Goal: Task Accomplishment & Management: Manage account settings

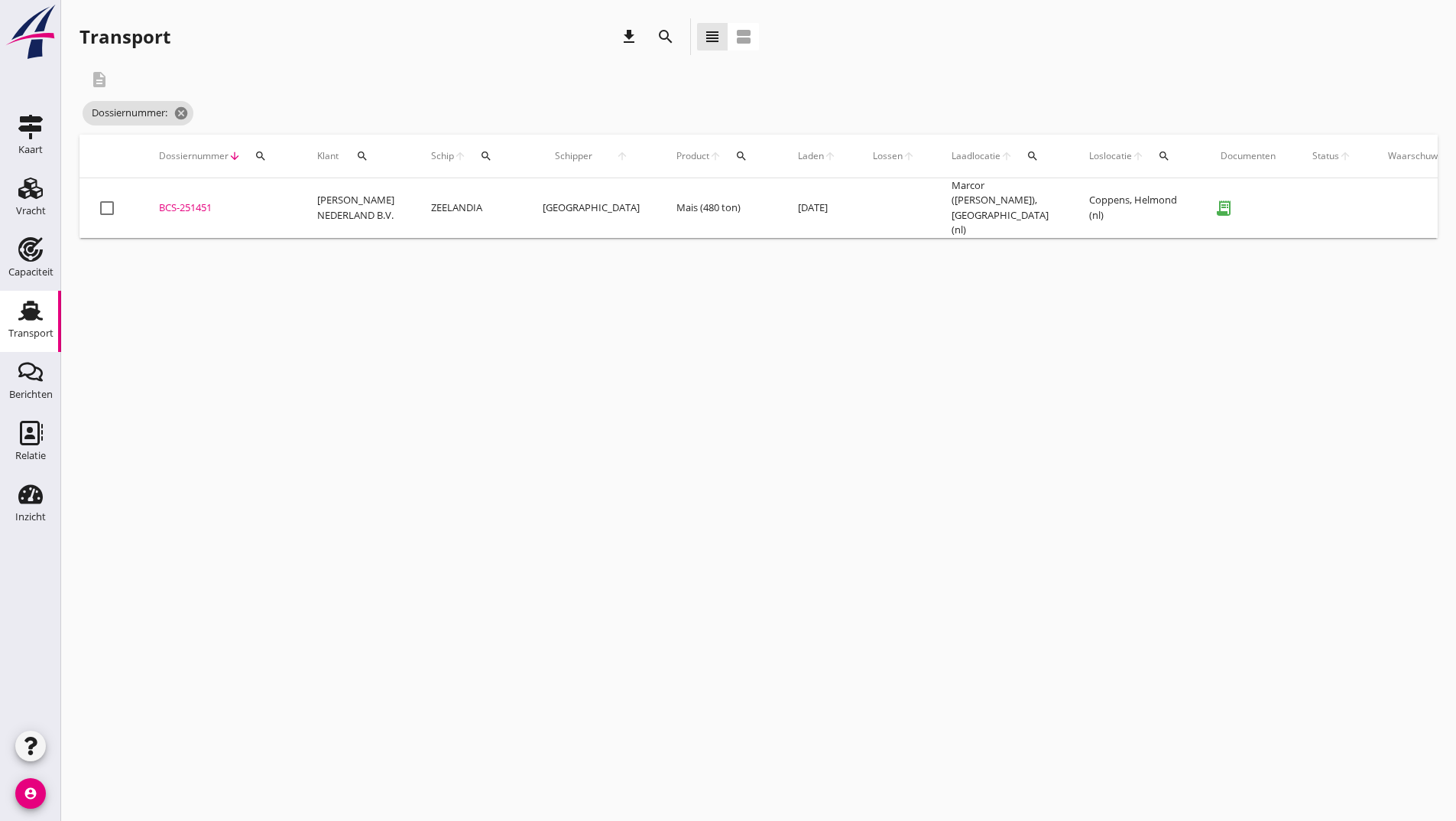
click at [667, 32] on icon "search" at bounding box center [665, 36] width 18 height 18
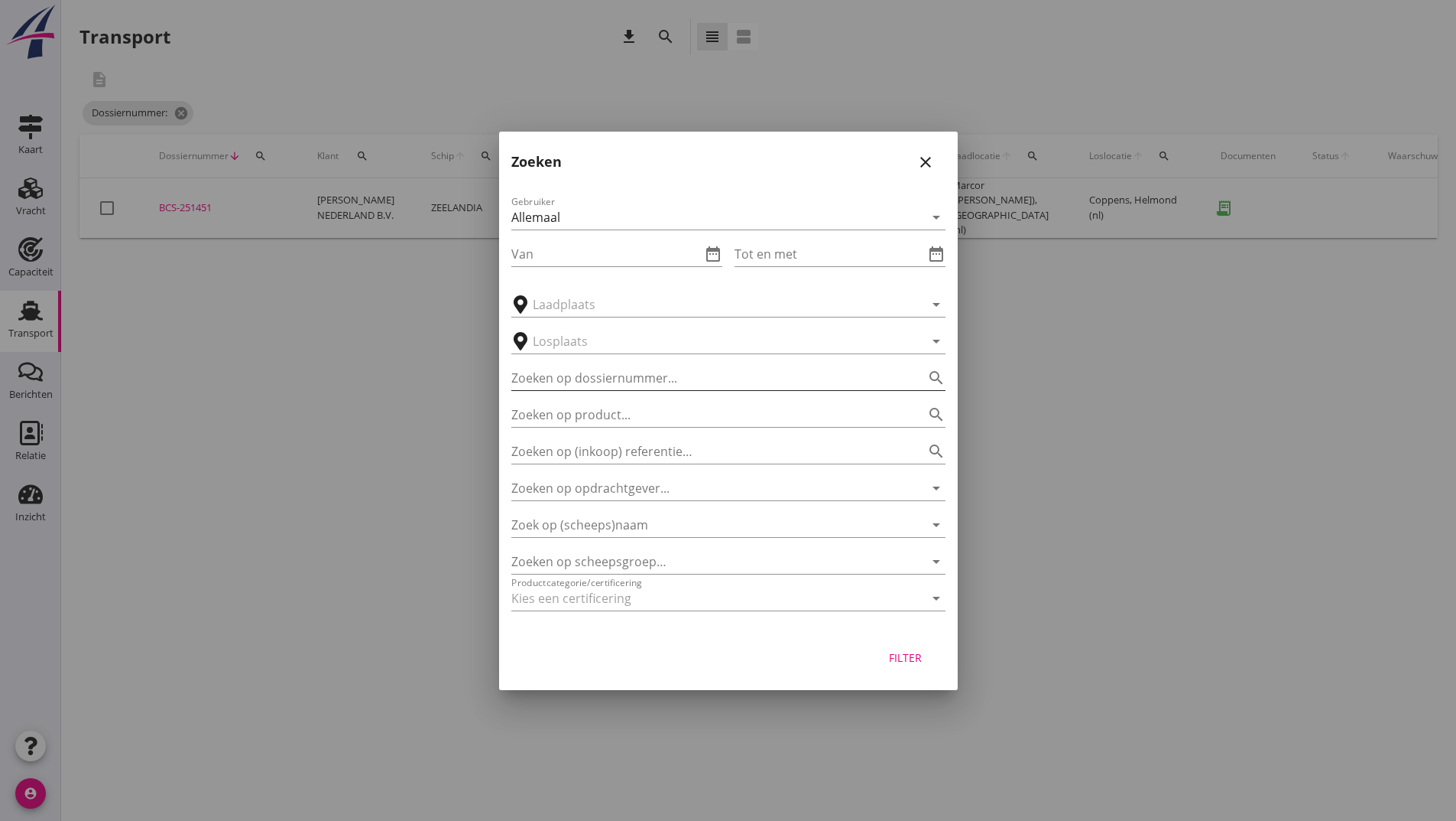
click at [644, 364] on div "Zoeken op dossiernummer... search" at bounding box center [728, 373] width 434 height 33
click at [626, 394] on div "Zoeken op product... search" at bounding box center [728, 410] width 434 height 33
click at [601, 373] on input "Zoeken op dossiernummer..." at bounding box center [707, 378] width 391 height 25
type input "251496"
click at [904, 658] on div "Filter" at bounding box center [906, 657] width 43 height 16
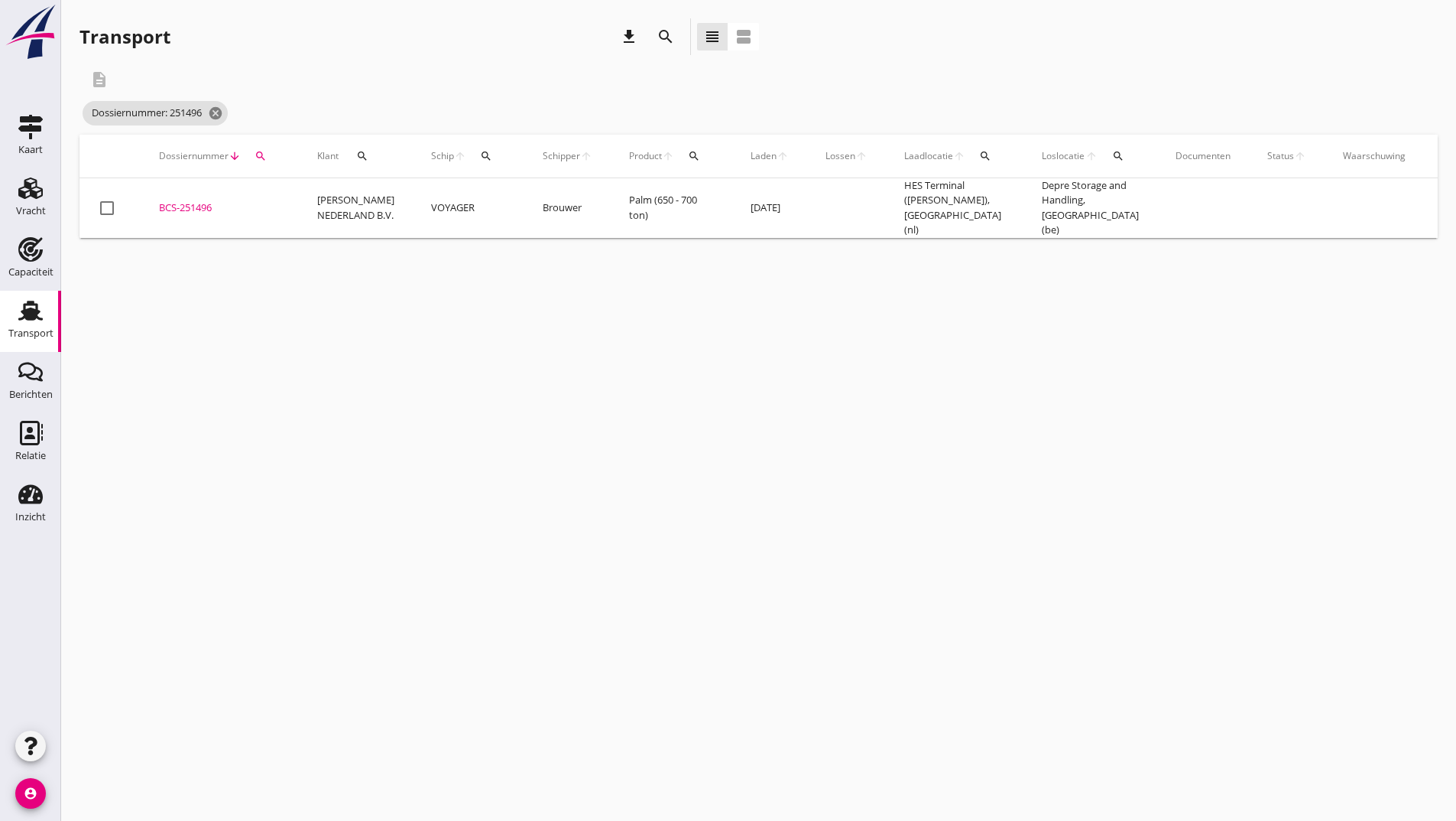
click at [204, 203] on div "BCS-251496" at bounding box center [219, 207] width 121 height 15
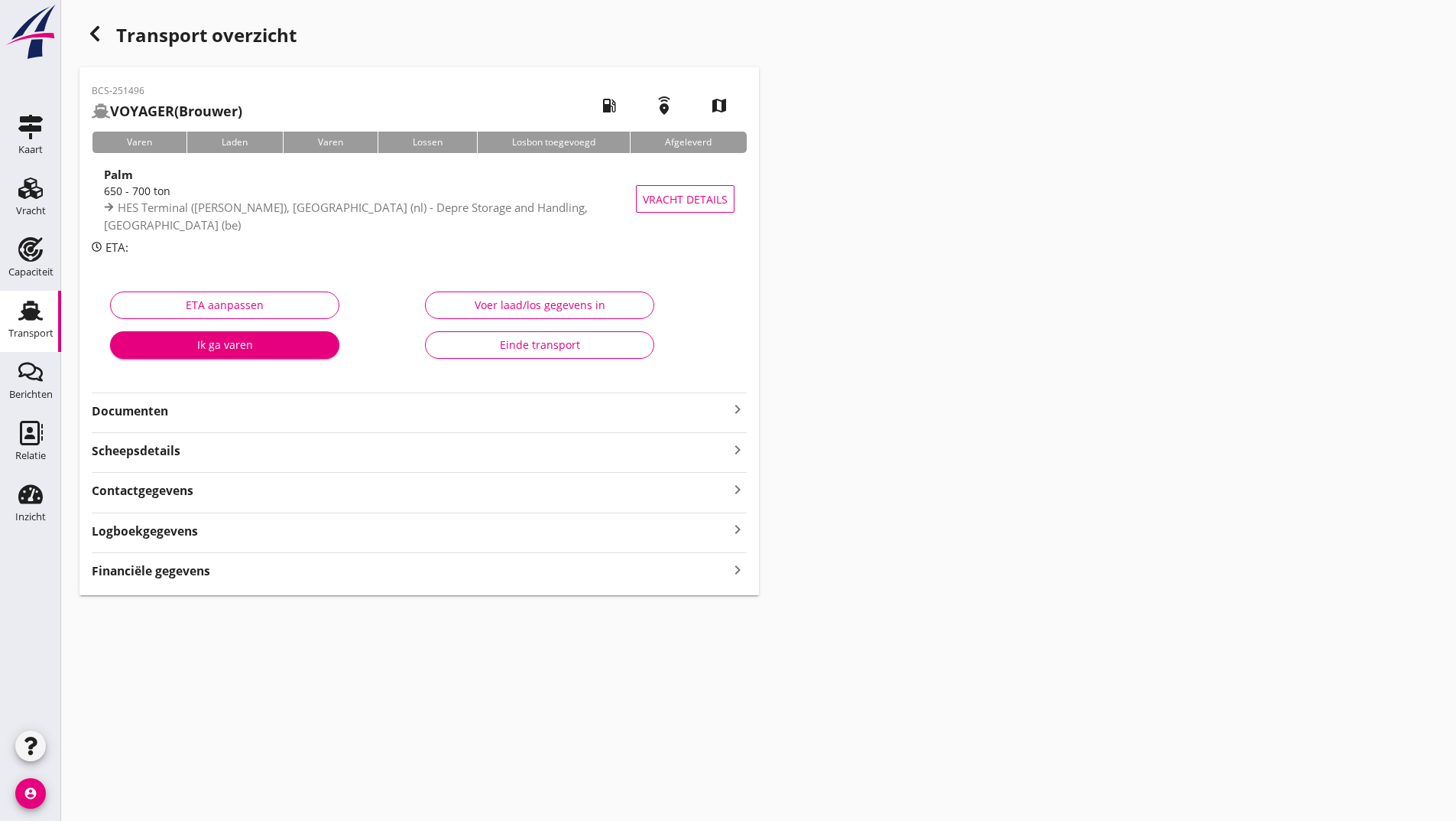
click at [176, 408] on strong "Documenten" at bounding box center [411, 411] width 637 height 18
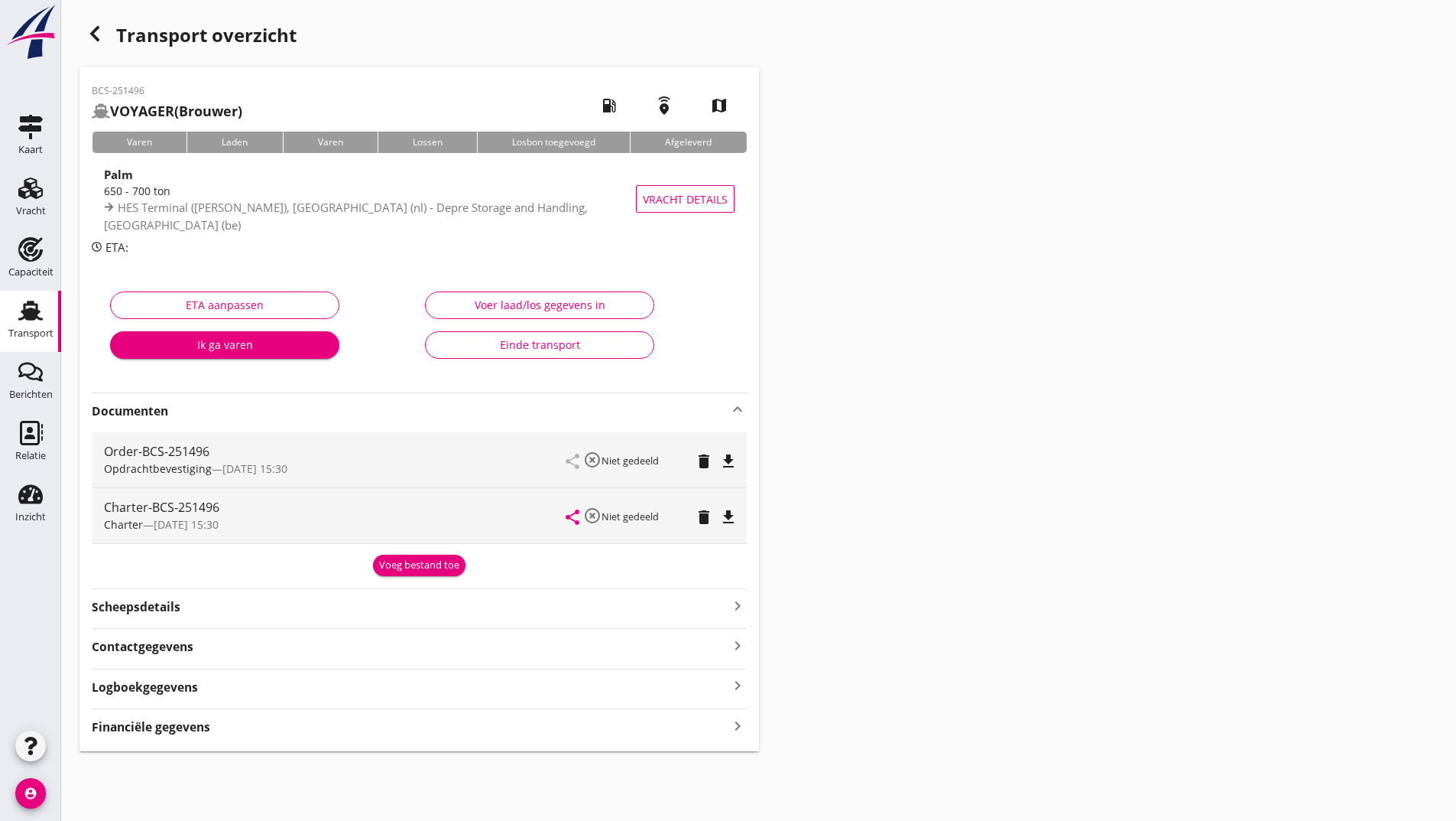
click at [408, 567] on div "Voeg bestand toe" at bounding box center [419, 565] width 80 height 15
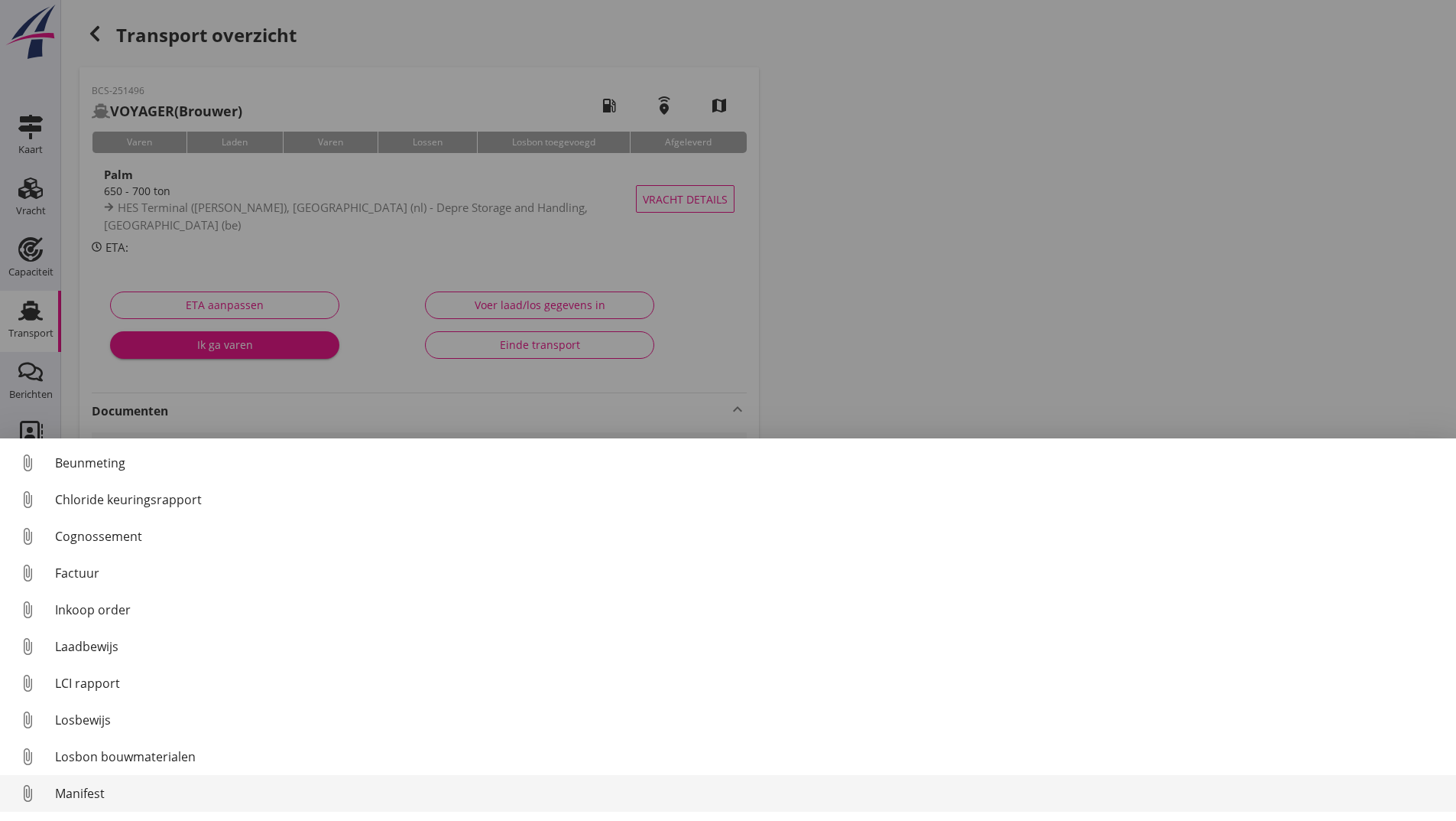
scroll to position [107, 0]
click at [131, 794] on div "Overig bestand" at bounding box center [750, 796] width 1389 height 18
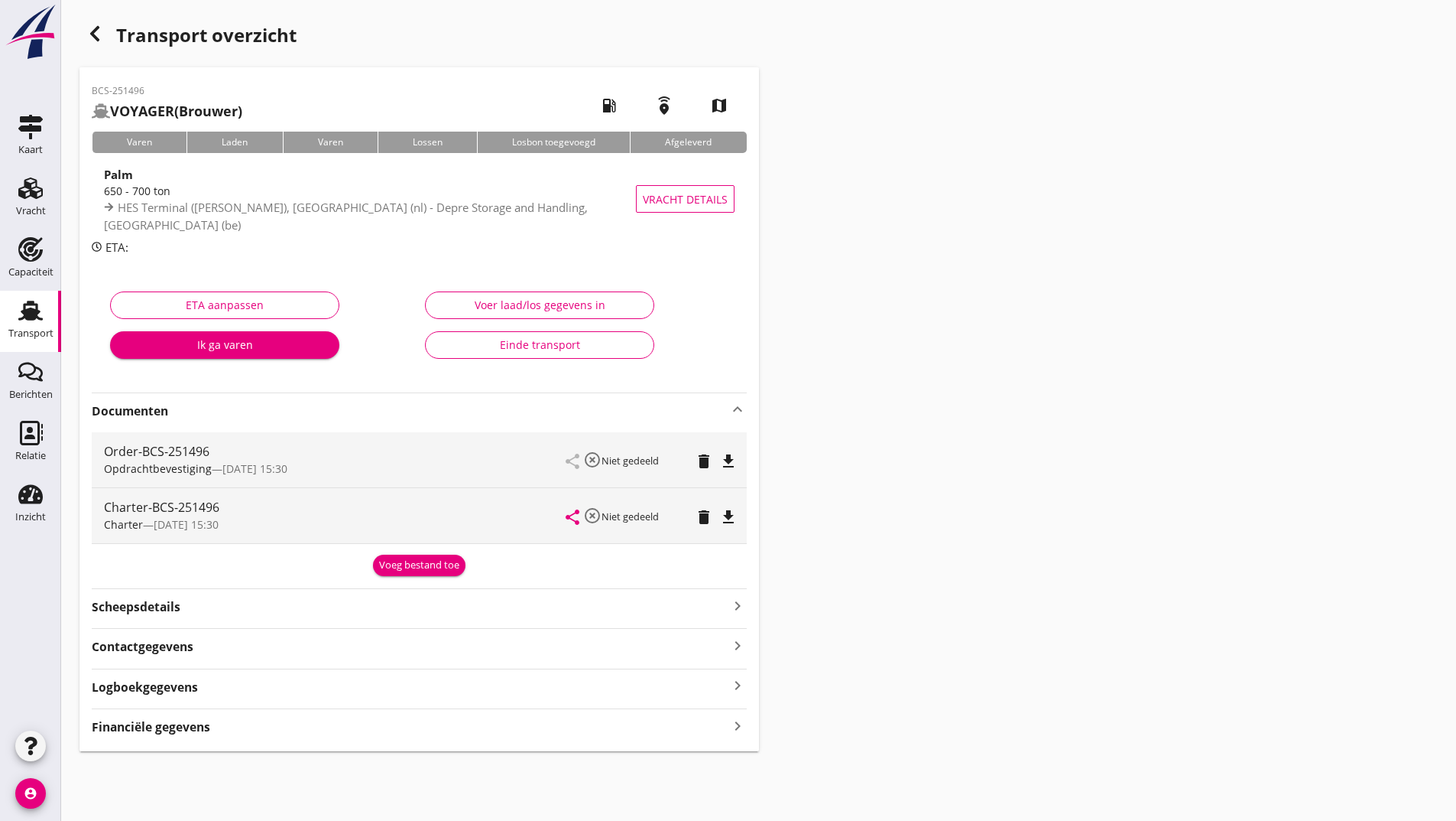
click at [421, 570] on div "Voeg bestand toe" at bounding box center [419, 565] width 80 height 15
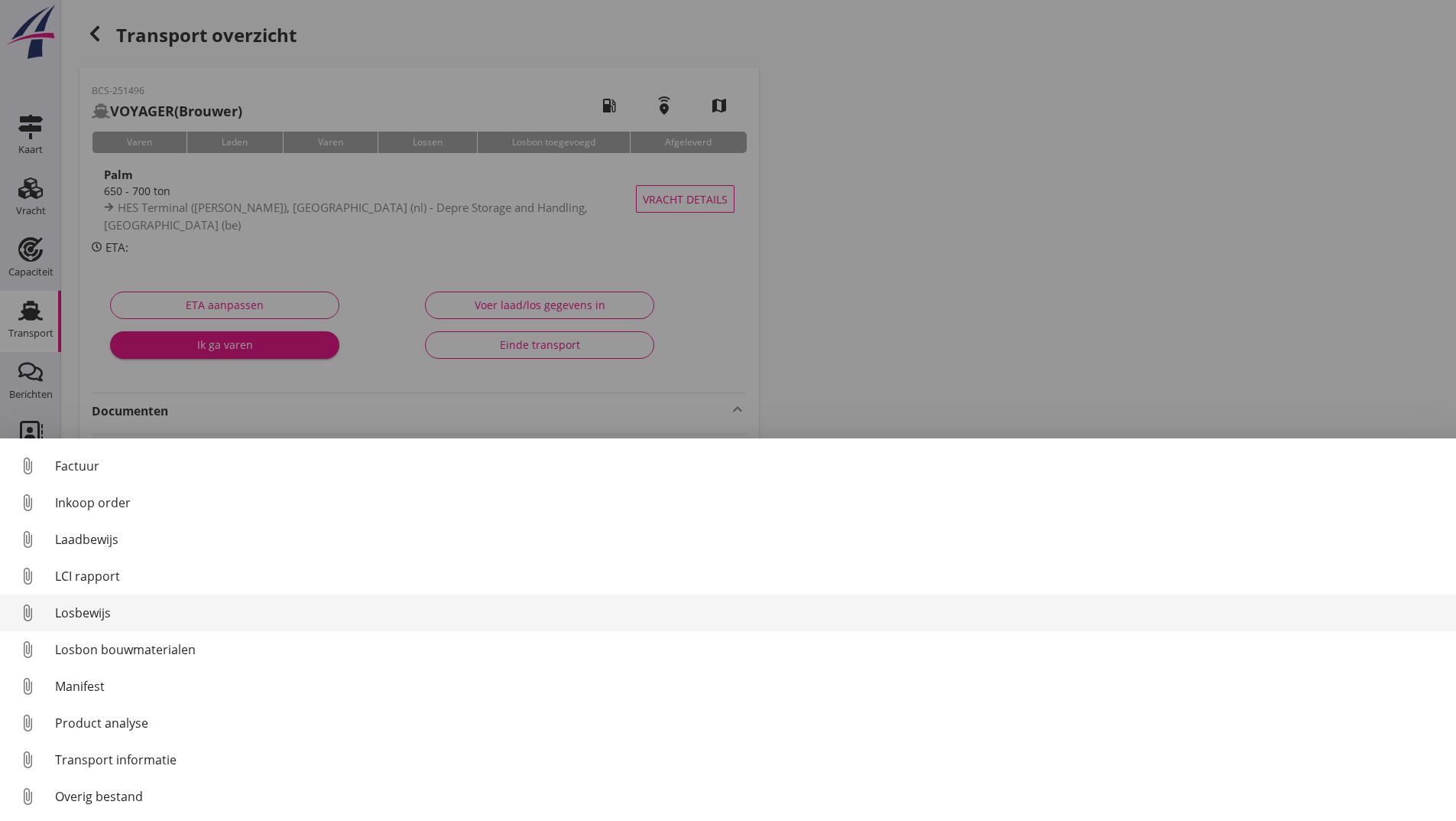
click at [112, 606] on div "Losbewijs" at bounding box center [750, 612] width 1389 height 18
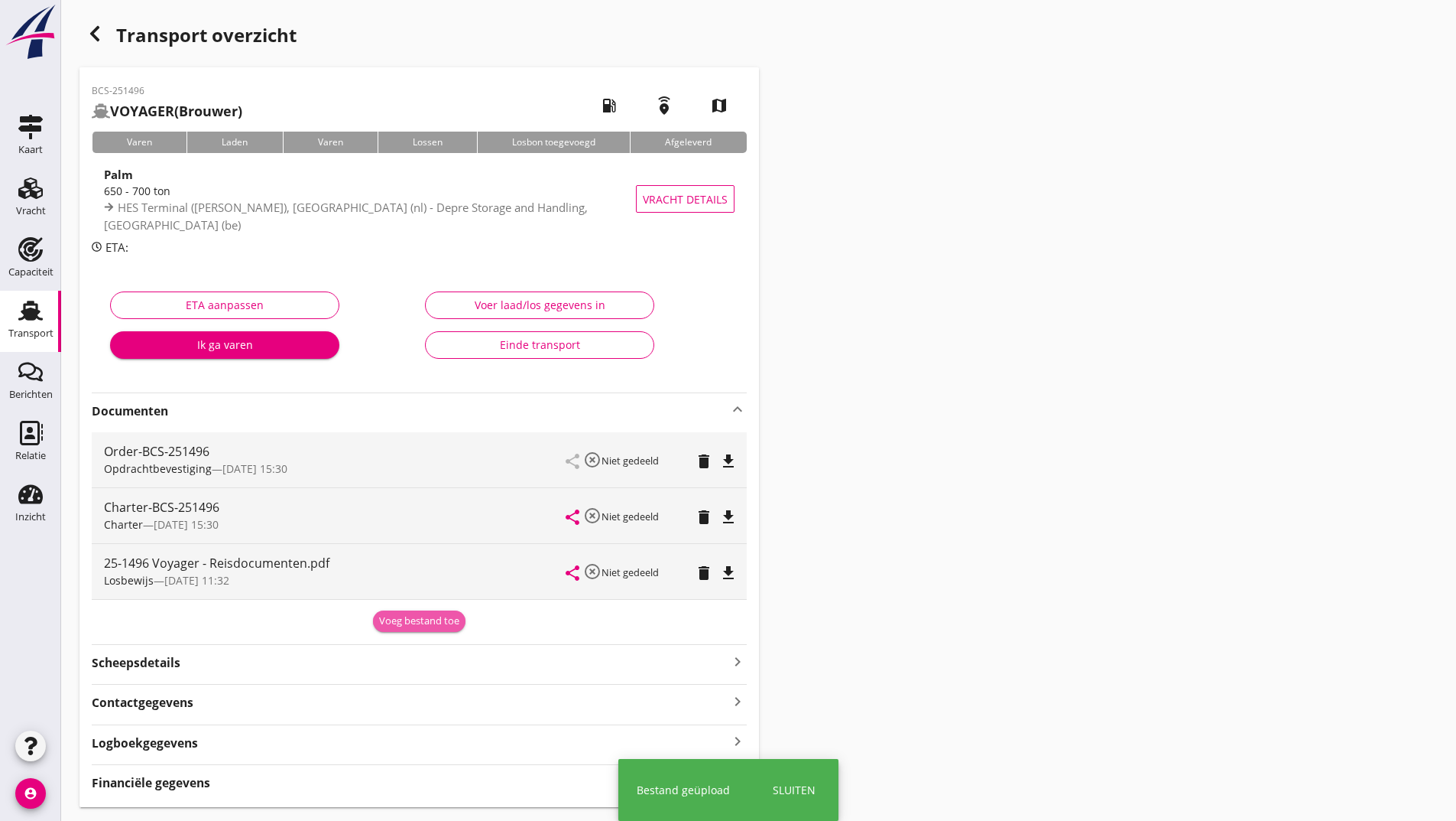
drag, startPoint x: 401, startPoint y: 624, endPoint x: 383, endPoint y: 626, distance: 18.1
click at [404, 623] on div "Voeg bestand toe" at bounding box center [419, 621] width 80 height 15
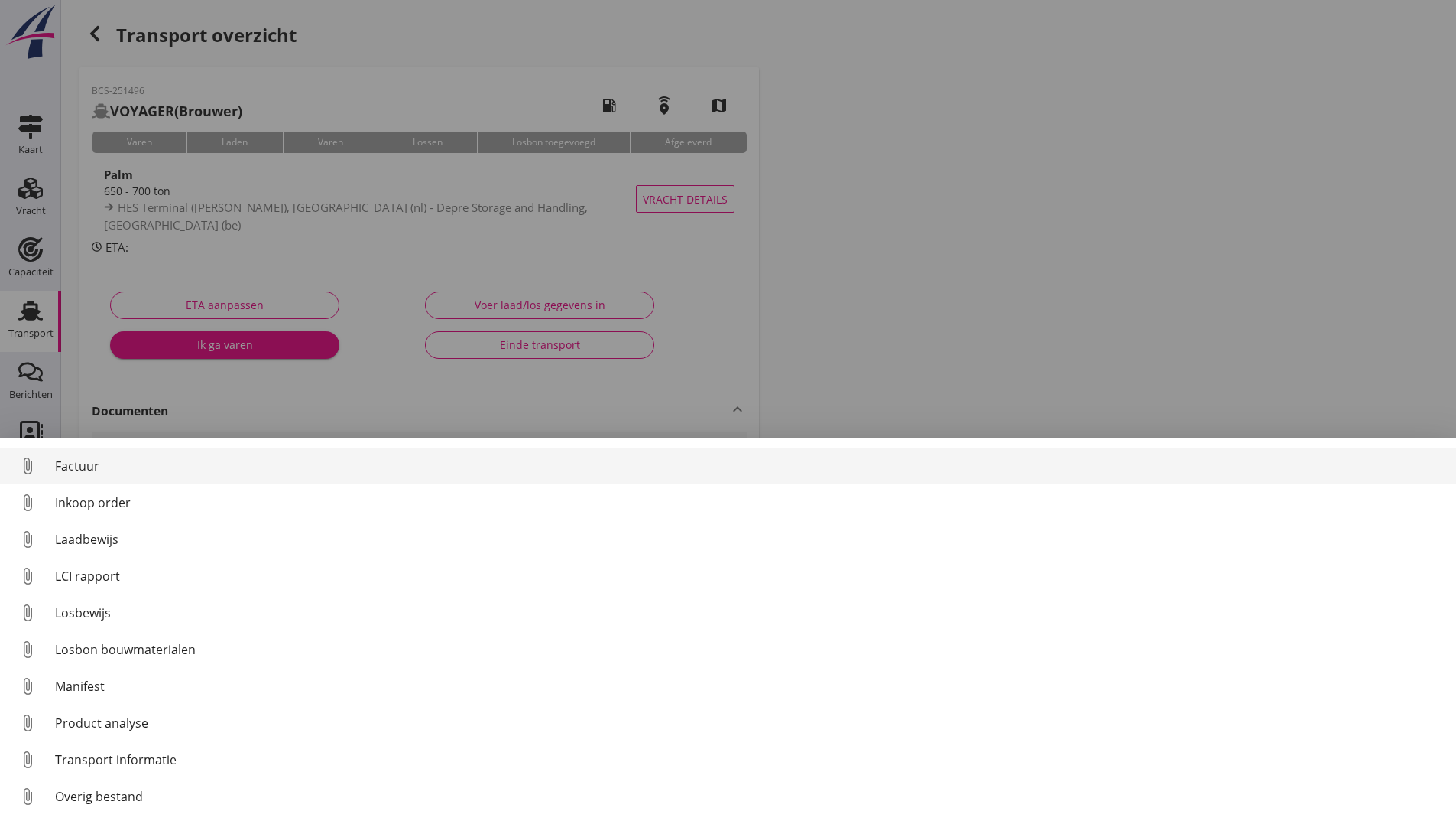
click at [85, 463] on div "Factuur" at bounding box center [750, 465] width 1389 height 18
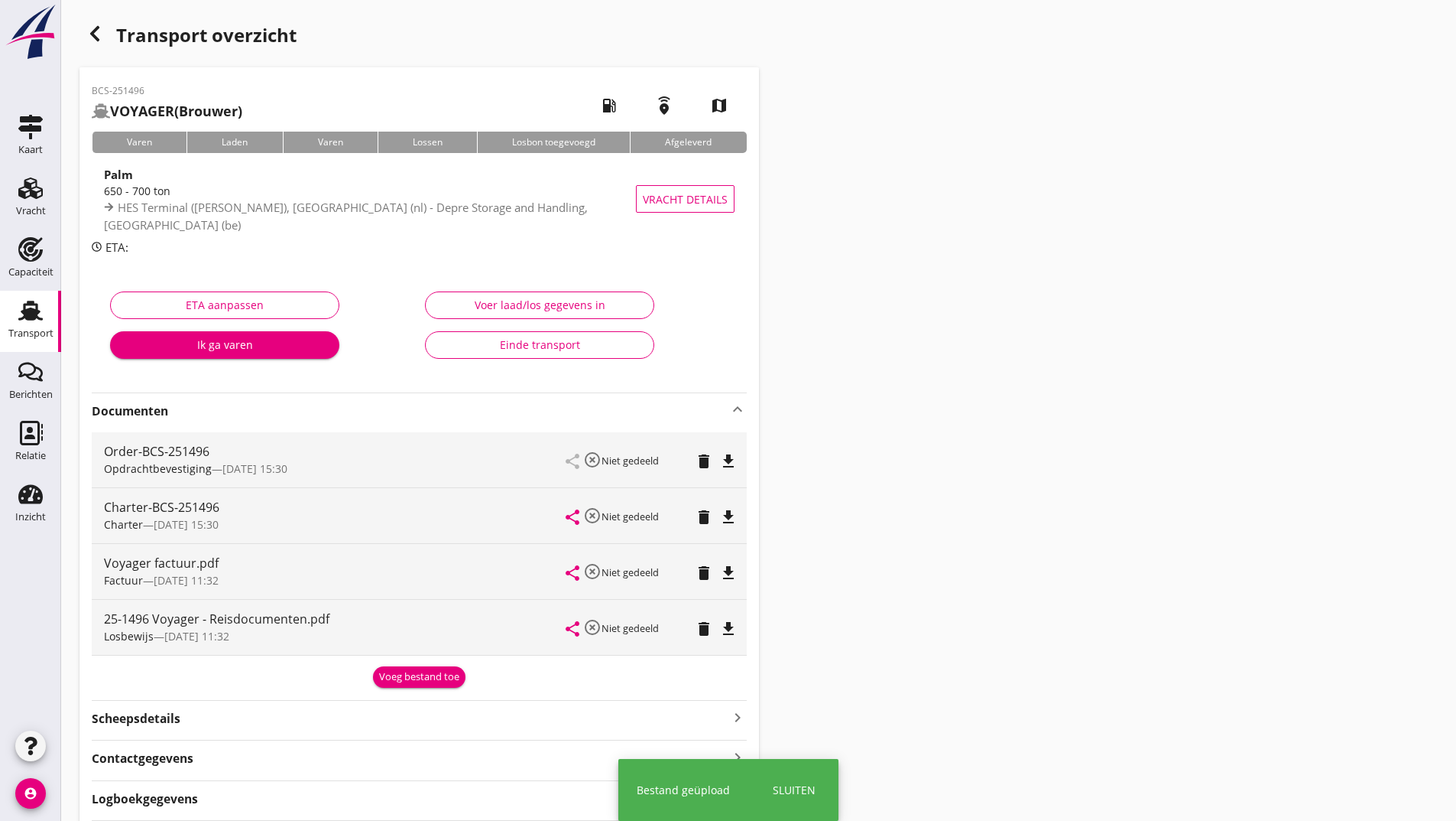
click at [401, 681] on div "Voeg bestand toe" at bounding box center [419, 676] width 80 height 15
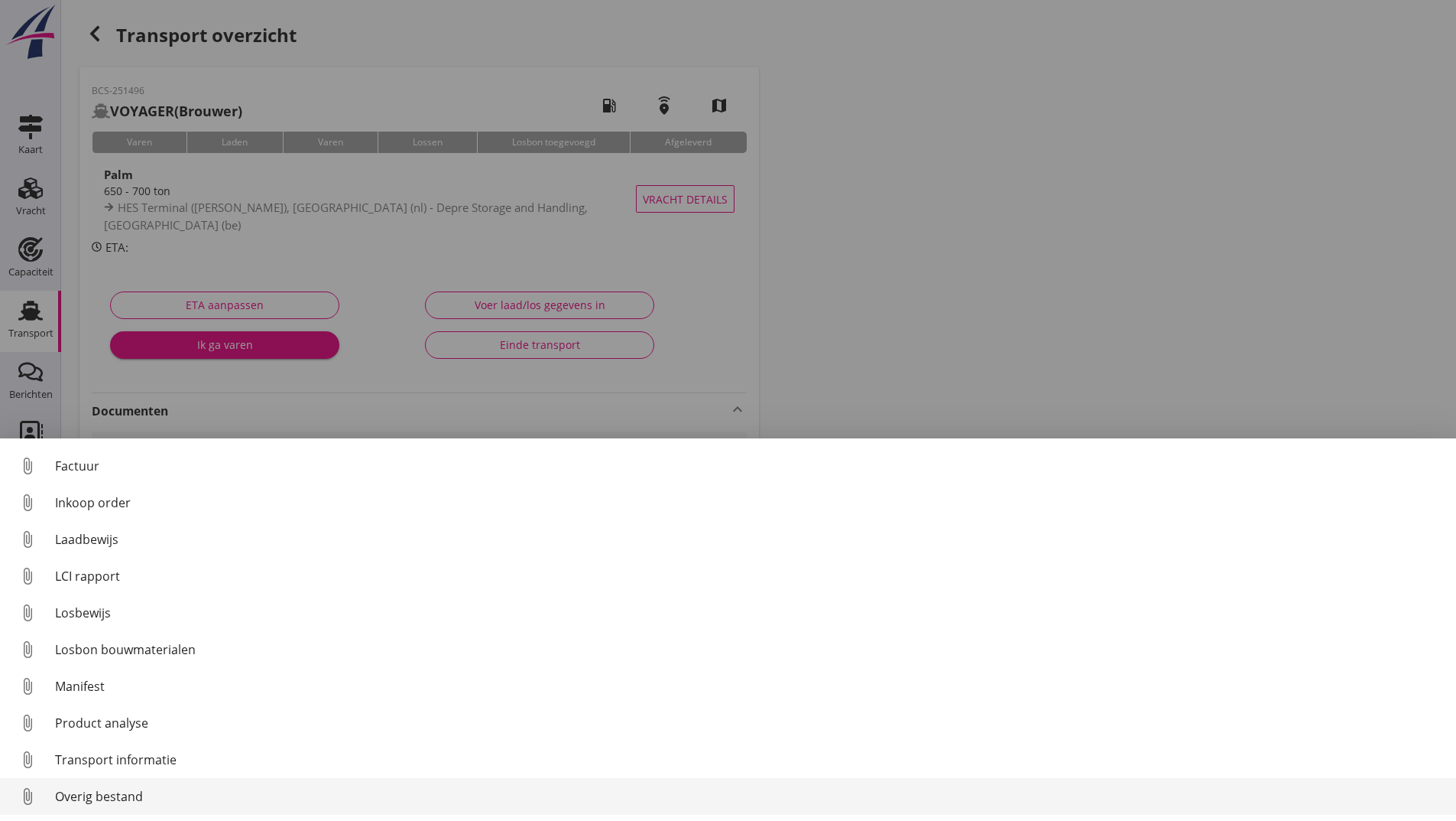
click at [146, 794] on div "Overig bestand" at bounding box center [750, 796] width 1389 height 18
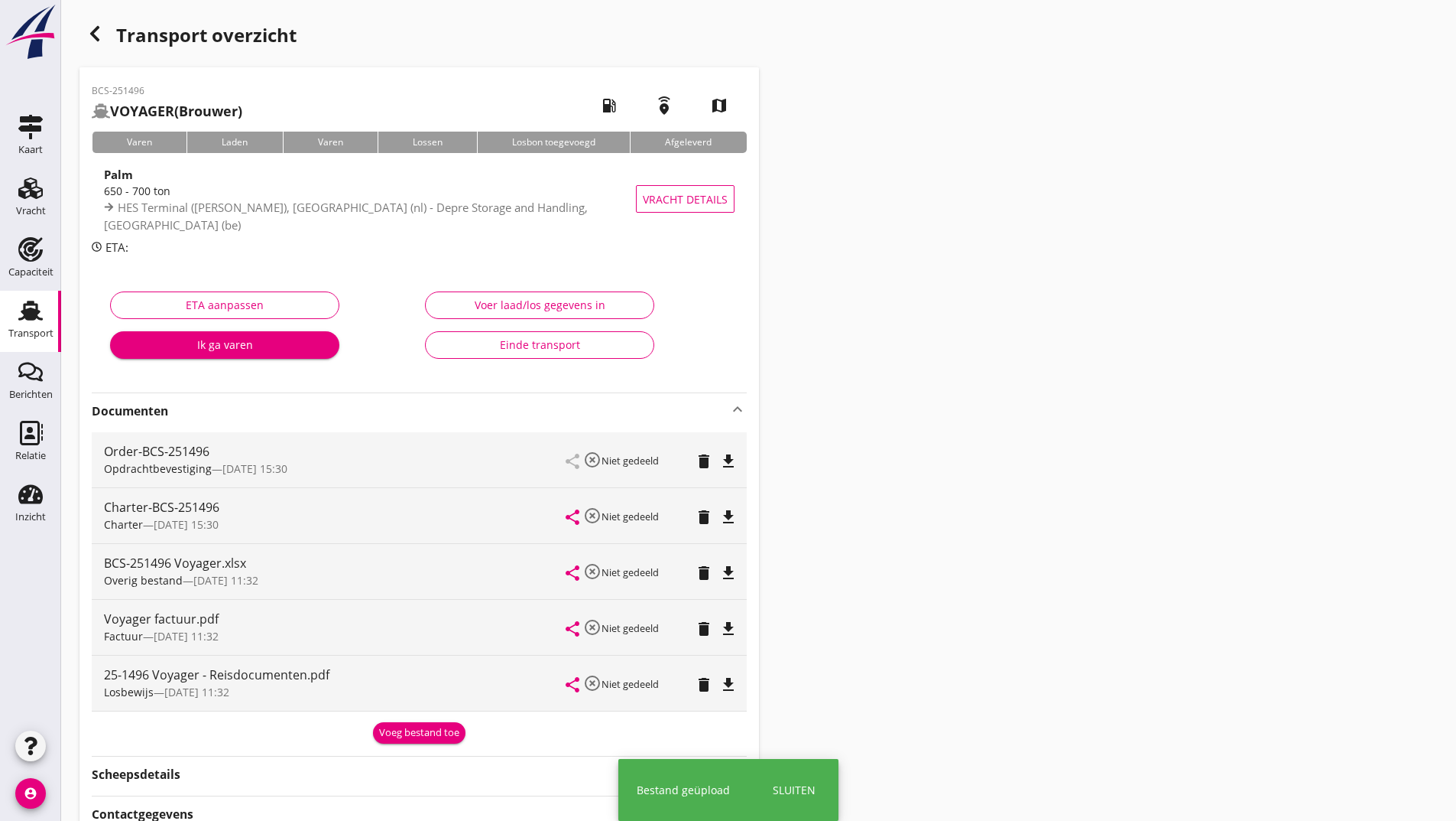
click at [399, 730] on div "Voeg bestand toe" at bounding box center [419, 732] width 80 height 15
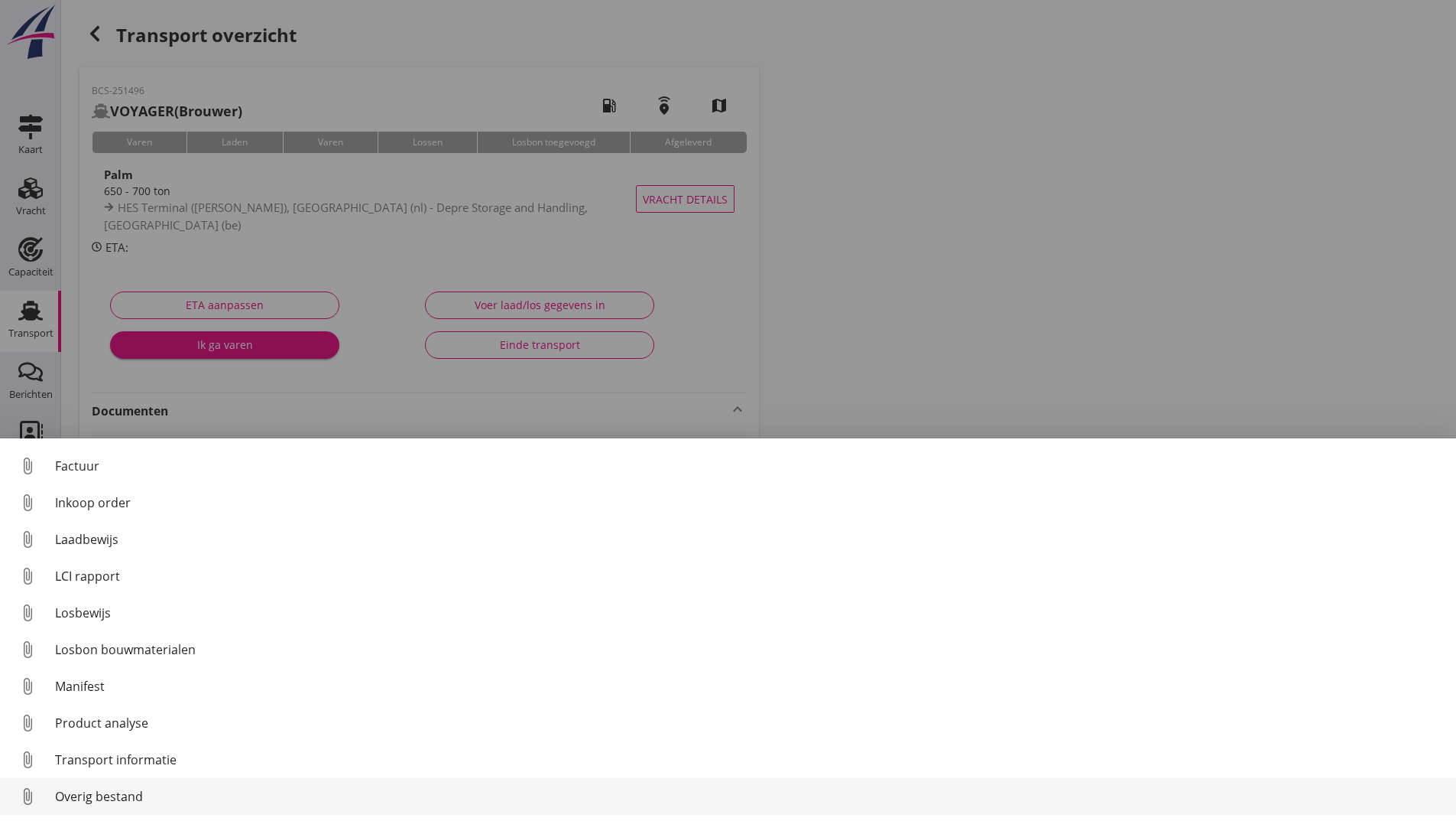
click at [133, 795] on div "Overig bestand" at bounding box center [750, 796] width 1389 height 18
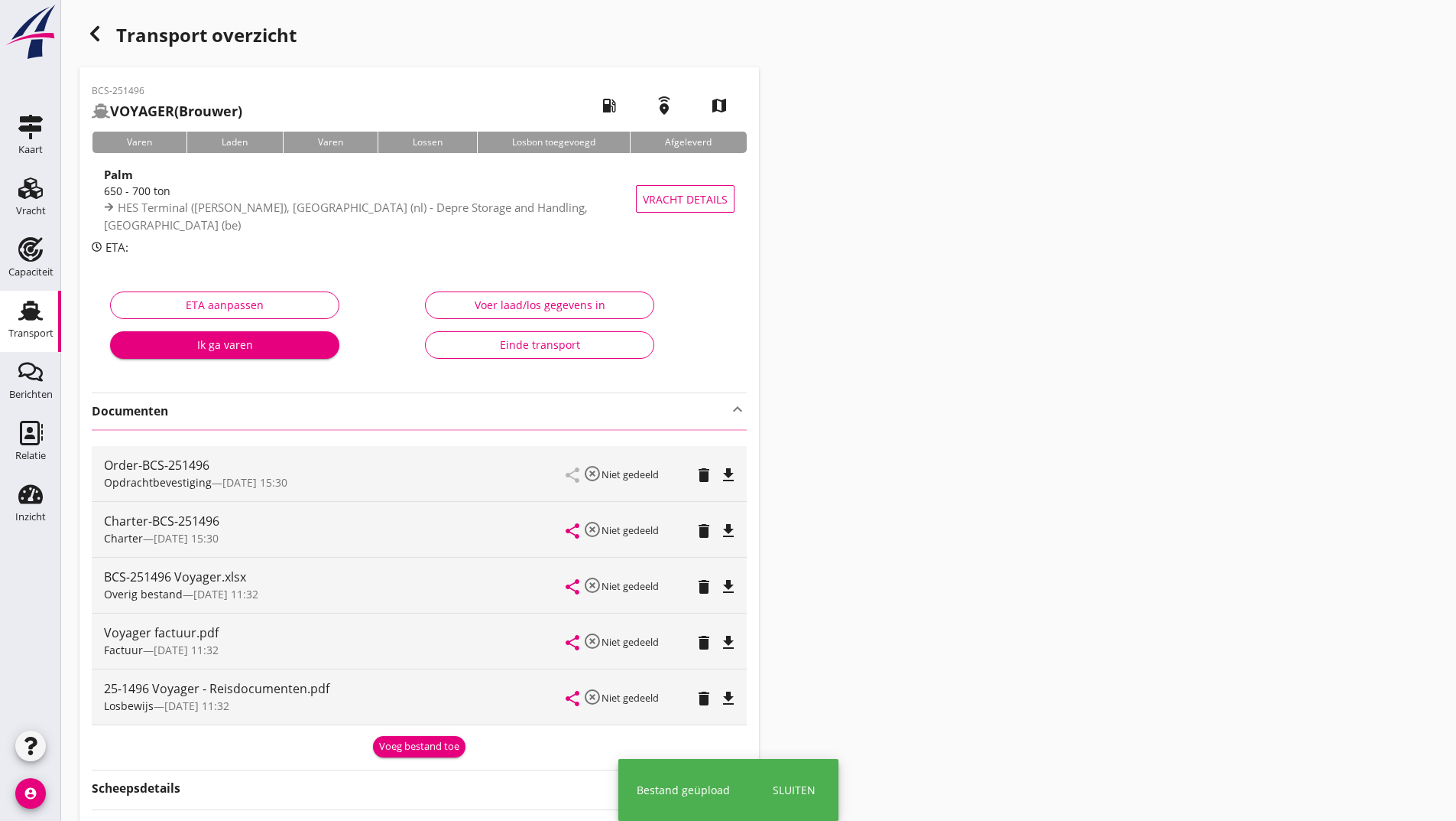
click at [97, 32] on icon "button" at bounding box center [95, 33] width 18 height 18
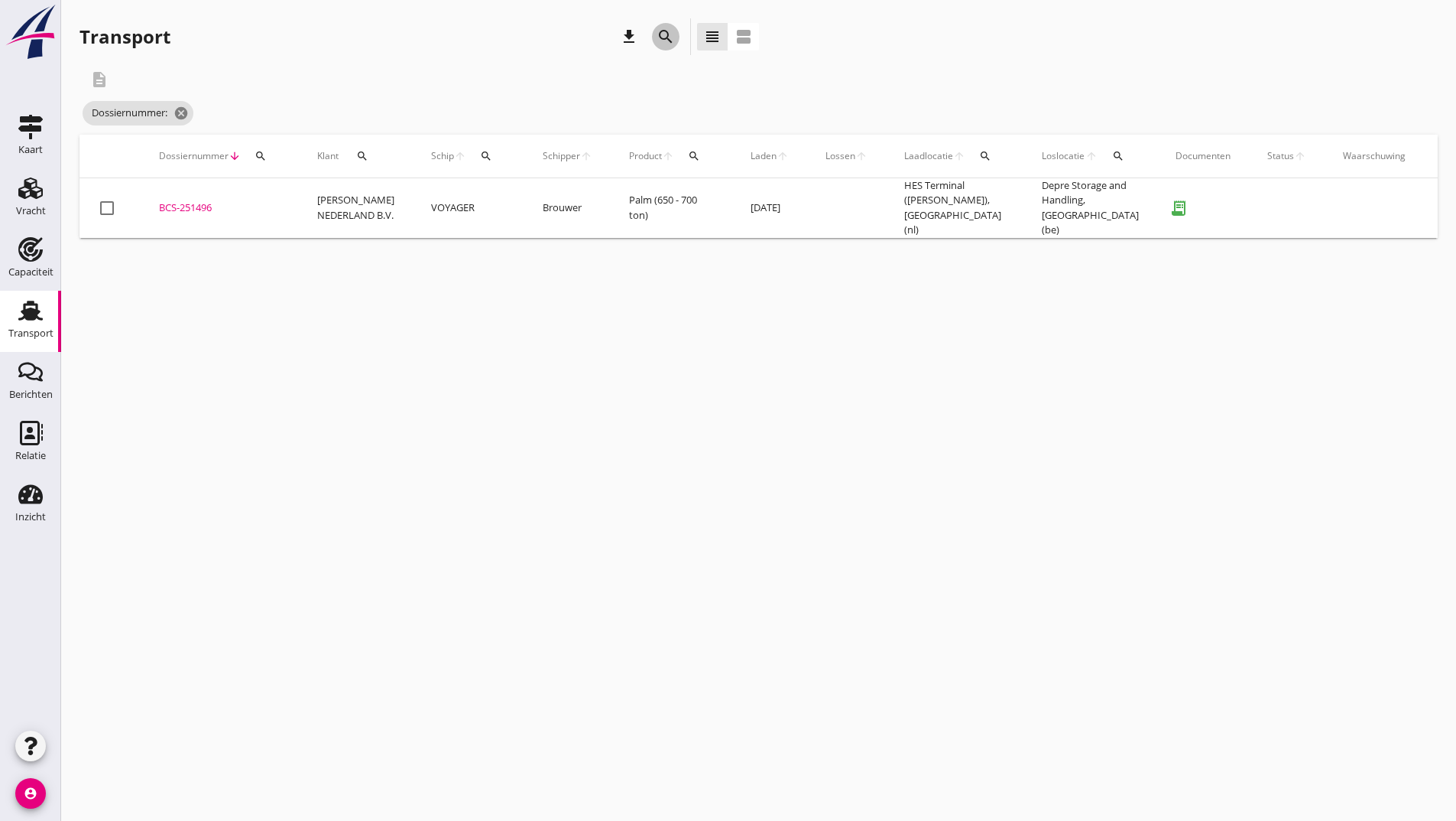
click at [667, 36] on icon "search" at bounding box center [665, 36] width 18 height 18
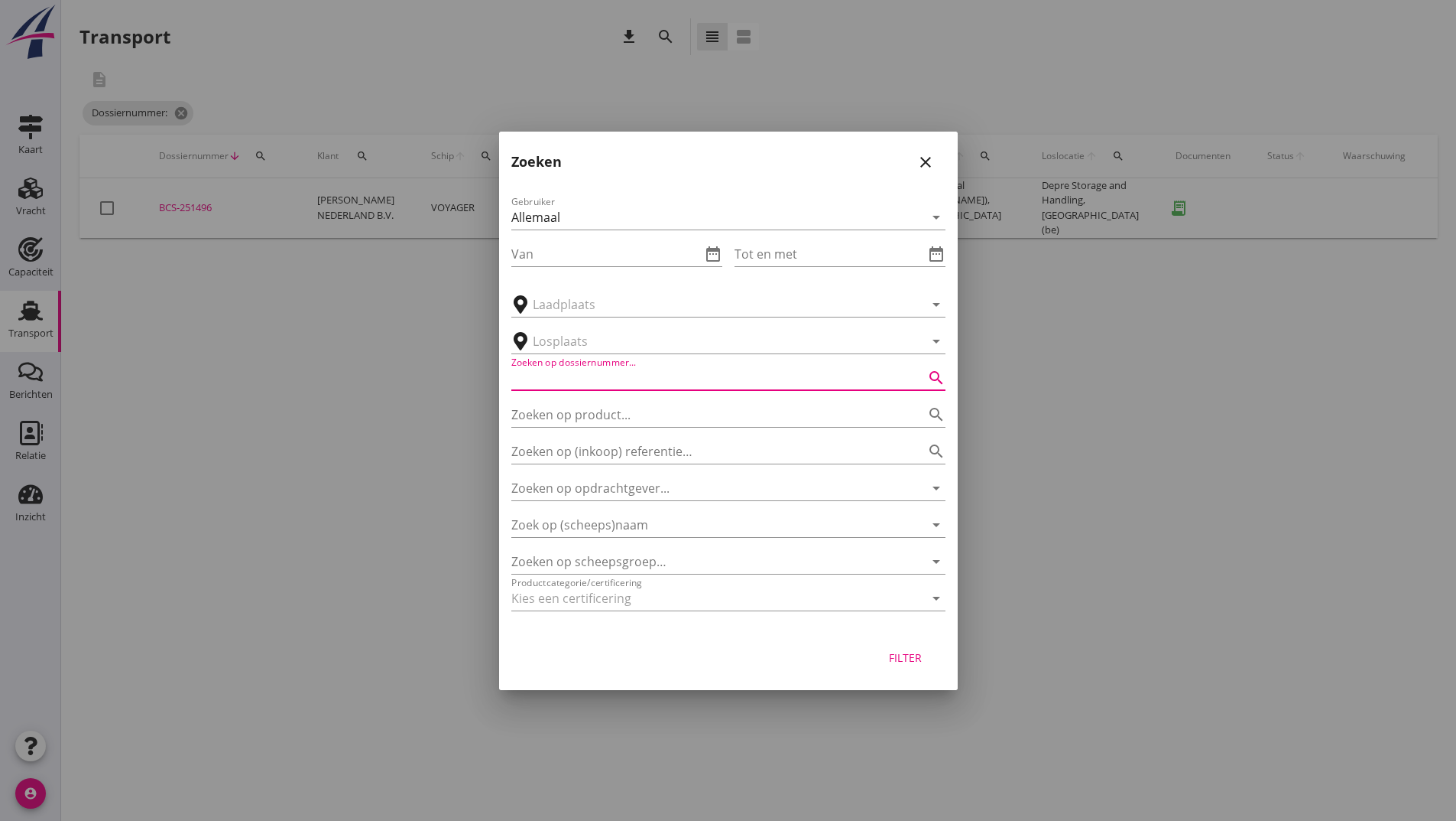
click at [607, 388] on input "Zoeken op dossiernummer..." at bounding box center [707, 378] width 391 height 25
type input "251477"
click at [915, 660] on div "Filter" at bounding box center [906, 657] width 43 height 16
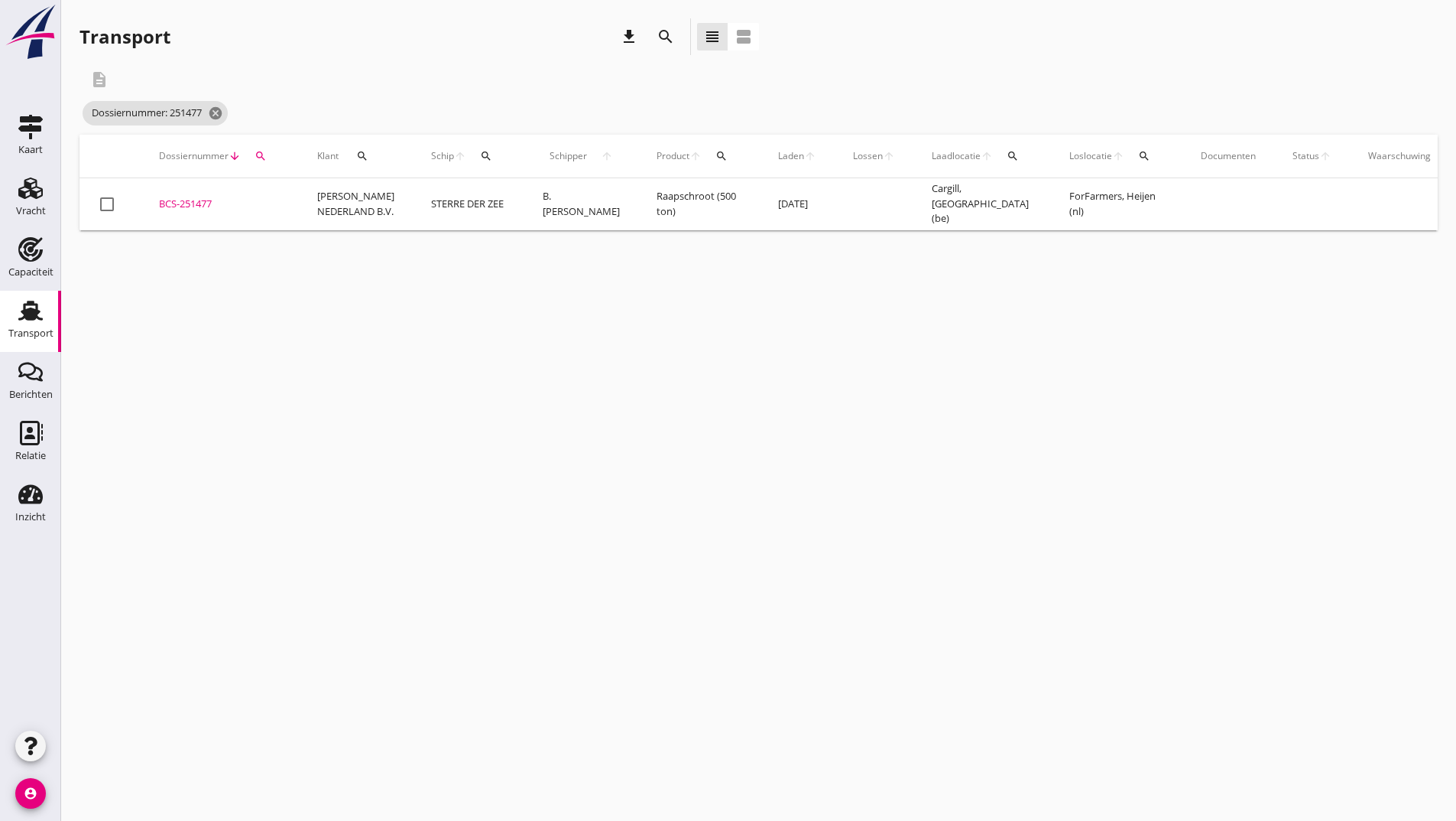
click at [208, 203] on div "BCS-251477" at bounding box center [219, 204] width 121 height 15
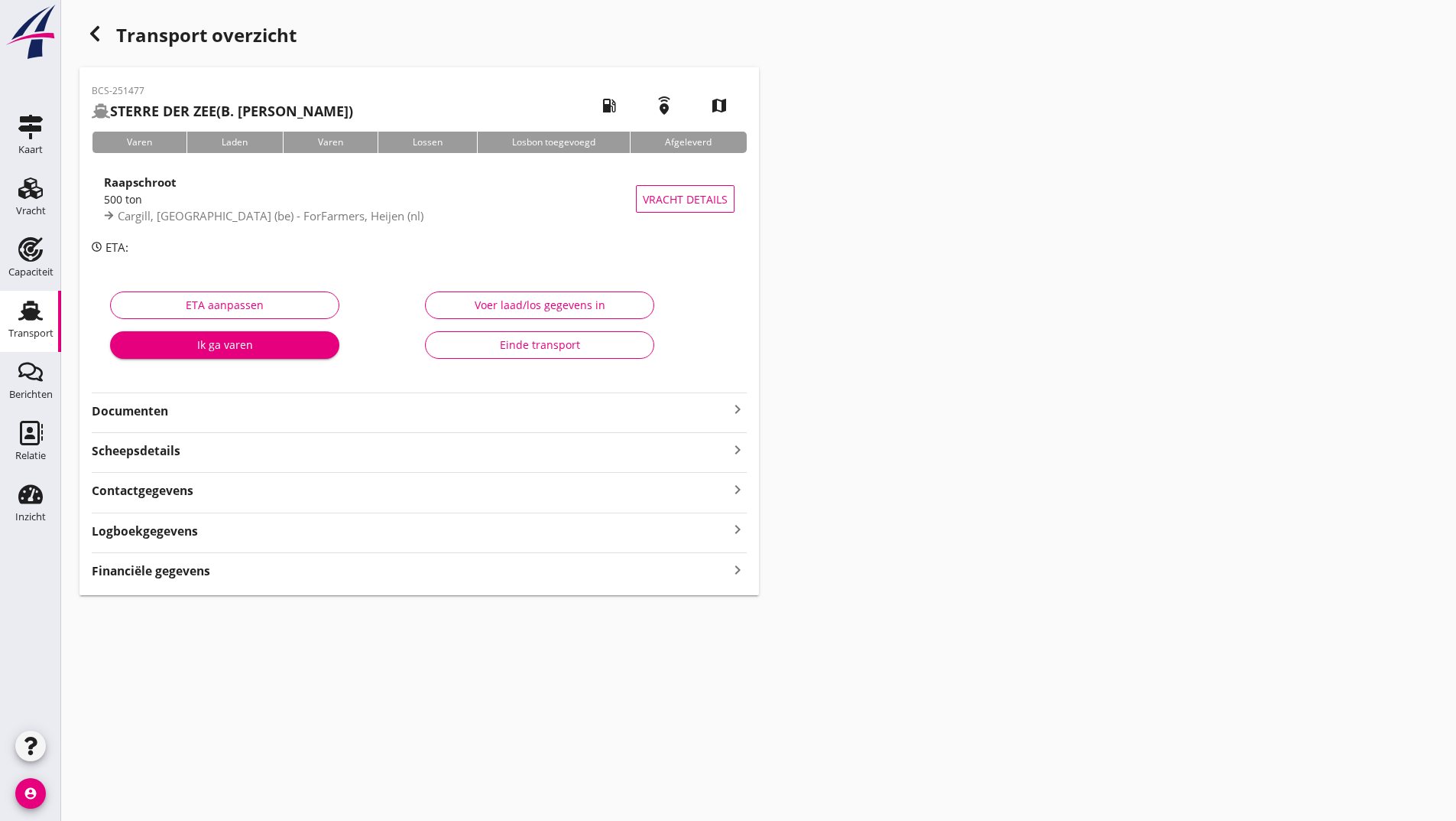
click at [163, 415] on strong "Documenten" at bounding box center [411, 411] width 637 height 18
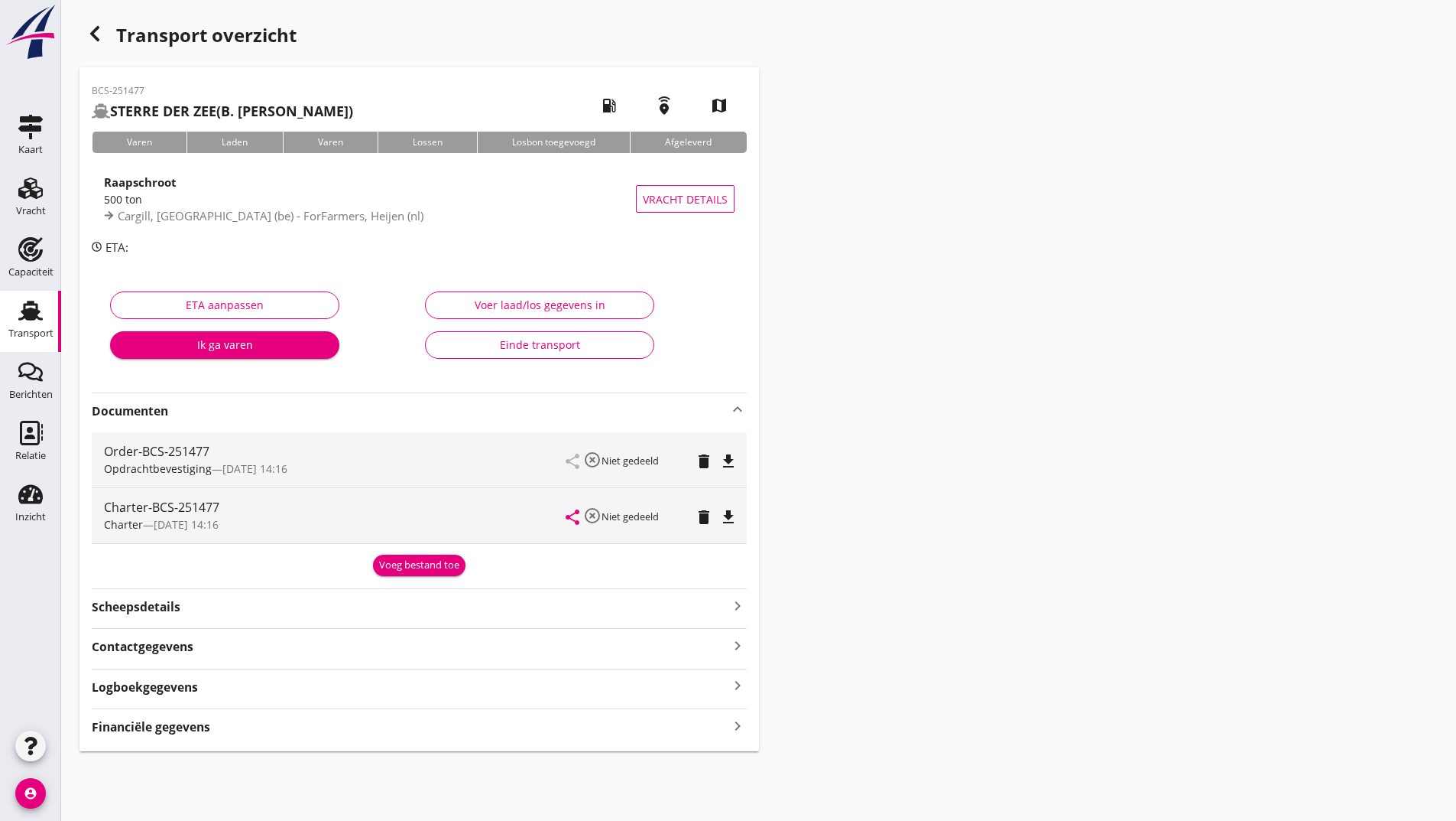
click at [401, 575] on button "Voeg bestand toe" at bounding box center [419, 565] width 92 height 21
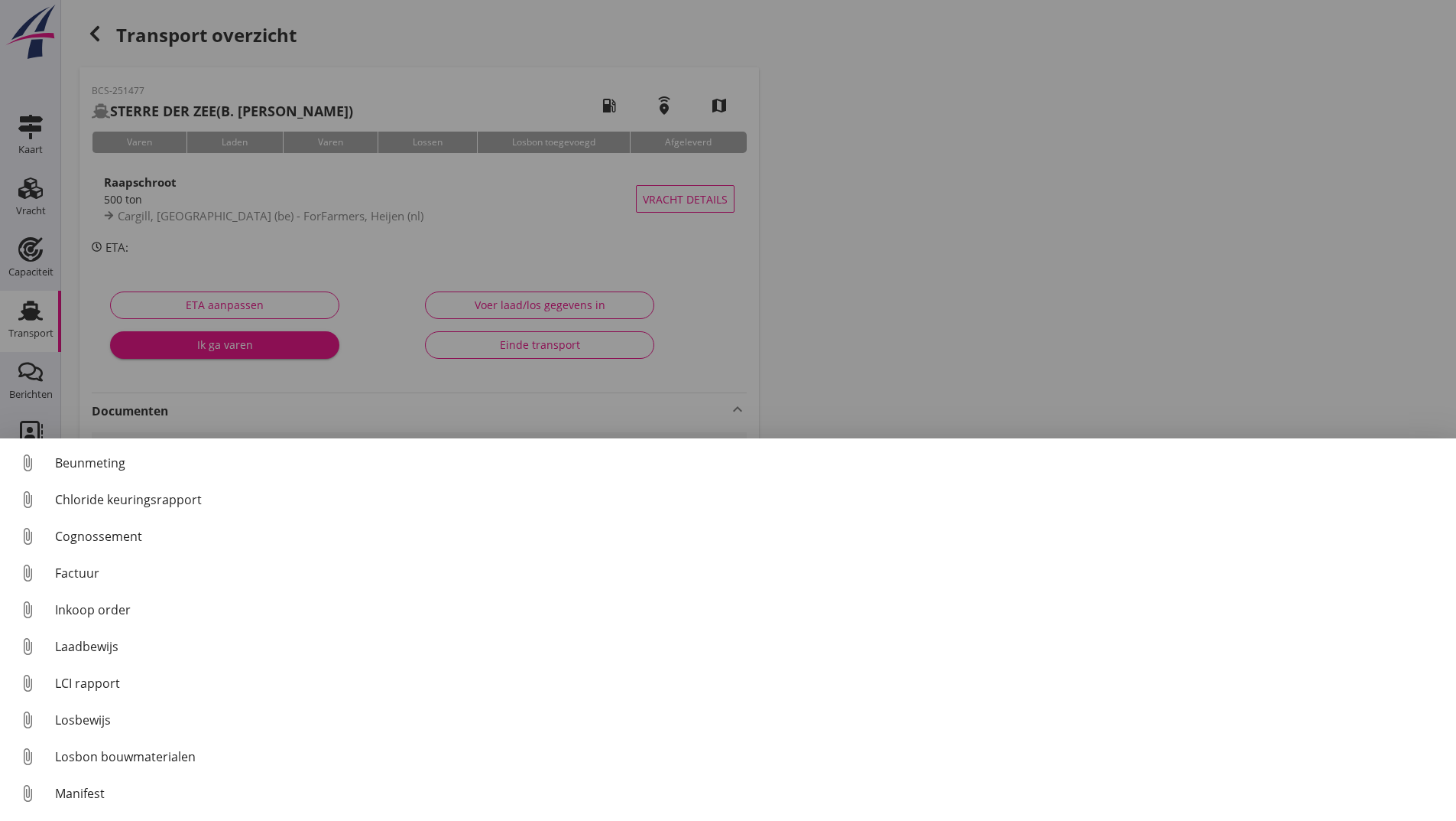
scroll to position [107, 0]
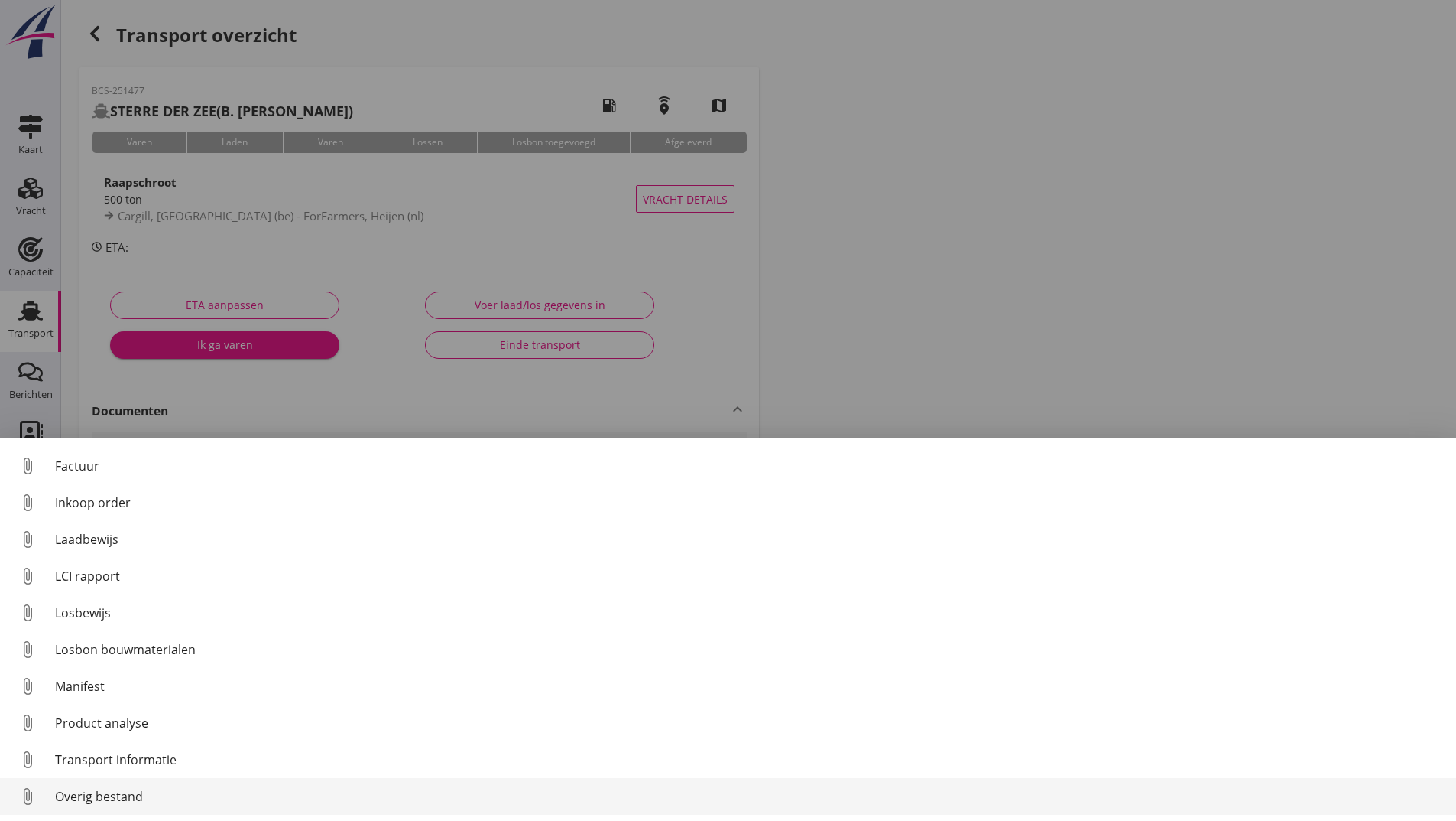
click at [117, 791] on div "Overig bestand" at bounding box center [750, 796] width 1389 height 18
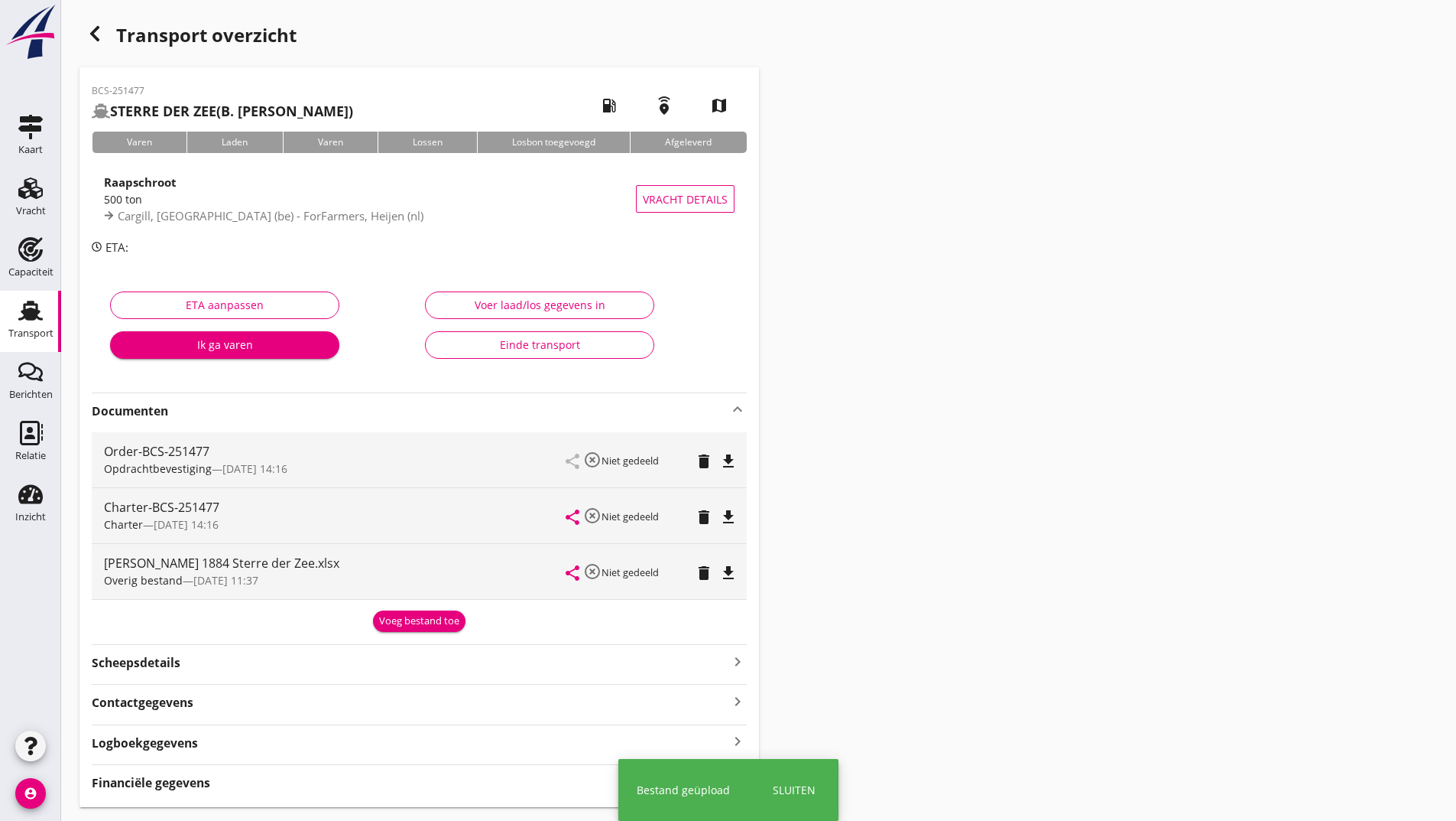
click at [387, 613] on button "Voeg bestand toe" at bounding box center [419, 621] width 92 height 21
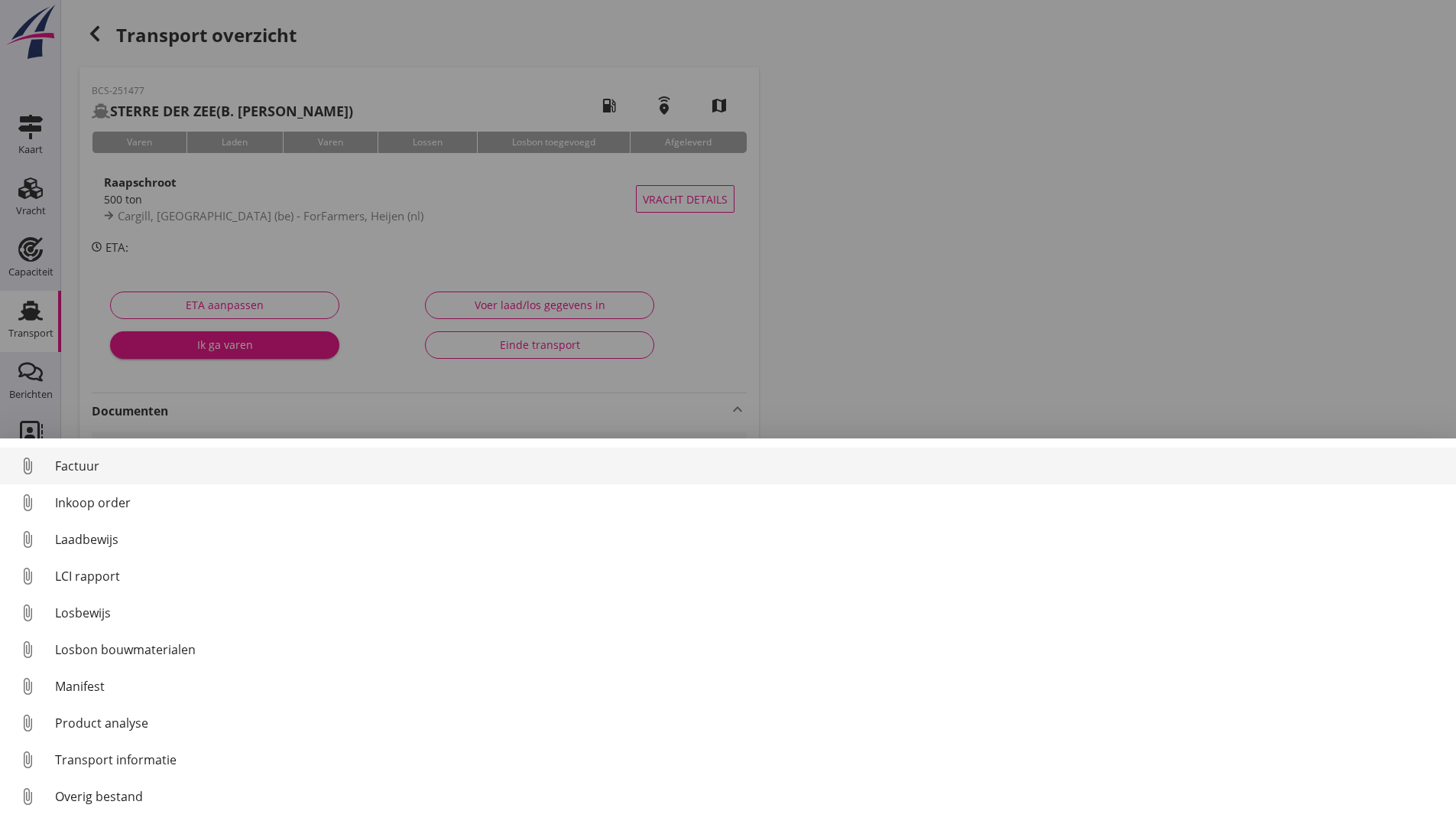
click at [84, 471] on div "Factuur" at bounding box center [750, 465] width 1389 height 18
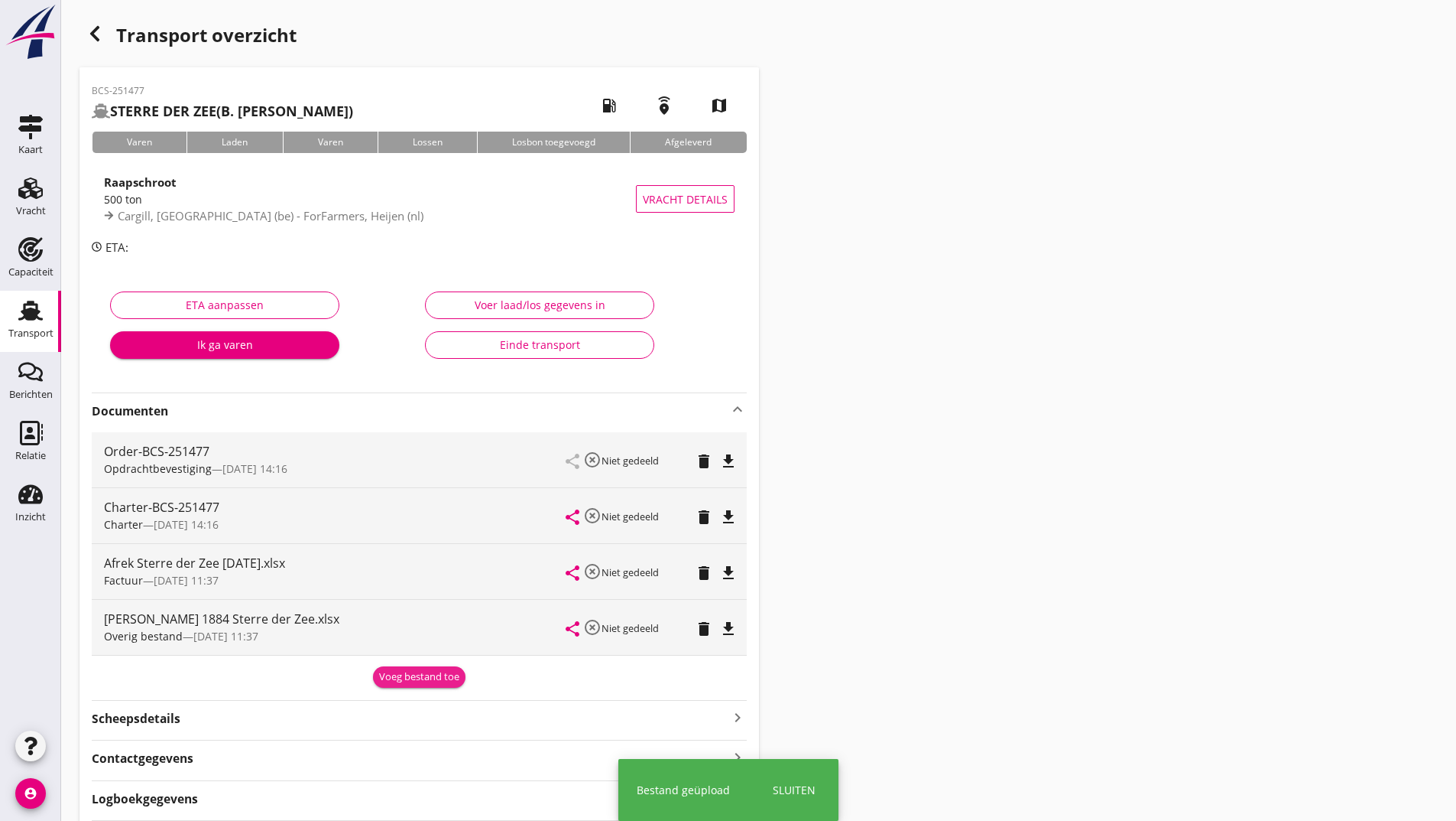
drag, startPoint x: 386, startPoint y: 668, endPoint x: 389, endPoint y: 680, distance: 12.4
click at [387, 673] on button "Voeg bestand toe" at bounding box center [419, 677] width 92 height 21
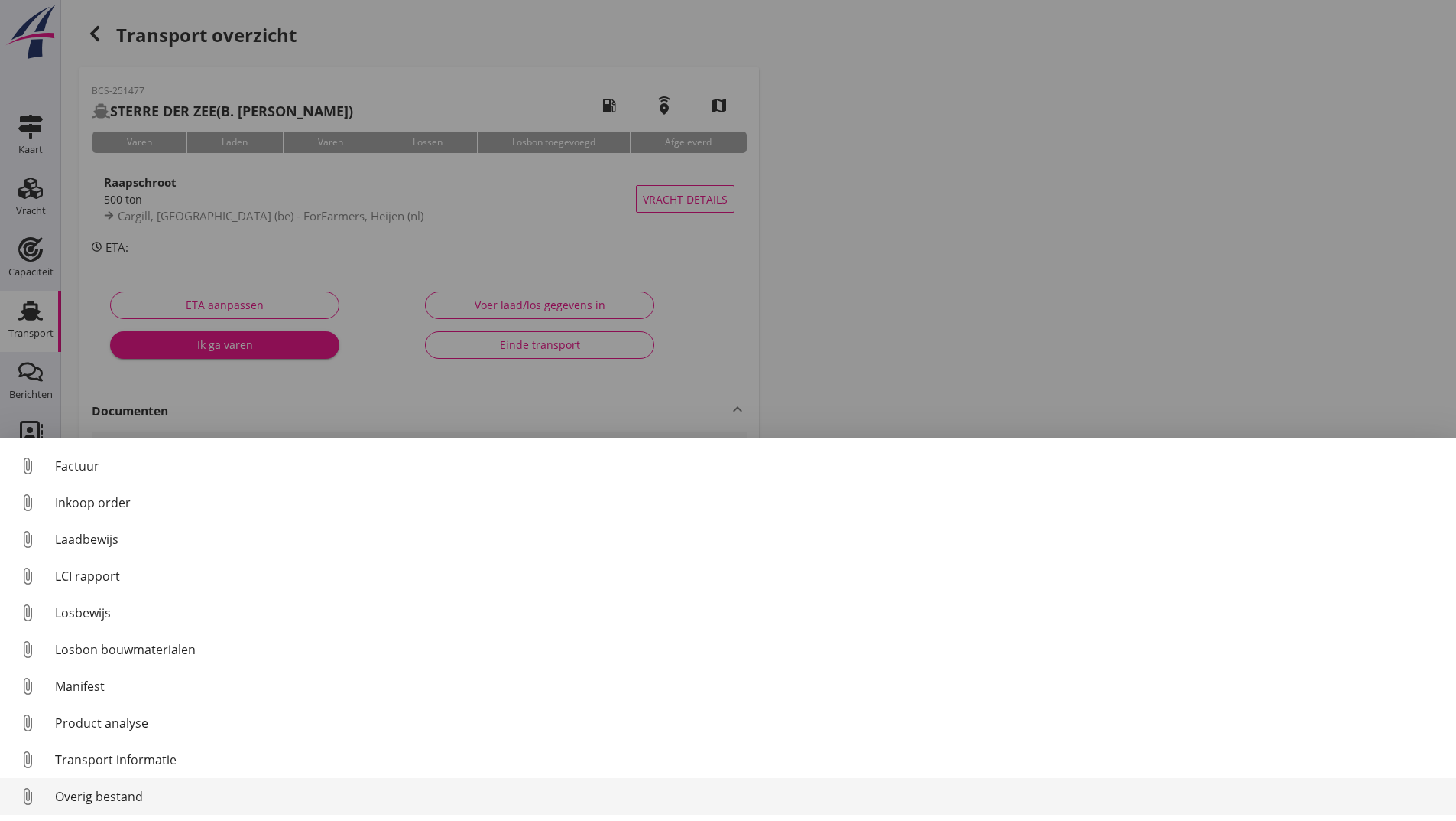
click at [118, 794] on div "Overig bestand" at bounding box center [750, 796] width 1389 height 18
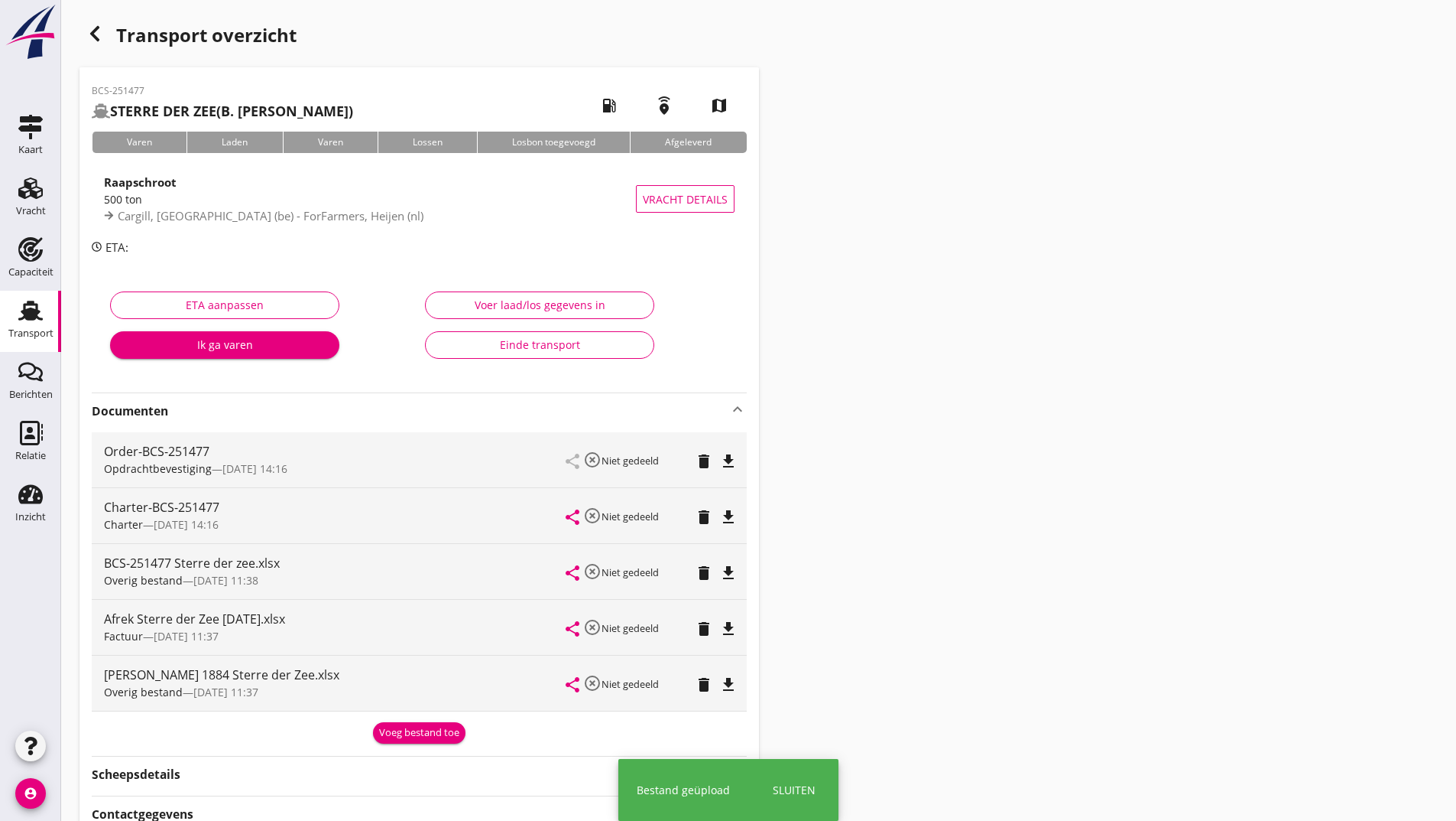
click at [399, 735] on div "Voeg bestand toe" at bounding box center [419, 732] width 80 height 15
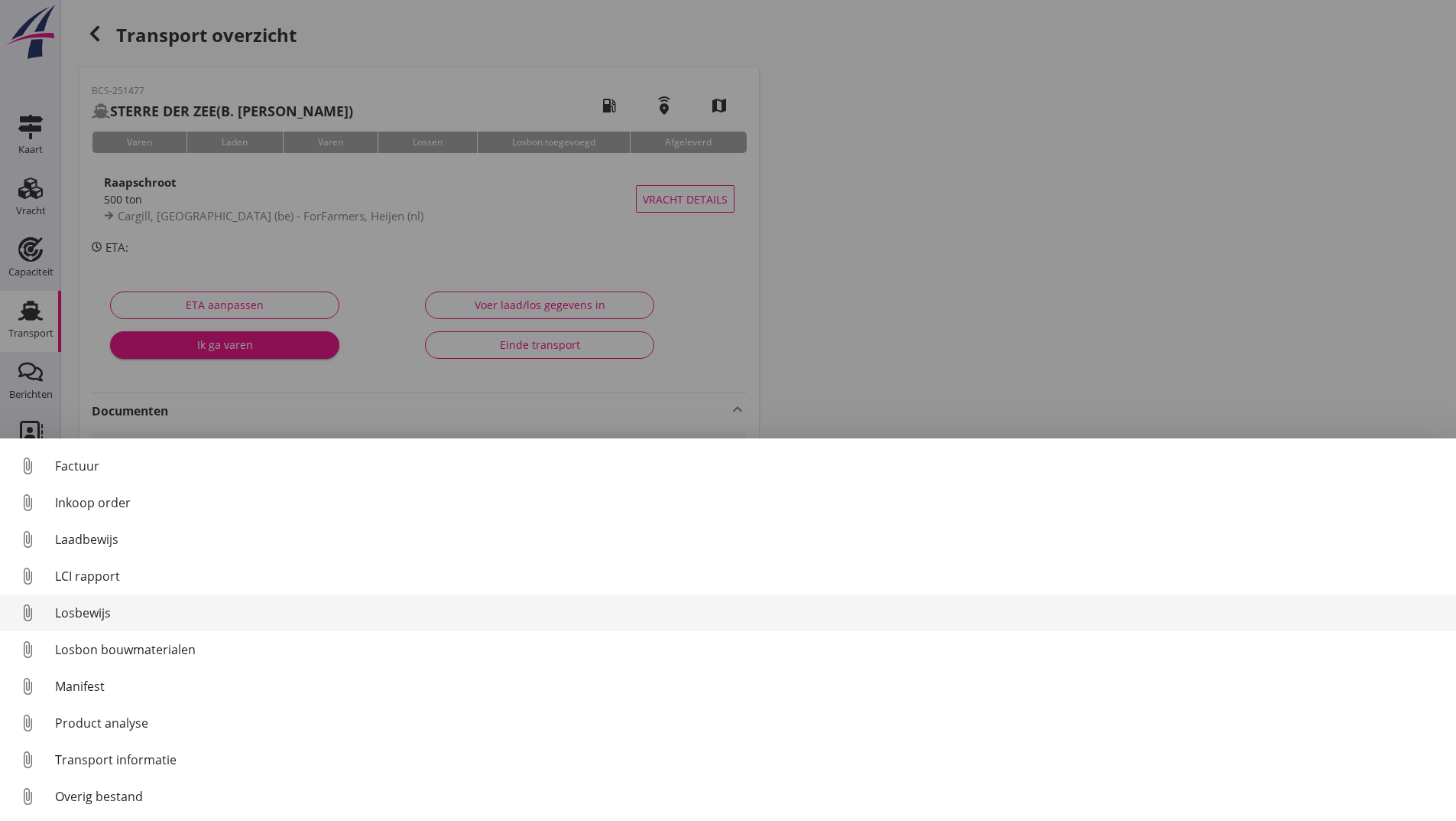
click at [97, 611] on div "Losbewijs" at bounding box center [750, 612] width 1389 height 18
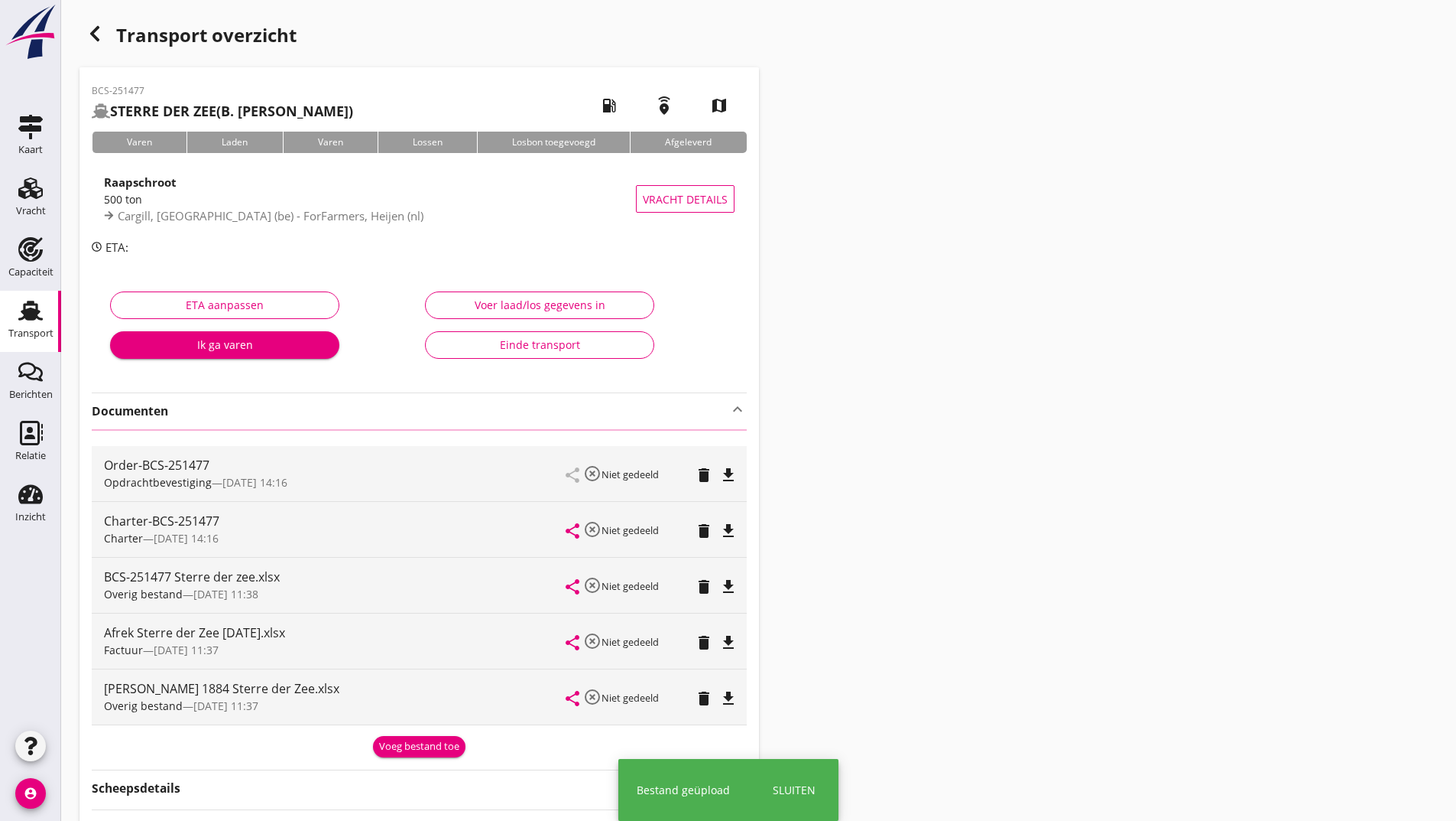
click at [95, 36] on use "button" at bounding box center [95, 33] width 9 height 15
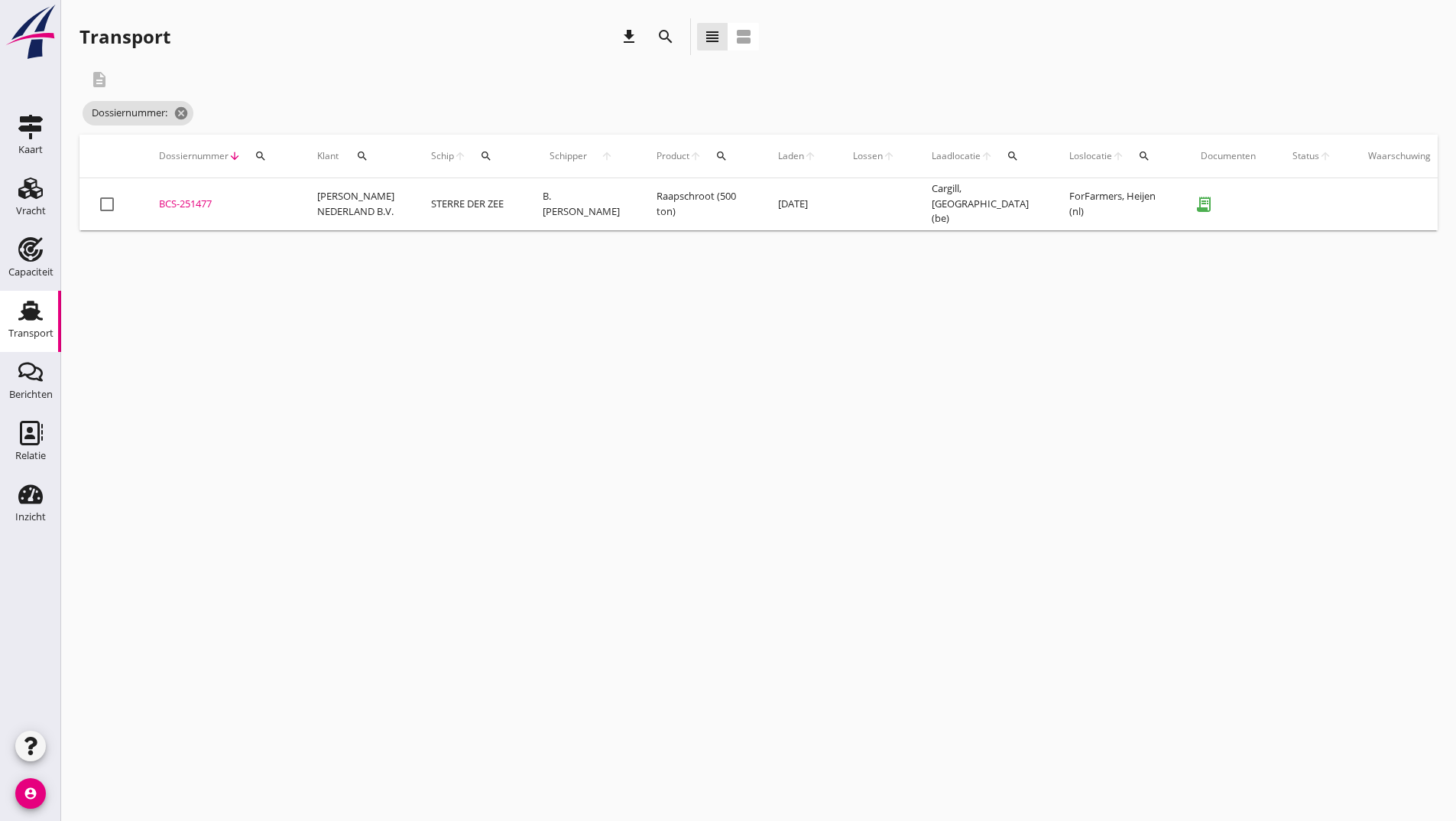
click at [667, 36] on icon "search" at bounding box center [665, 36] width 18 height 18
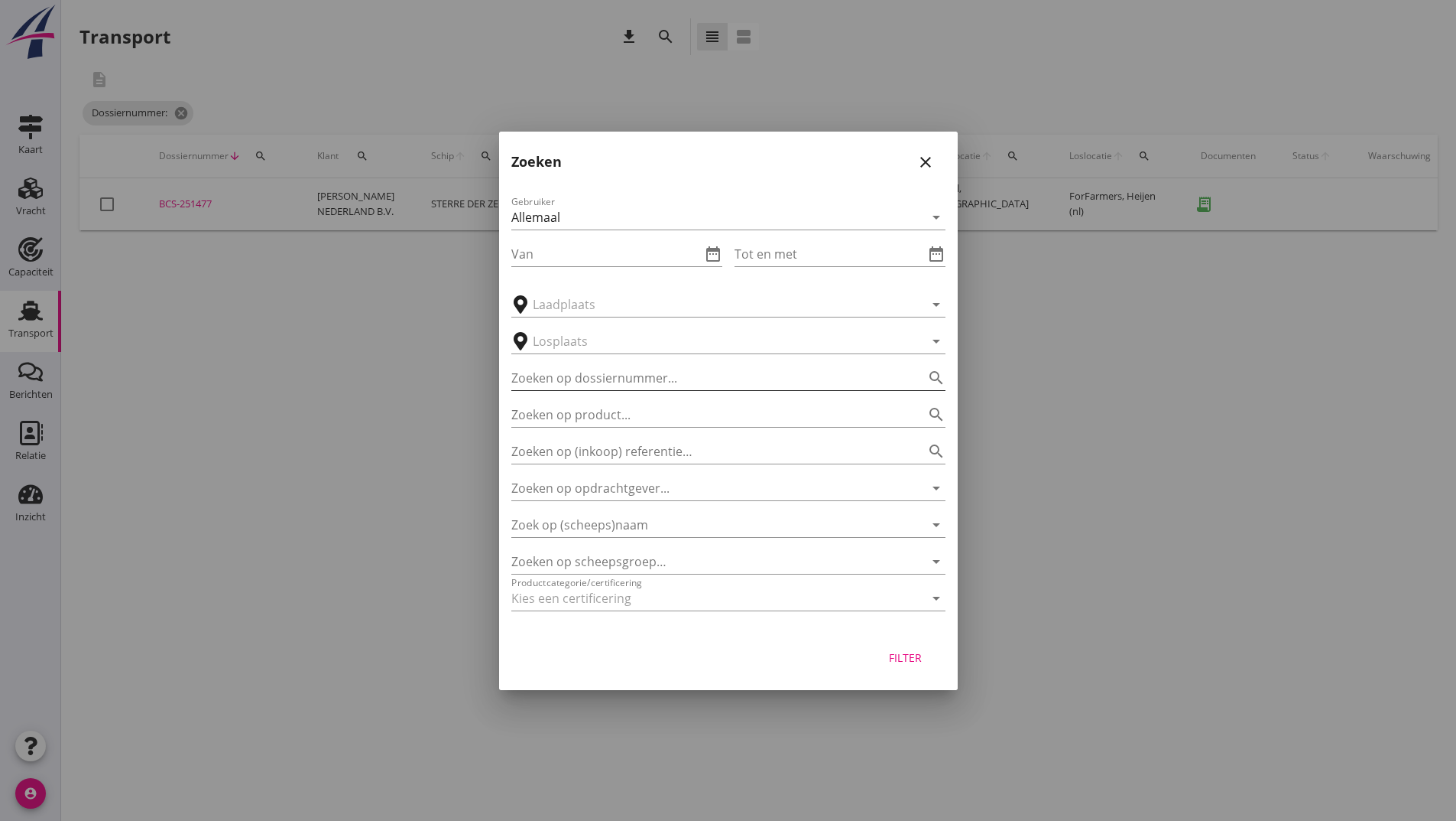
click at [618, 371] on input "Zoeken op dossiernummer..." at bounding box center [707, 378] width 391 height 25
type input "251497"
click at [892, 652] on div "Filter" at bounding box center [906, 657] width 43 height 16
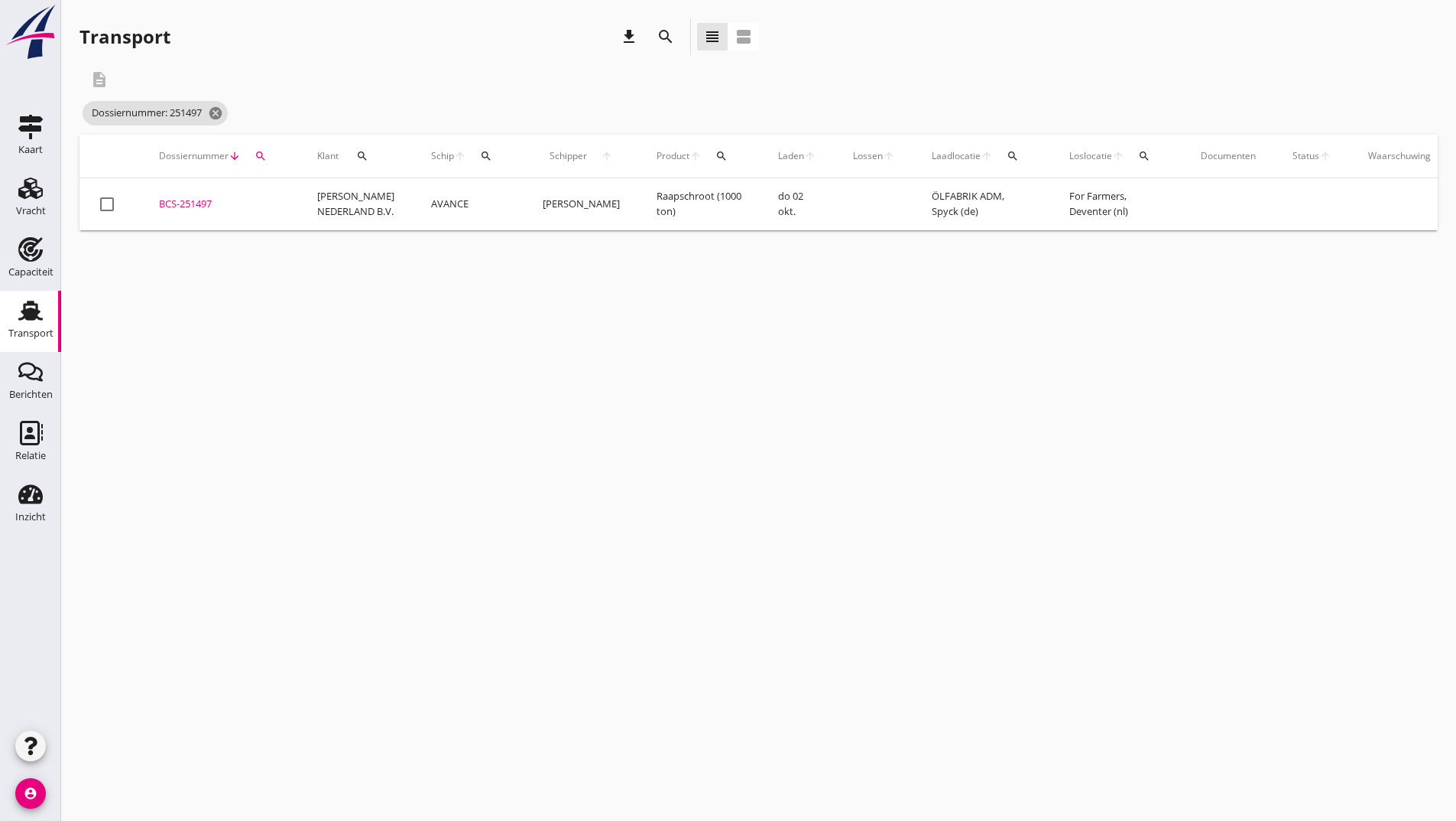
click at [209, 204] on div "BCS-251497" at bounding box center [219, 204] width 121 height 15
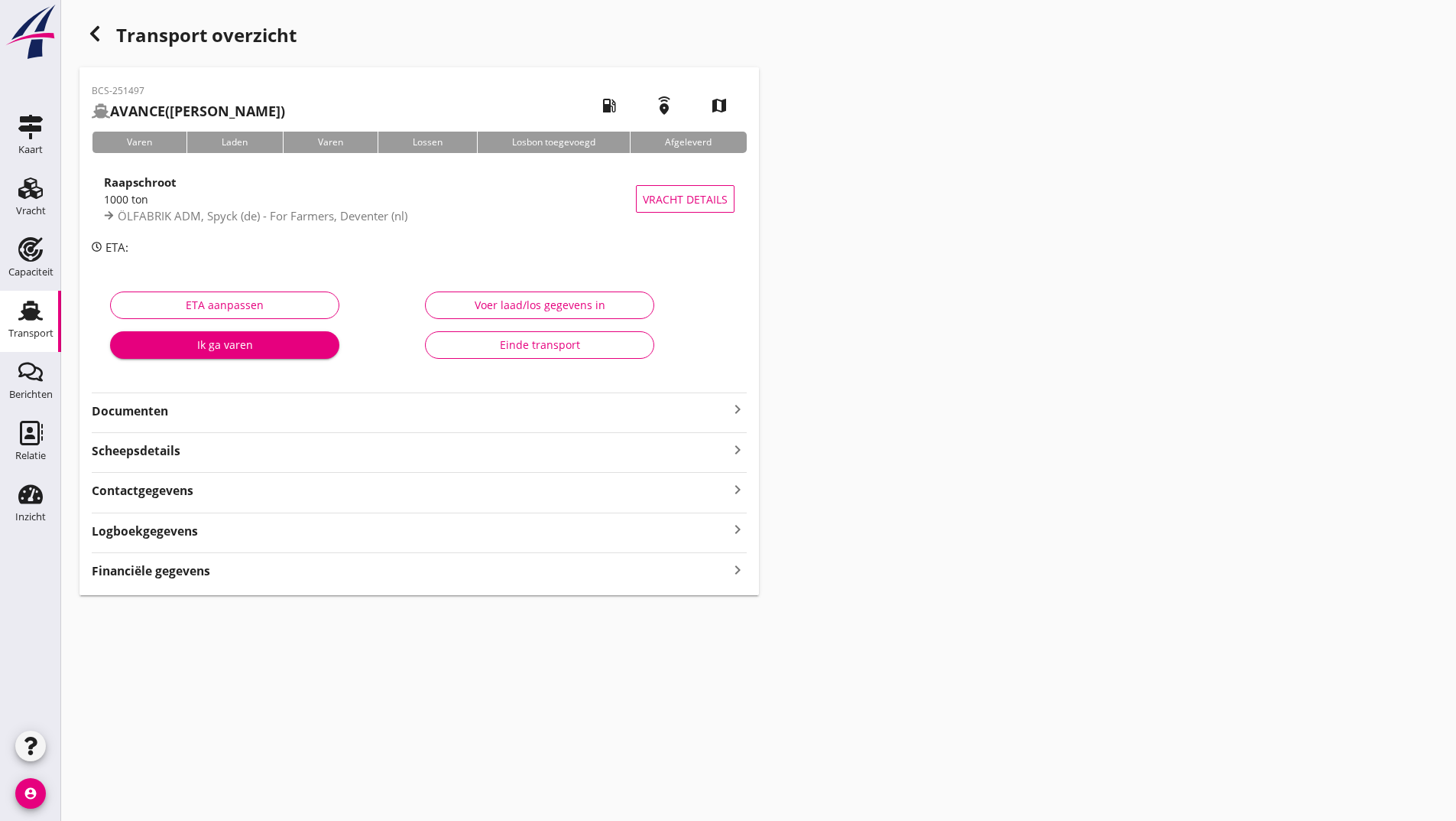
click at [156, 409] on strong "Documenten" at bounding box center [411, 411] width 637 height 18
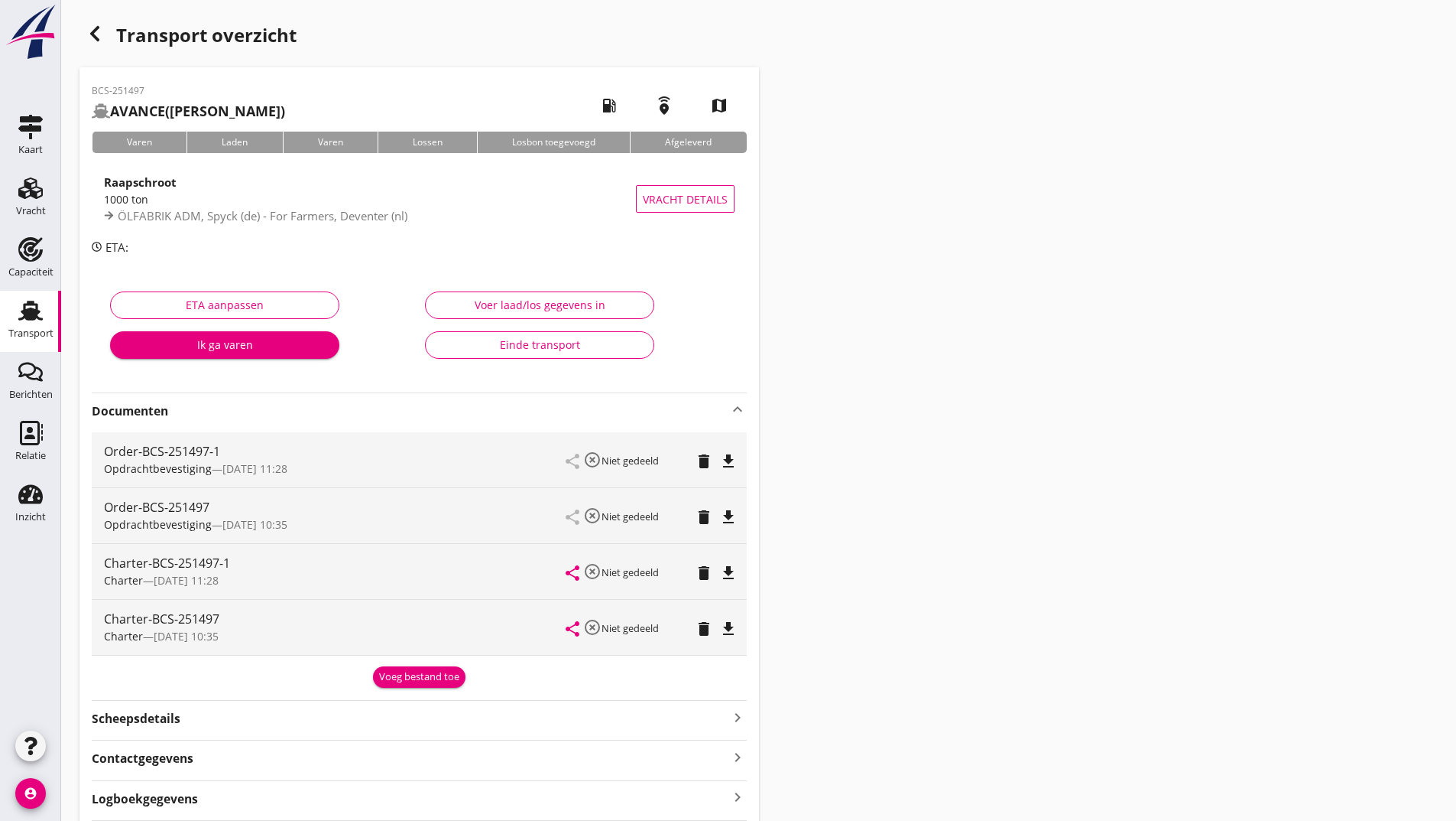
drag, startPoint x: 418, startPoint y: 672, endPoint x: 399, endPoint y: 707, distance: 39.8
click at [418, 672] on div "Voeg bestand toe" at bounding box center [419, 676] width 80 height 15
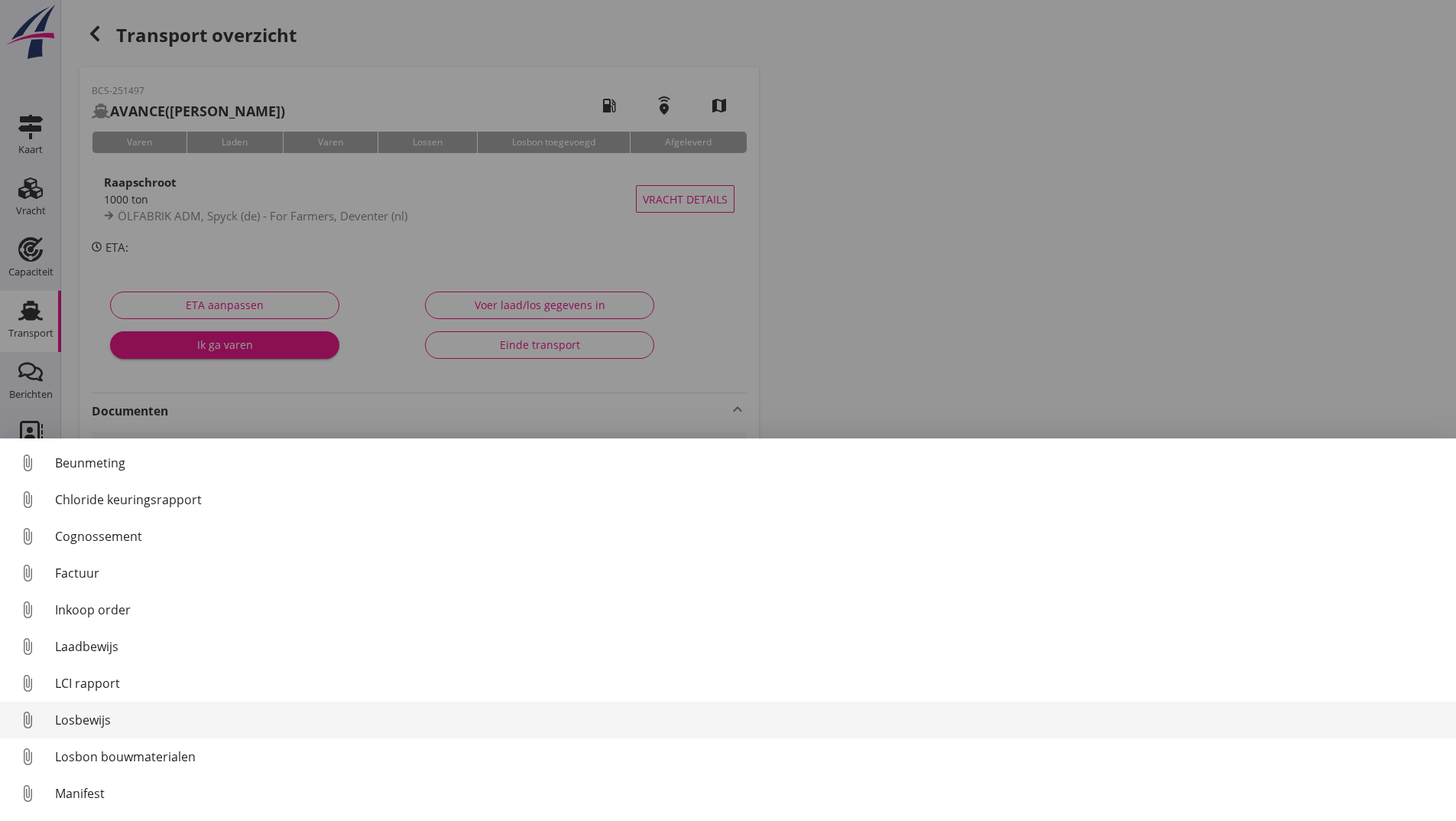
click at [102, 722] on div "Losbewijs" at bounding box center [750, 719] width 1389 height 18
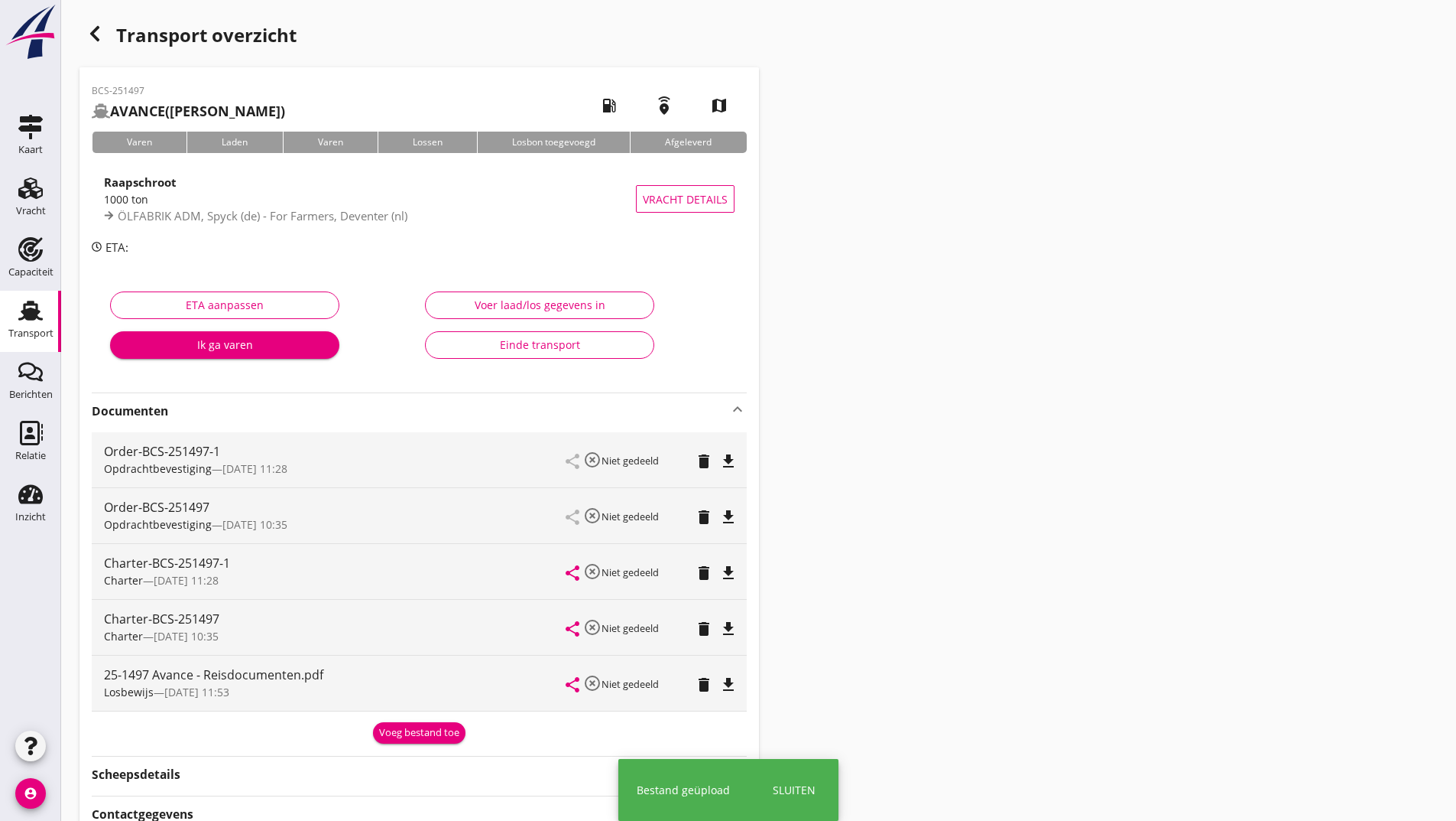
click at [390, 738] on div "Voeg bestand toe" at bounding box center [419, 732] width 80 height 15
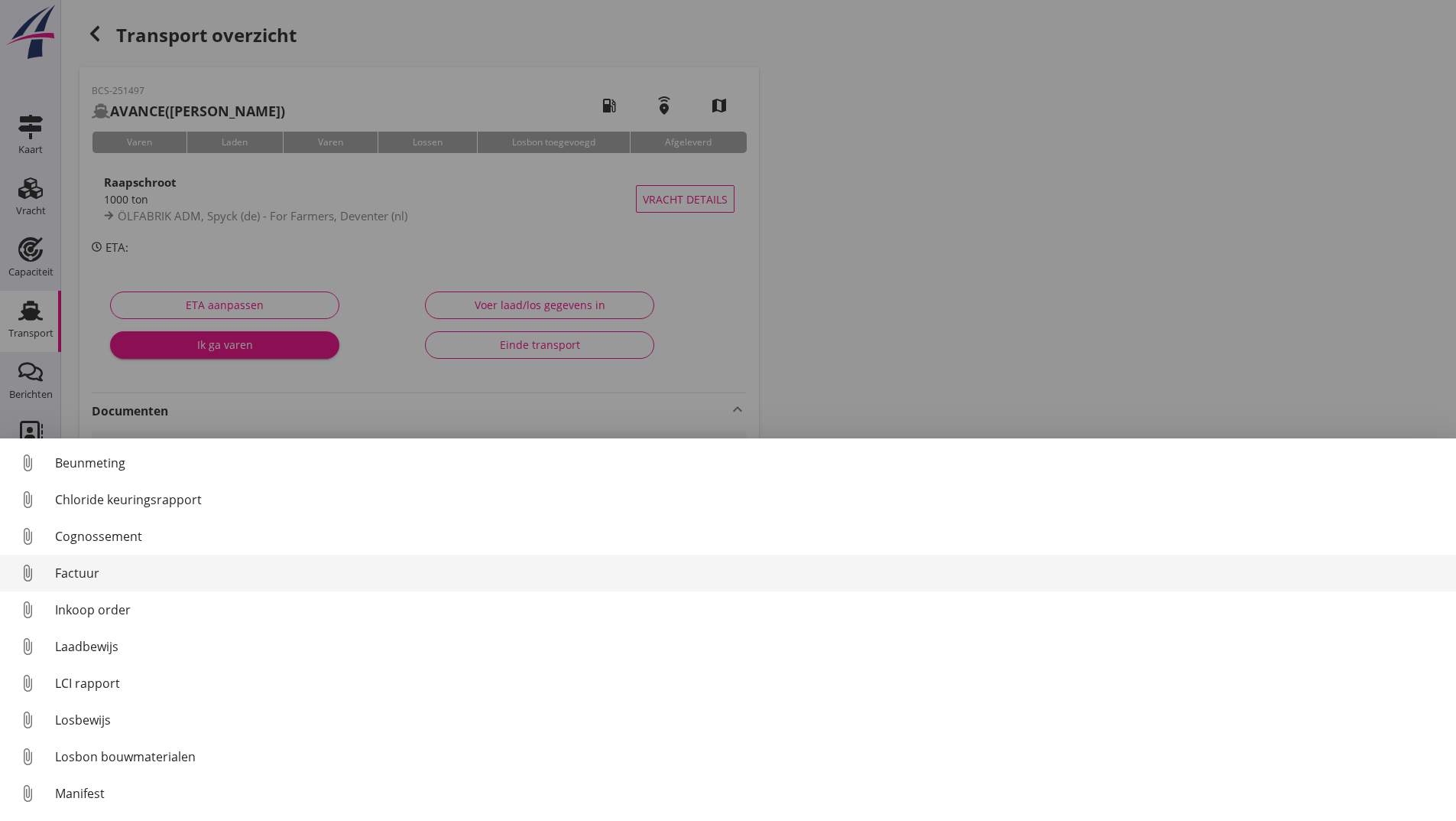
click at [96, 579] on div "Factuur" at bounding box center [750, 573] width 1389 height 18
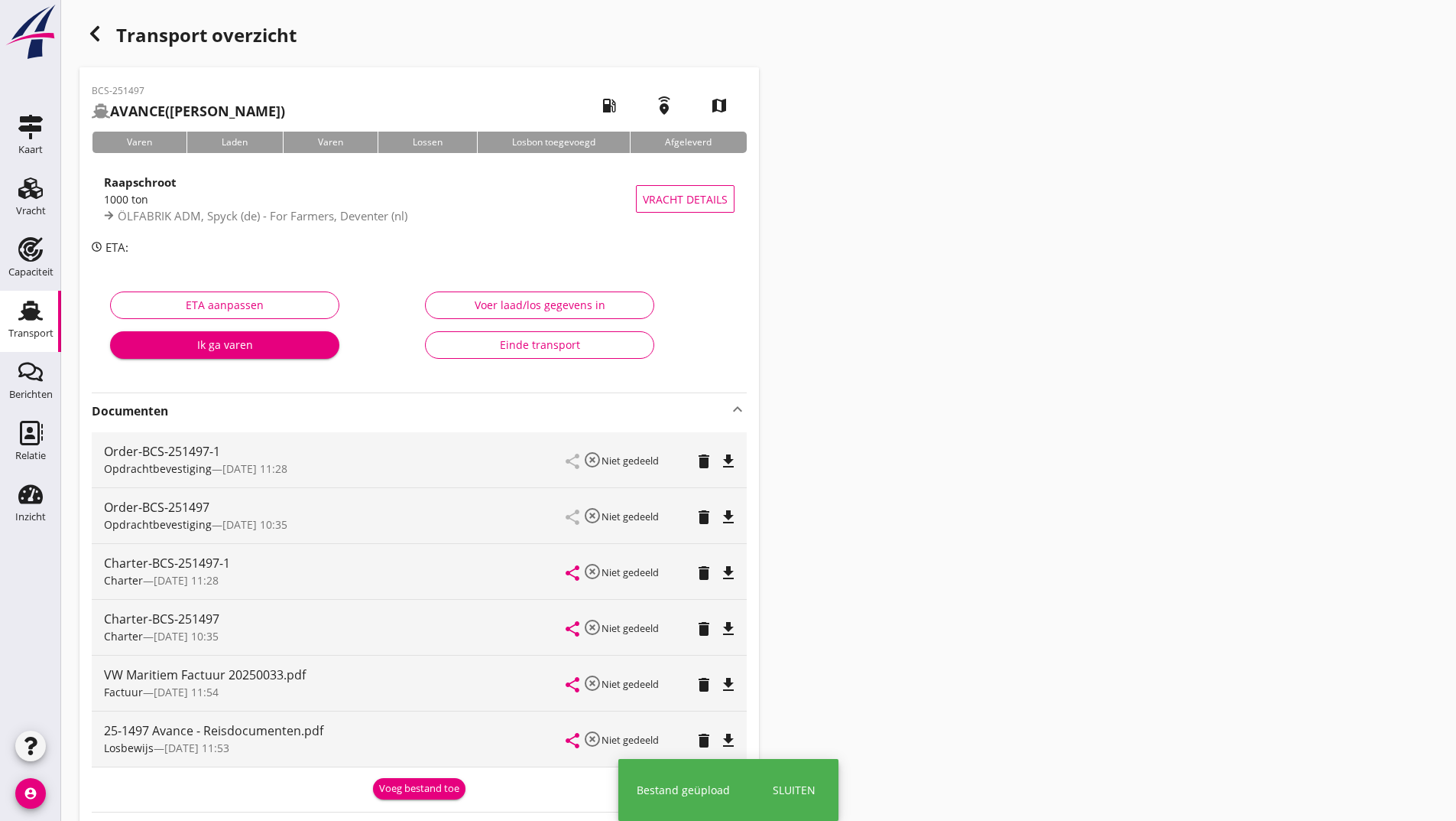
click at [387, 784] on div "Voeg bestand toe" at bounding box center [419, 788] width 80 height 15
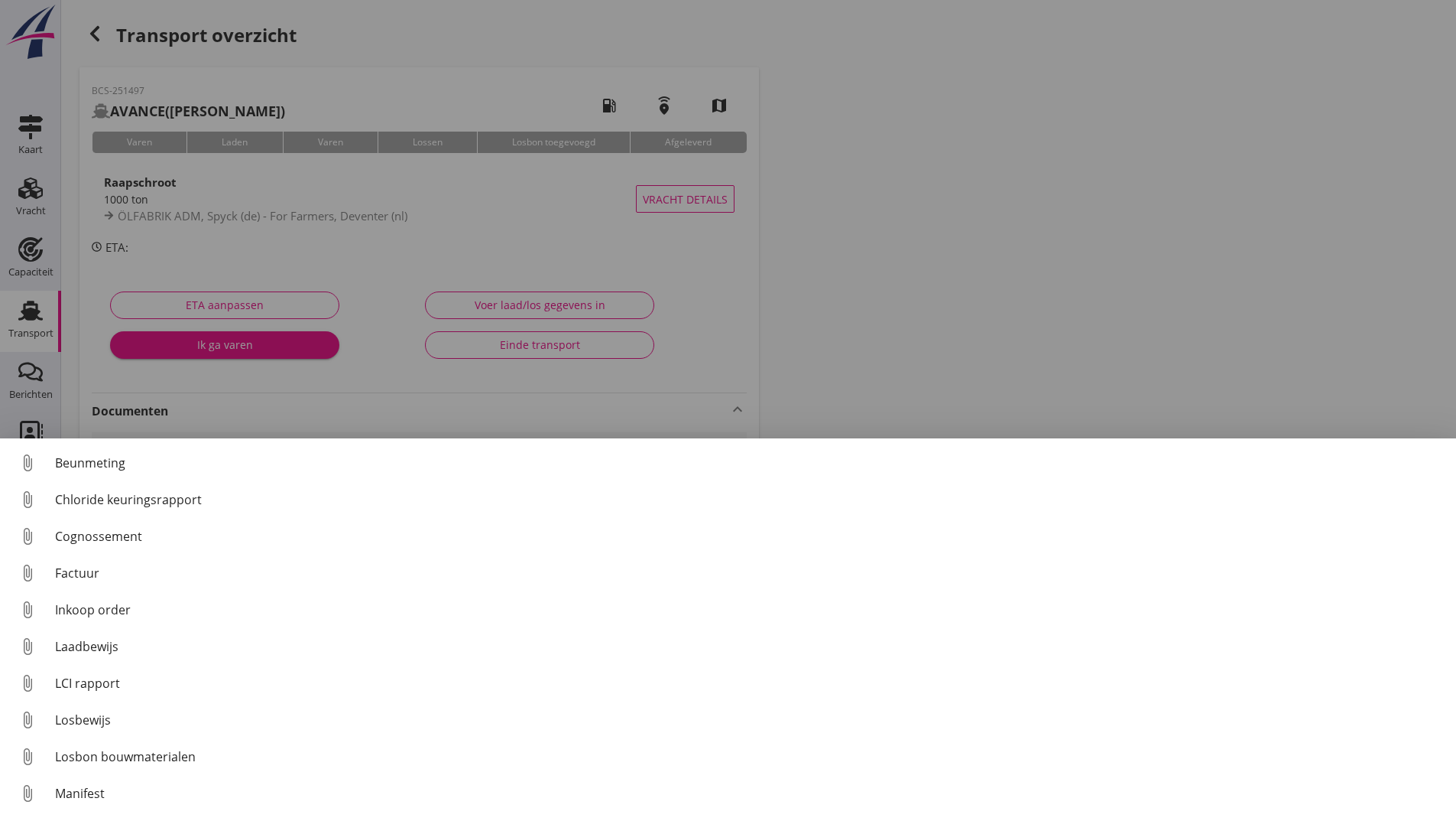
scroll to position [107, 0]
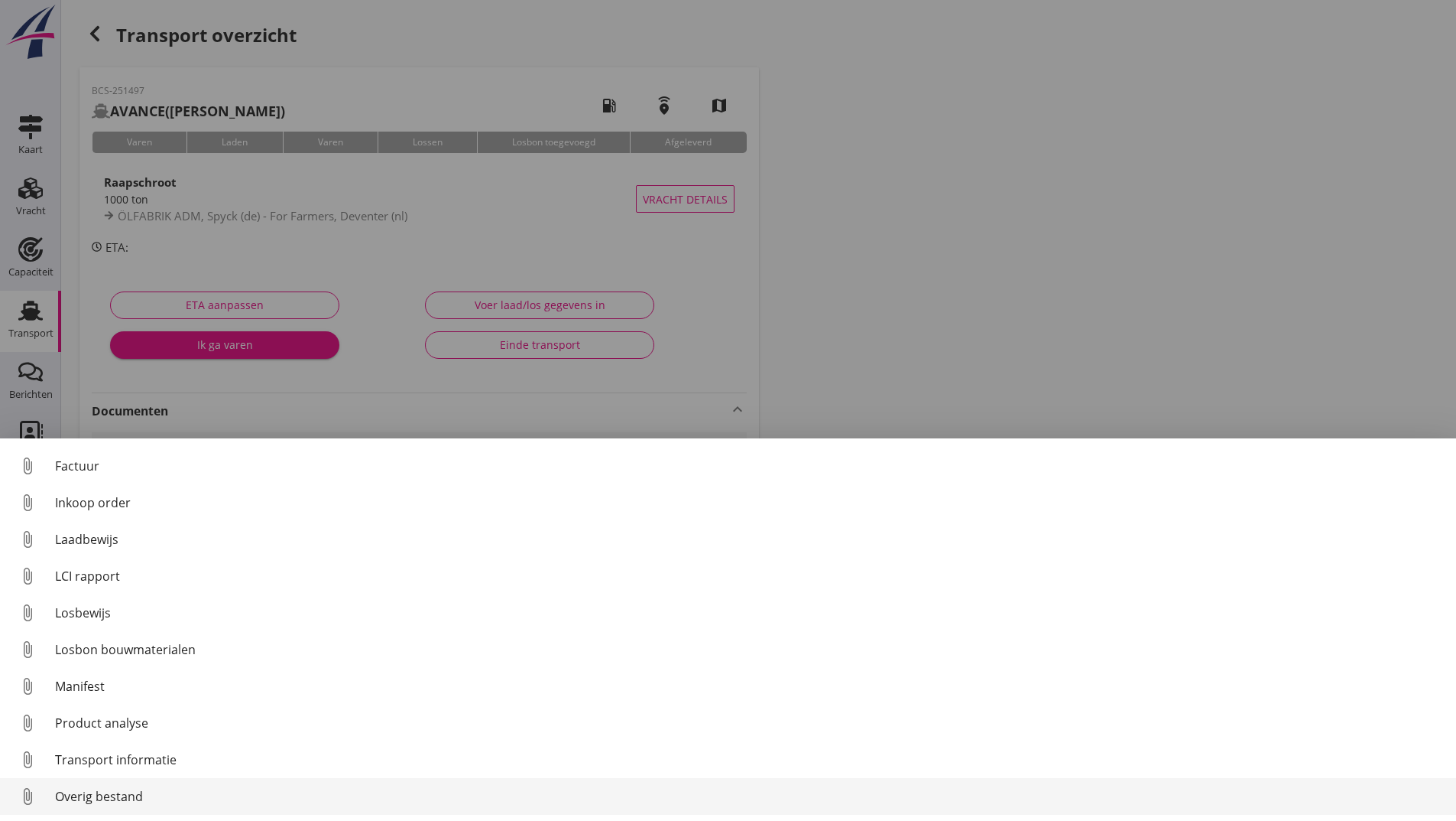
click at [122, 797] on div "Overig bestand" at bounding box center [750, 796] width 1389 height 18
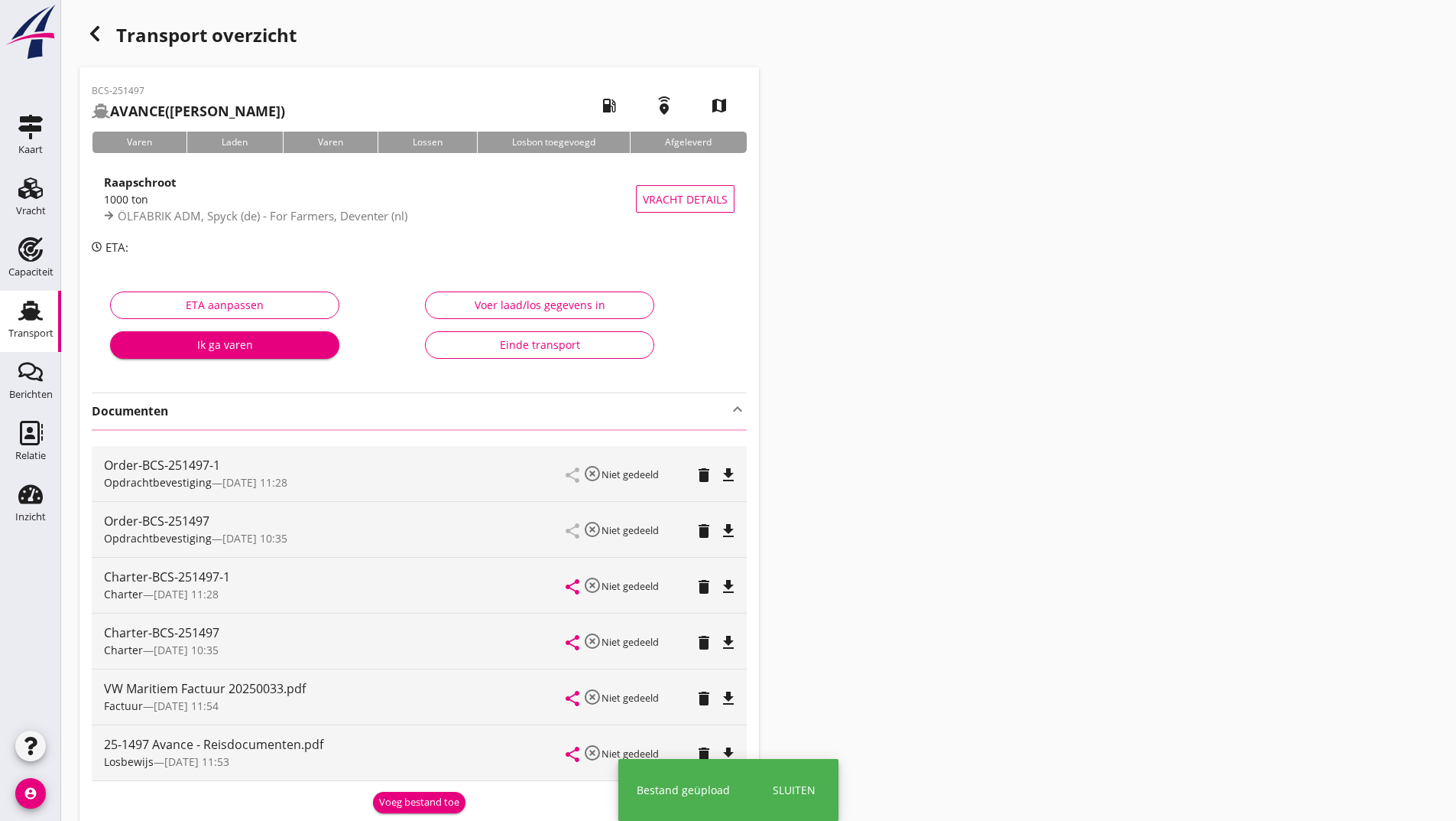
scroll to position [222, 0]
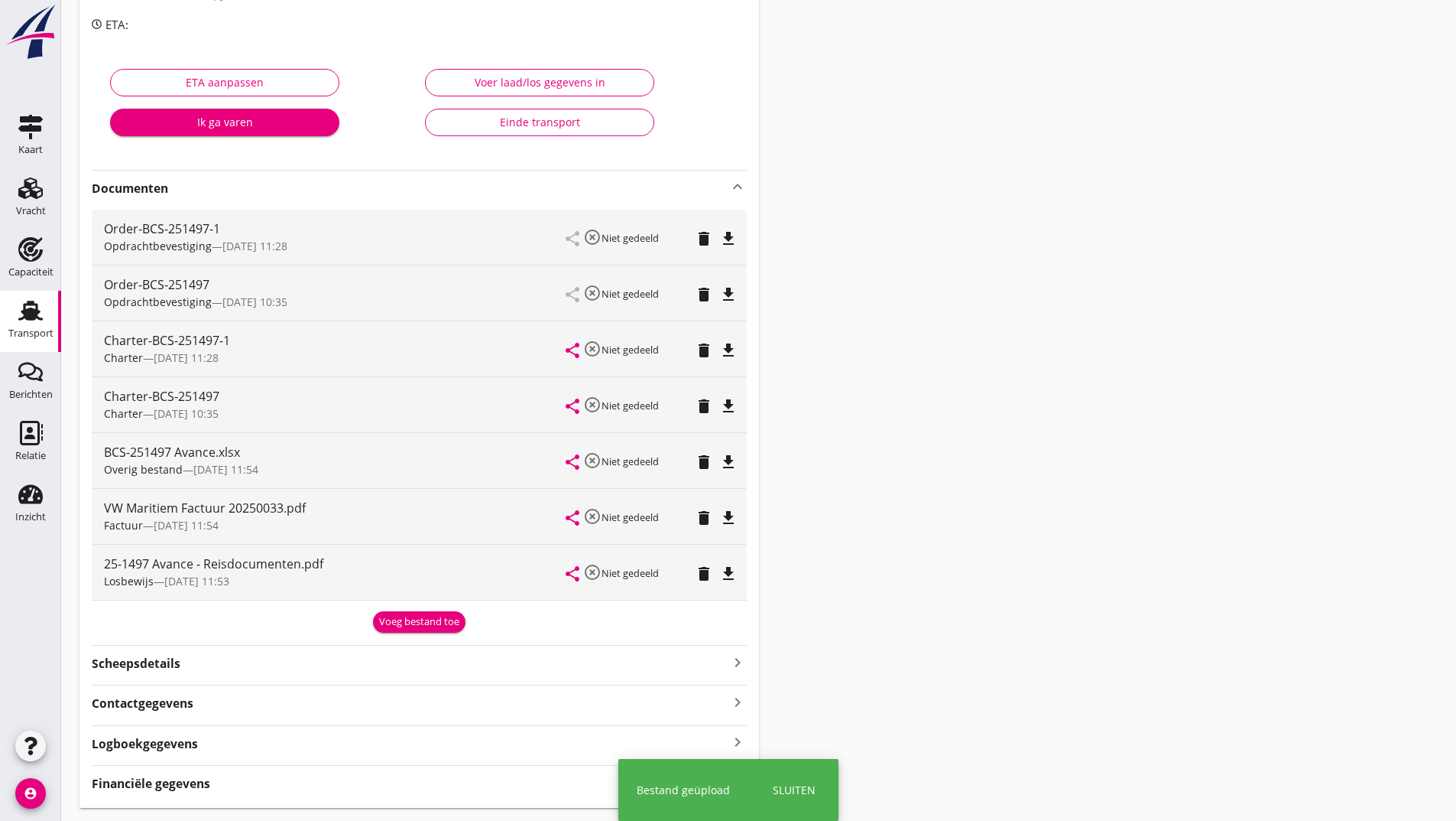
click at [412, 619] on div "Voeg bestand toe" at bounding box center [419, 621] width 80 height 15
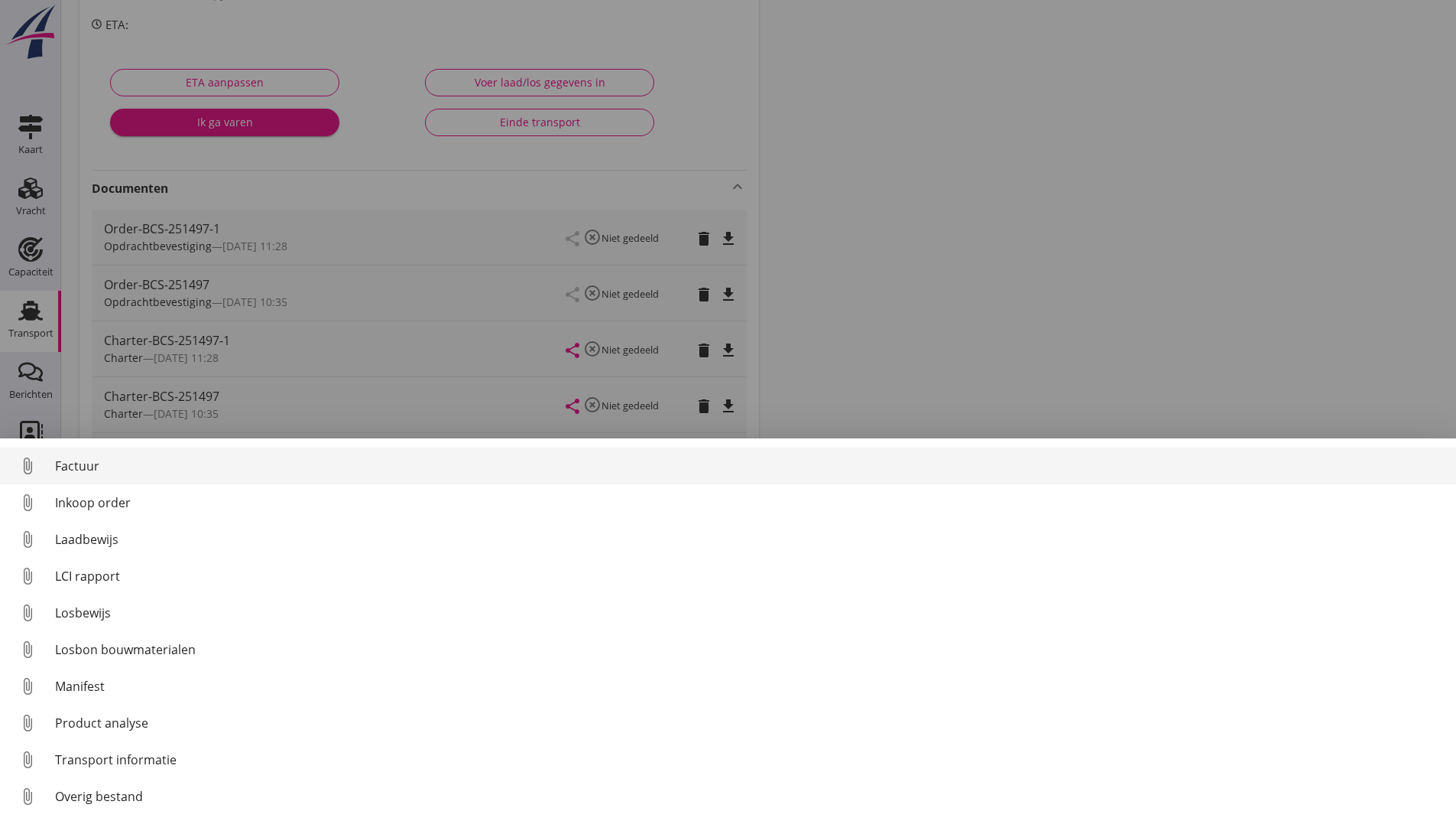
click at [68, 466] on div "Factuur" at bounding box center [750, 465] width 1389 height 18
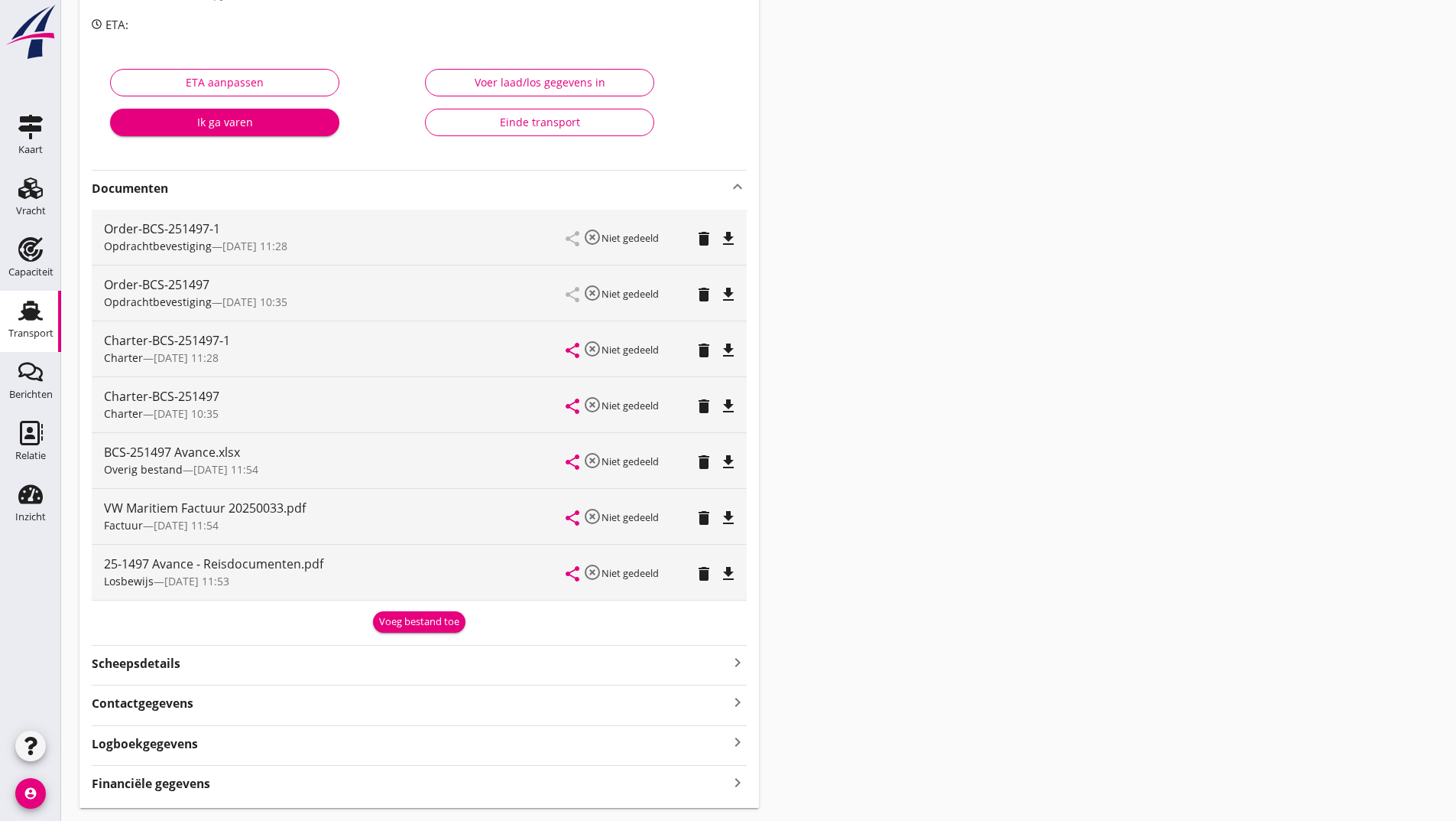
click at [397, 621] on div "Voeg bestand toe" at bounding box center [419, 621] width 80 height 15
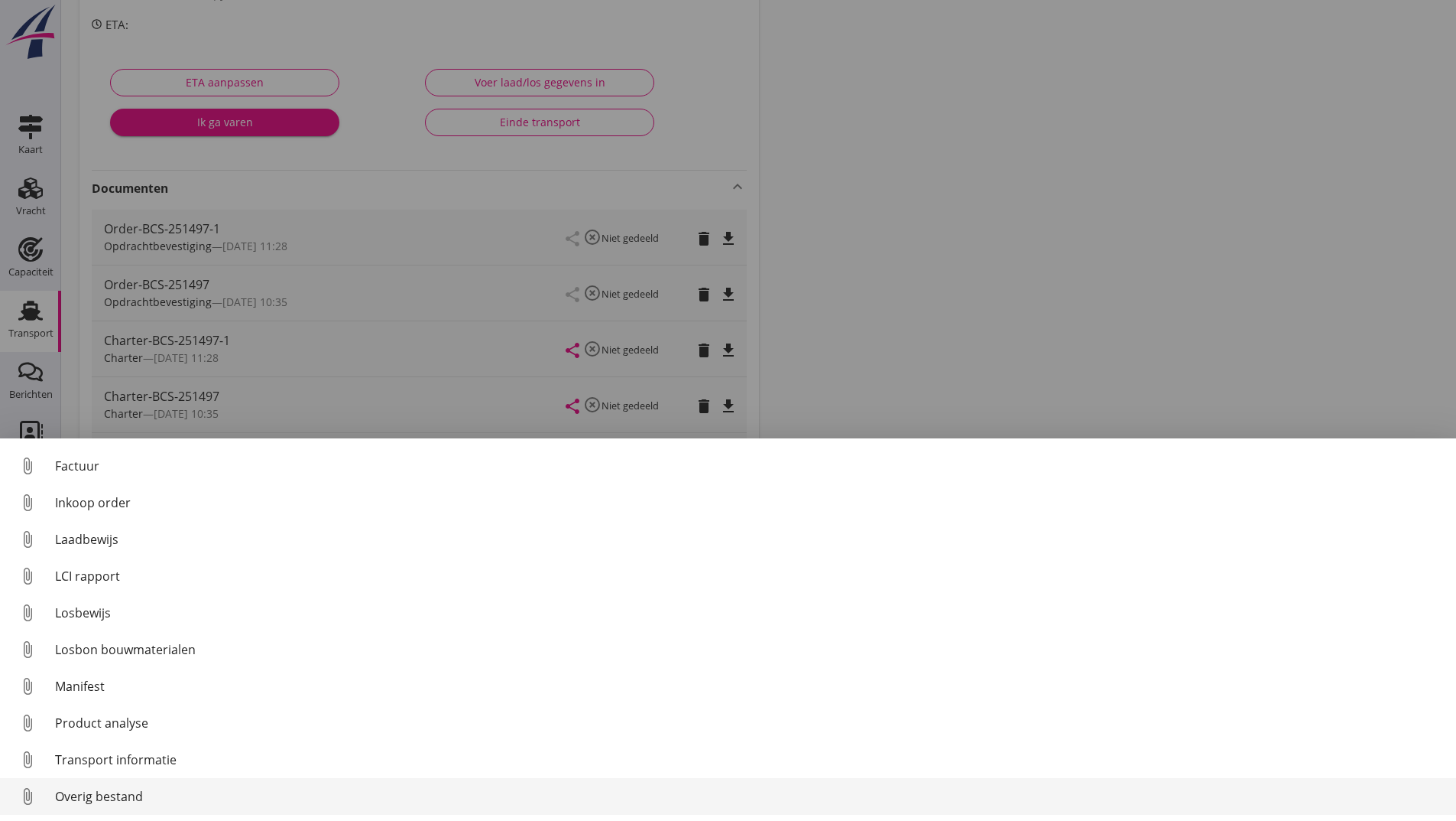
click at [128, 809] on link "attach_file Overig bestand" at bounding box center [728, 796] width 1456 height 37
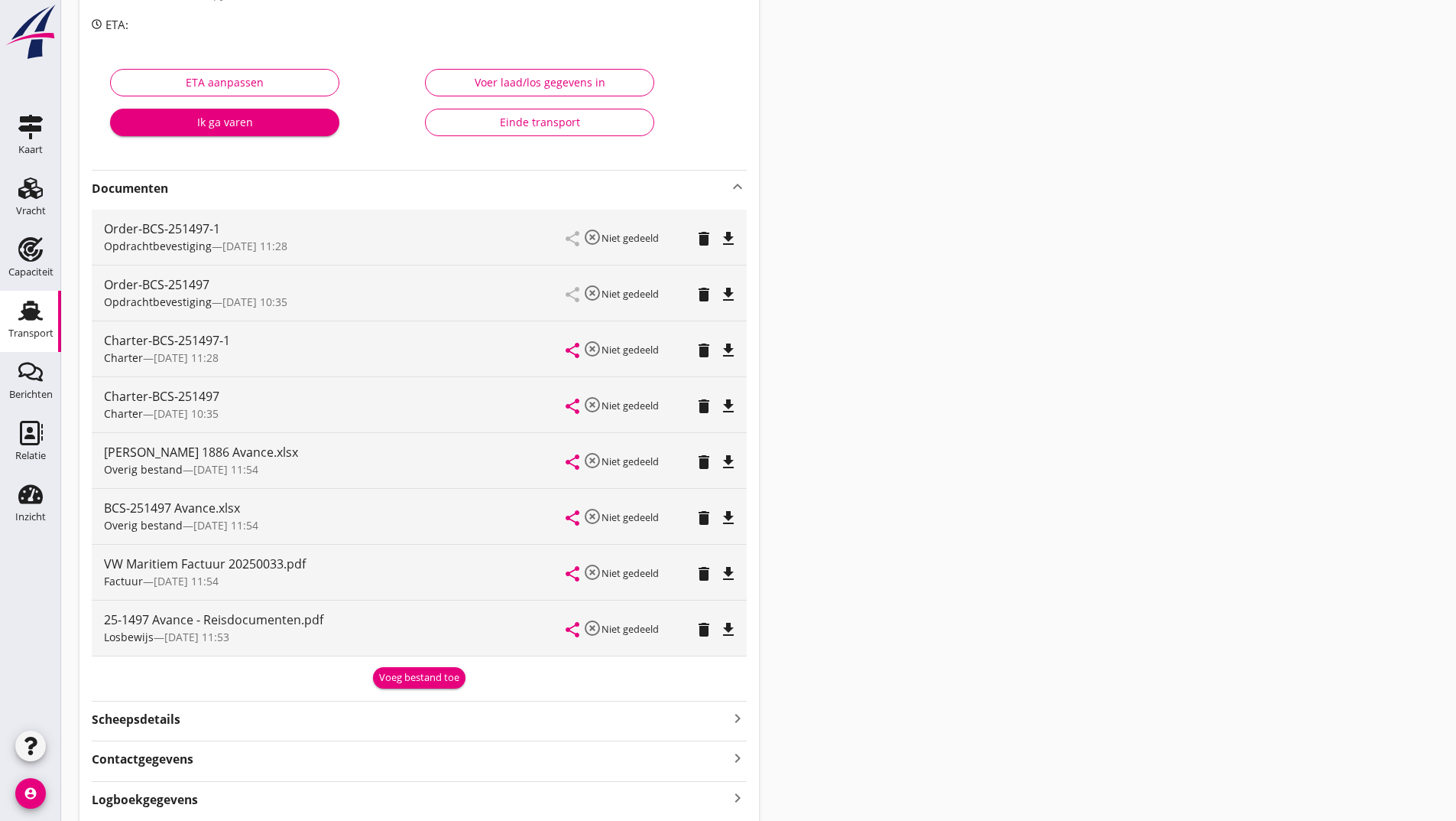
scroll to position [0, 0]
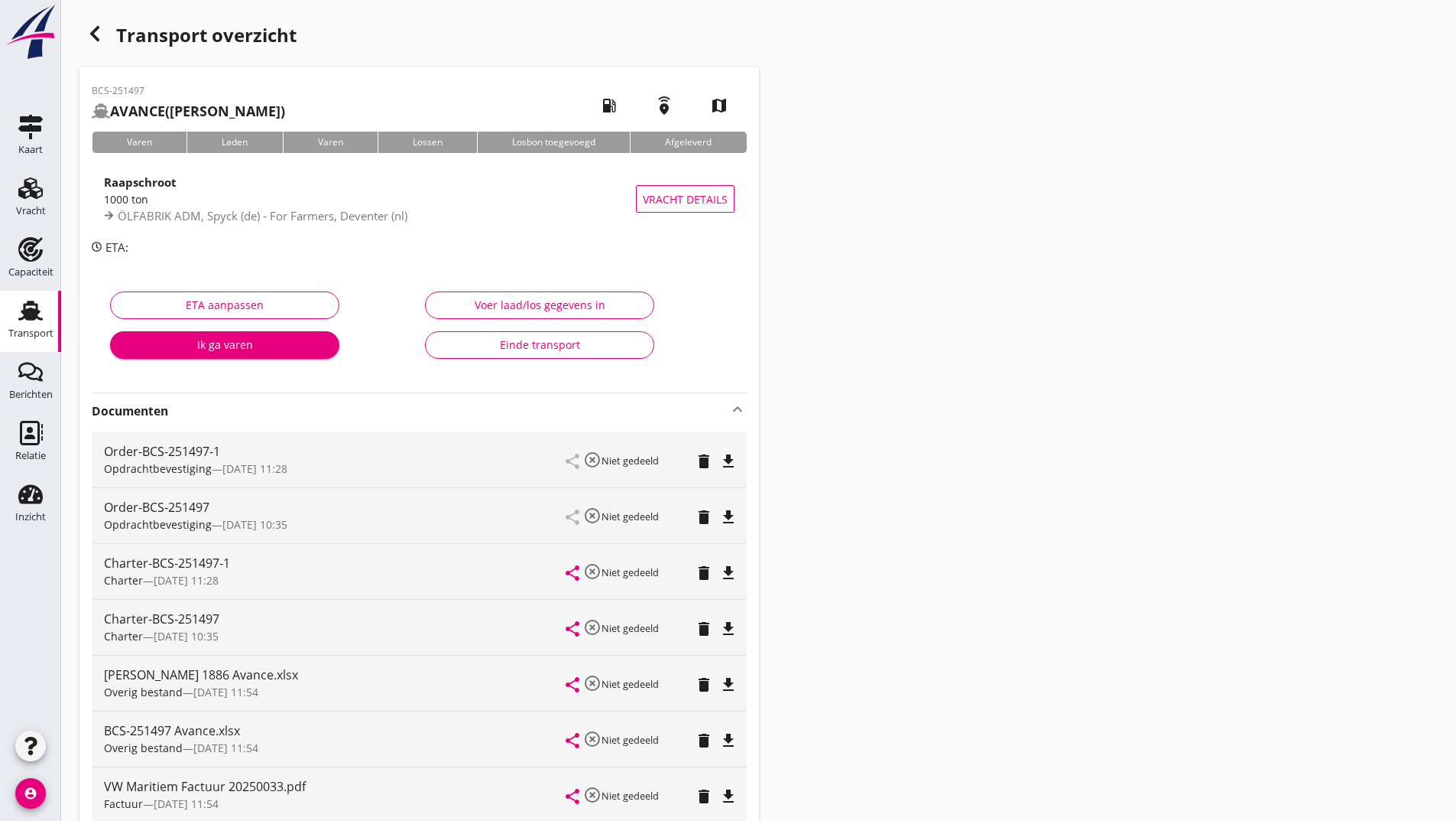
click at [101, 32] on icon "button" at bounding box center [95, 33] width 18 height 18
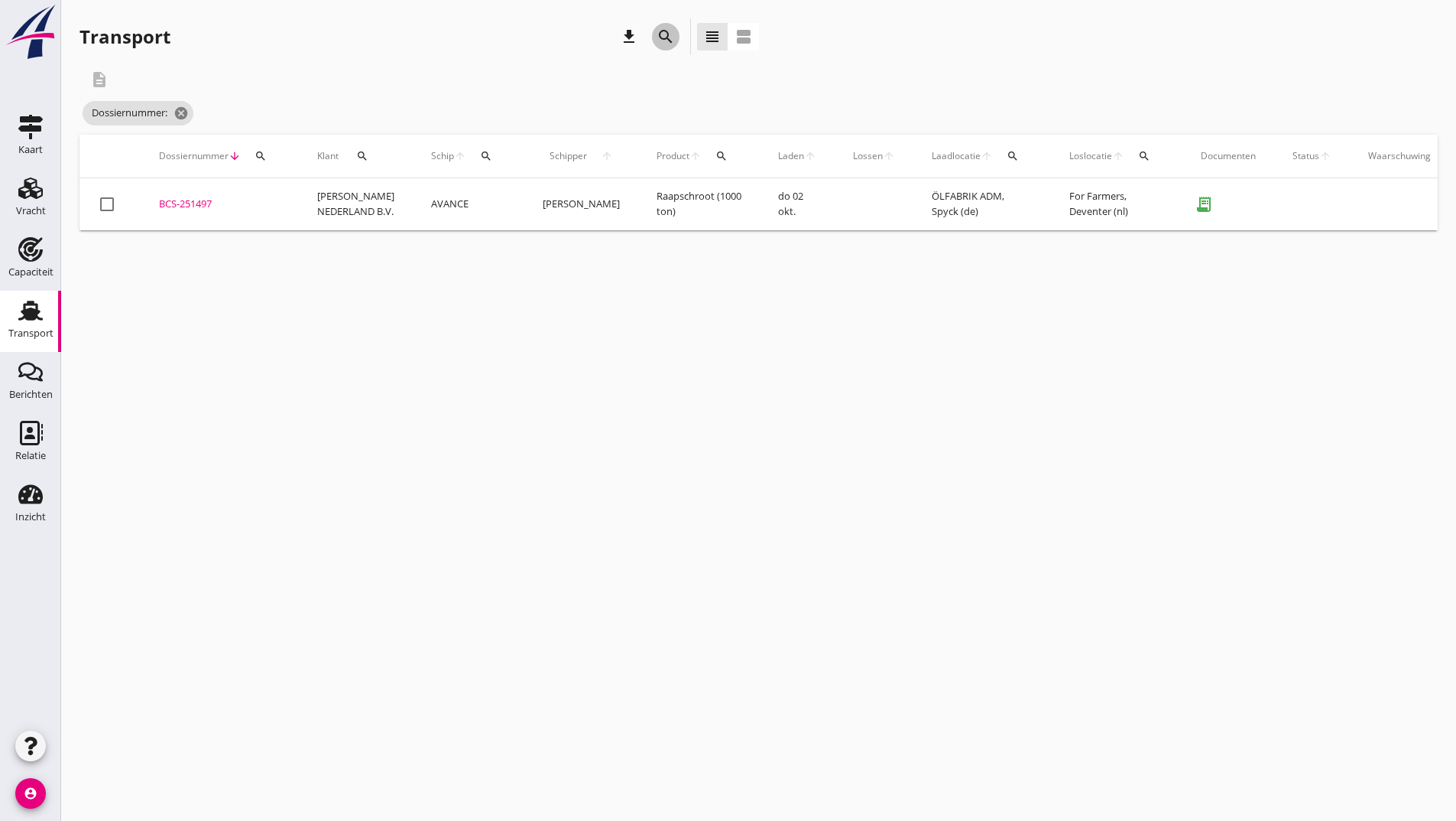
click at [662, 30] on icon "search" at bounding box center [665, 36] width 18 height 18
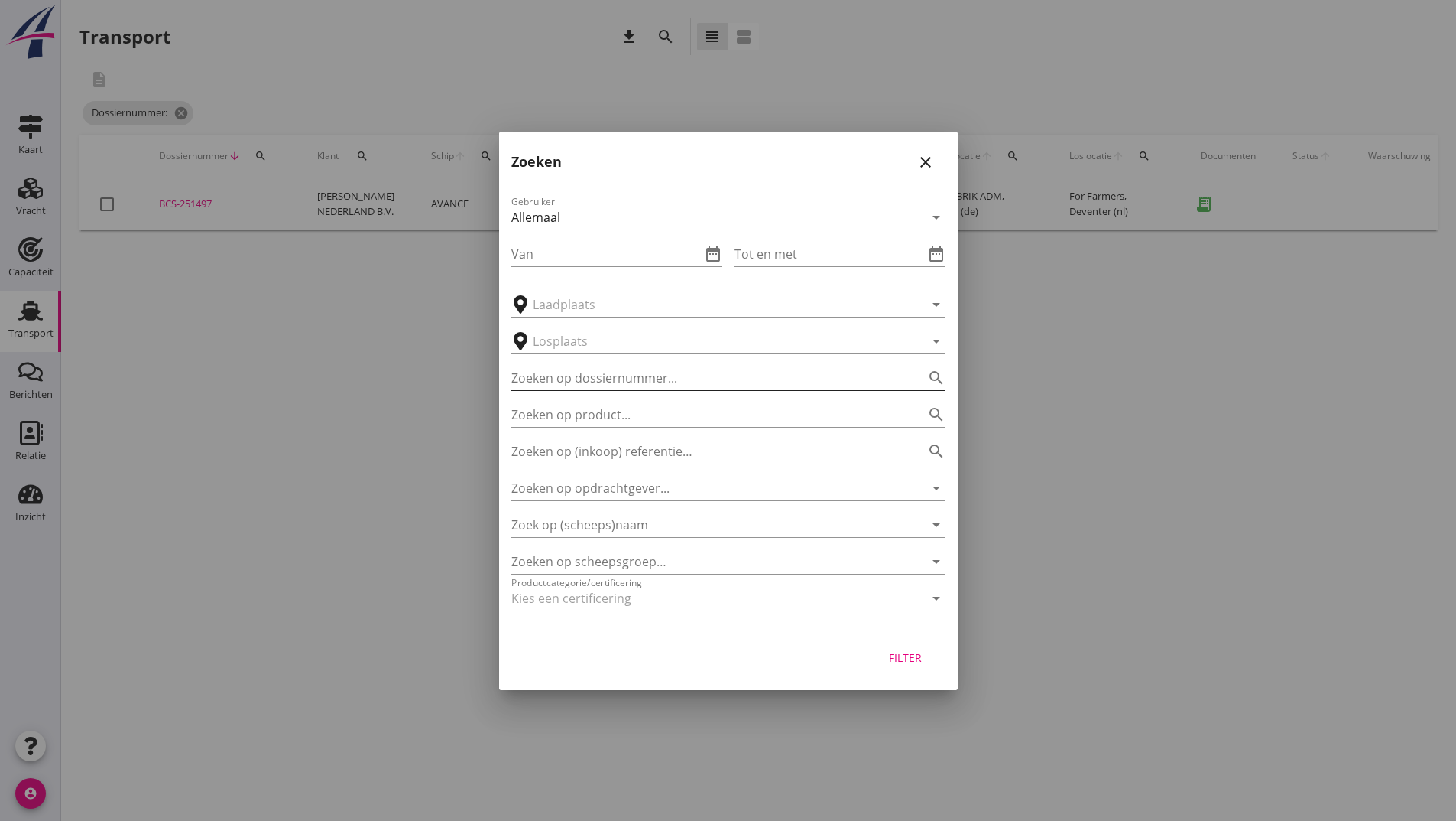
click at [557, 374] on input "Zoeken op dossiernummer..." at bounding box center [707, 378] width 391 height 25
type input "251505"
click at [915, 662] on div "Filter" at bounding box center [906, 657] width 43 height 16
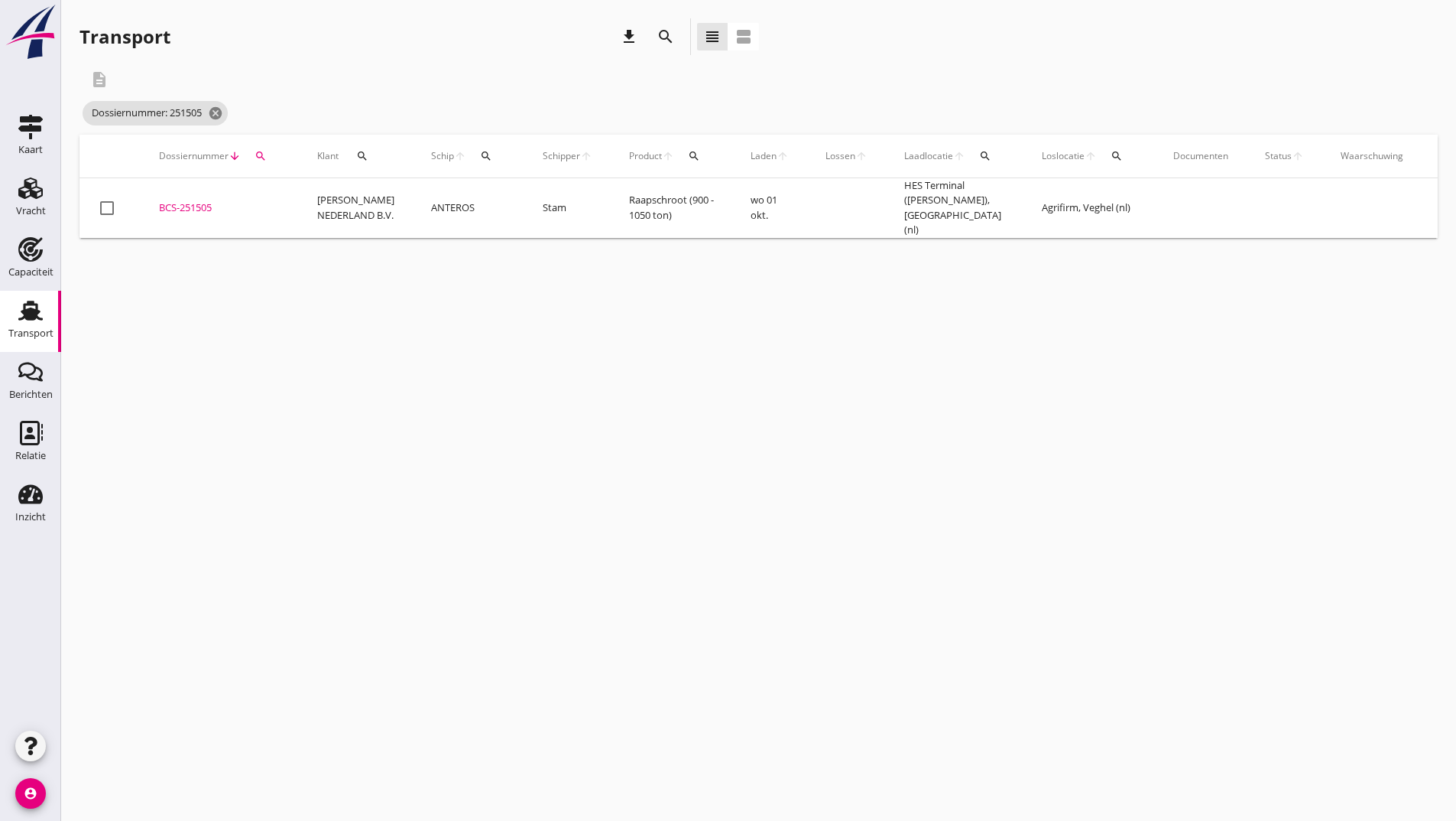
click at [196, 204] on div "BCS-251505" at bounding box center [219, 207] width 121 height 15
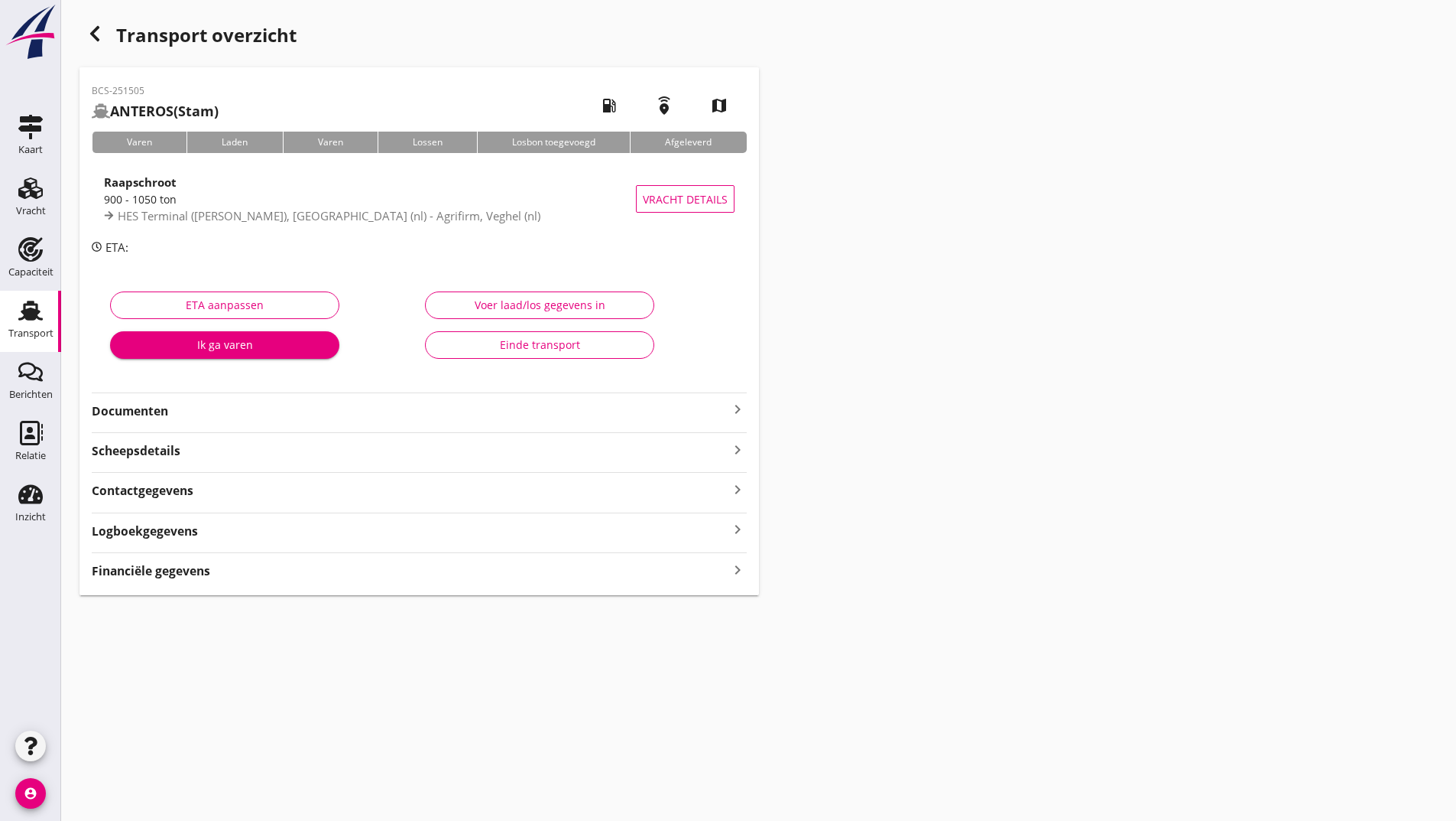
click at [161, 400] on div "Documenten keyboard_arrow_right" at bounding box center [420, 410] width 655 height 21
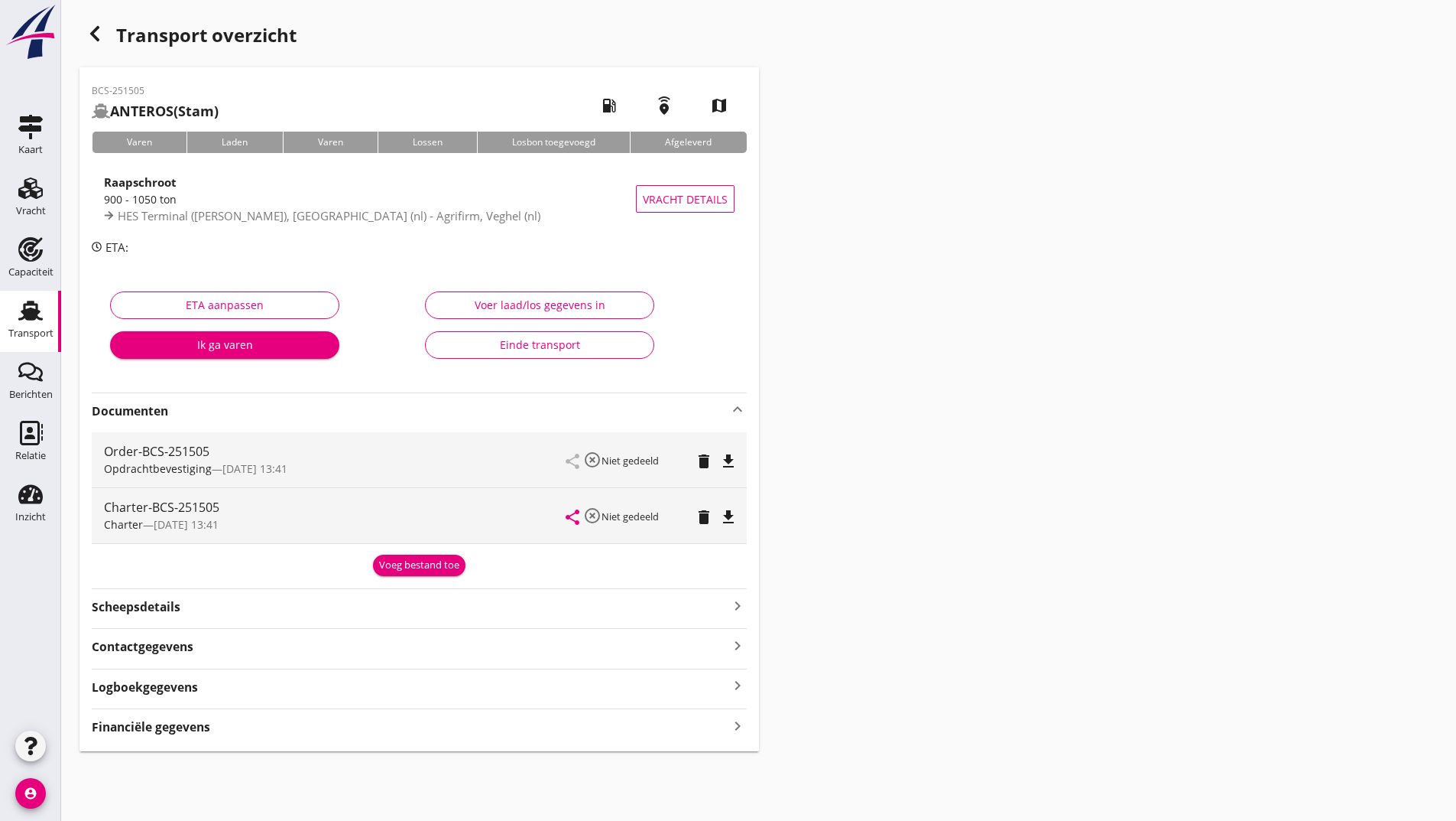
click at [399, 560] on div "Voeg bestand toe" at bounding box center [419, 565] width 80 height 15
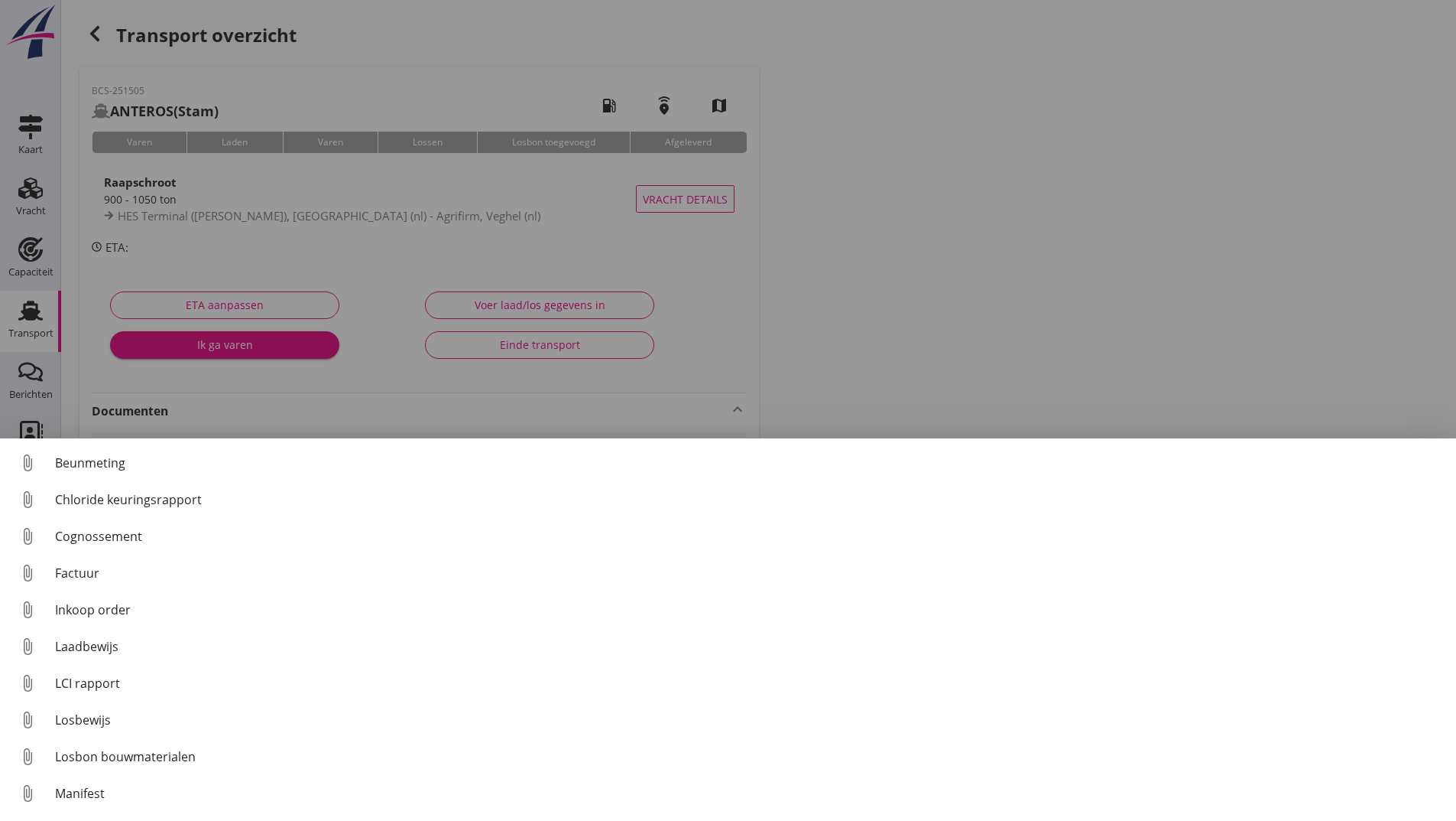
scroll to position [107, 0]
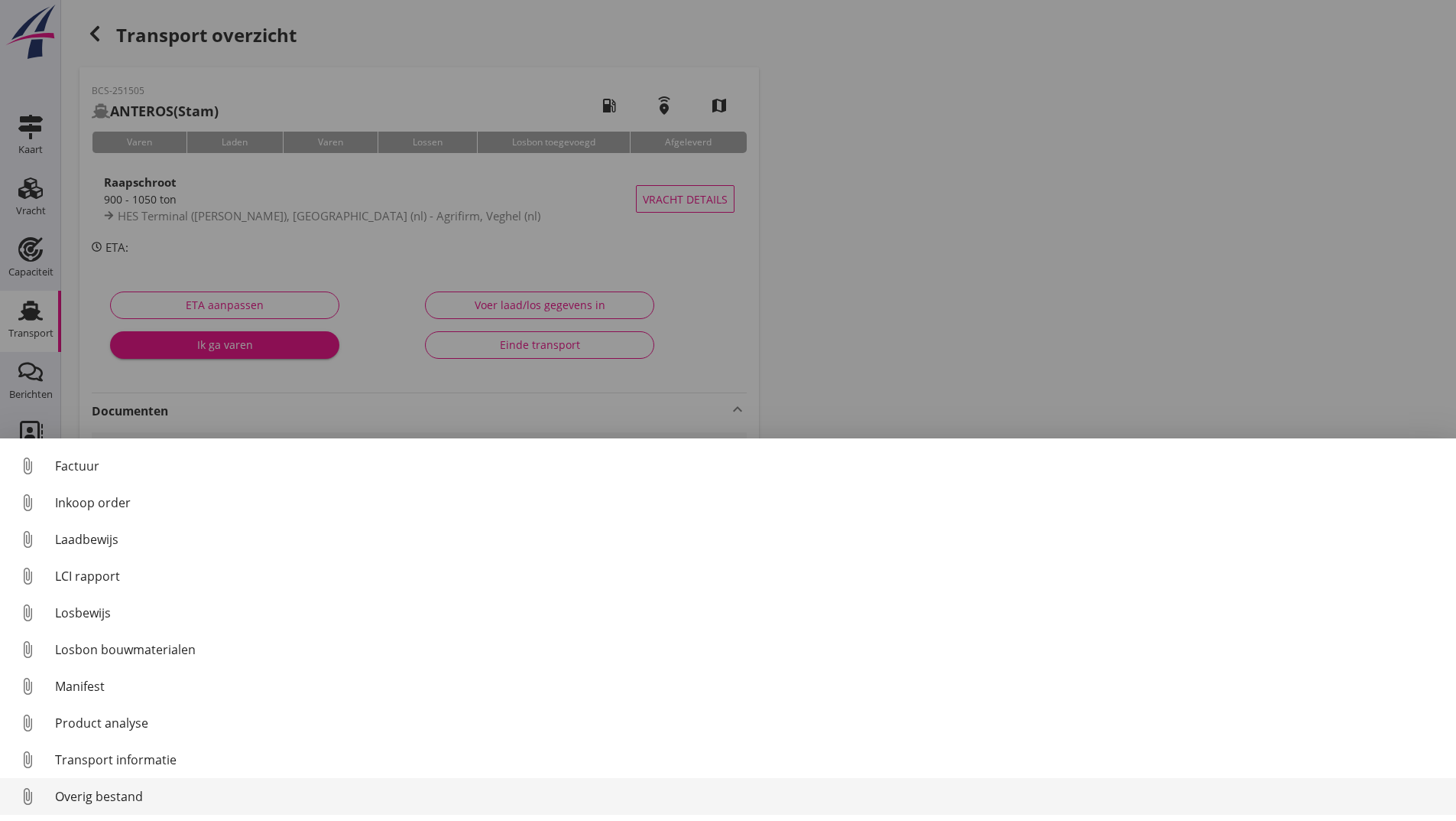
click at [125, 798] on div "Overig bestand" at bounding box center [750, 796] width 1389 height 18
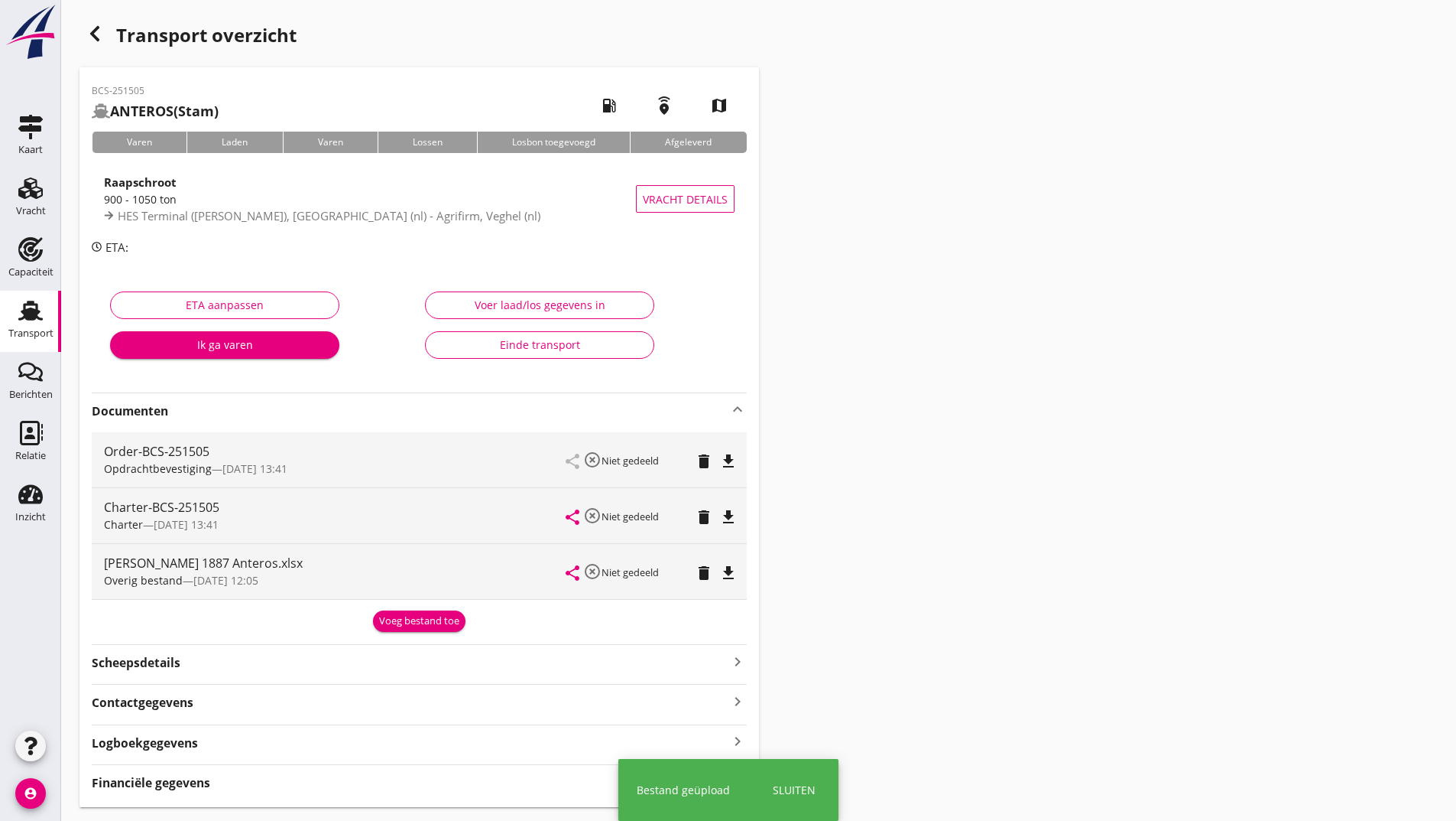
click at [418, 579] on div "Overig bestand — [DATE] 12:05" at bounding box center [334, 580] width 463 height 16
click at [428, 620] on div "Voeg bestand toe" at bounding box center [419, 621] width 80 height 15
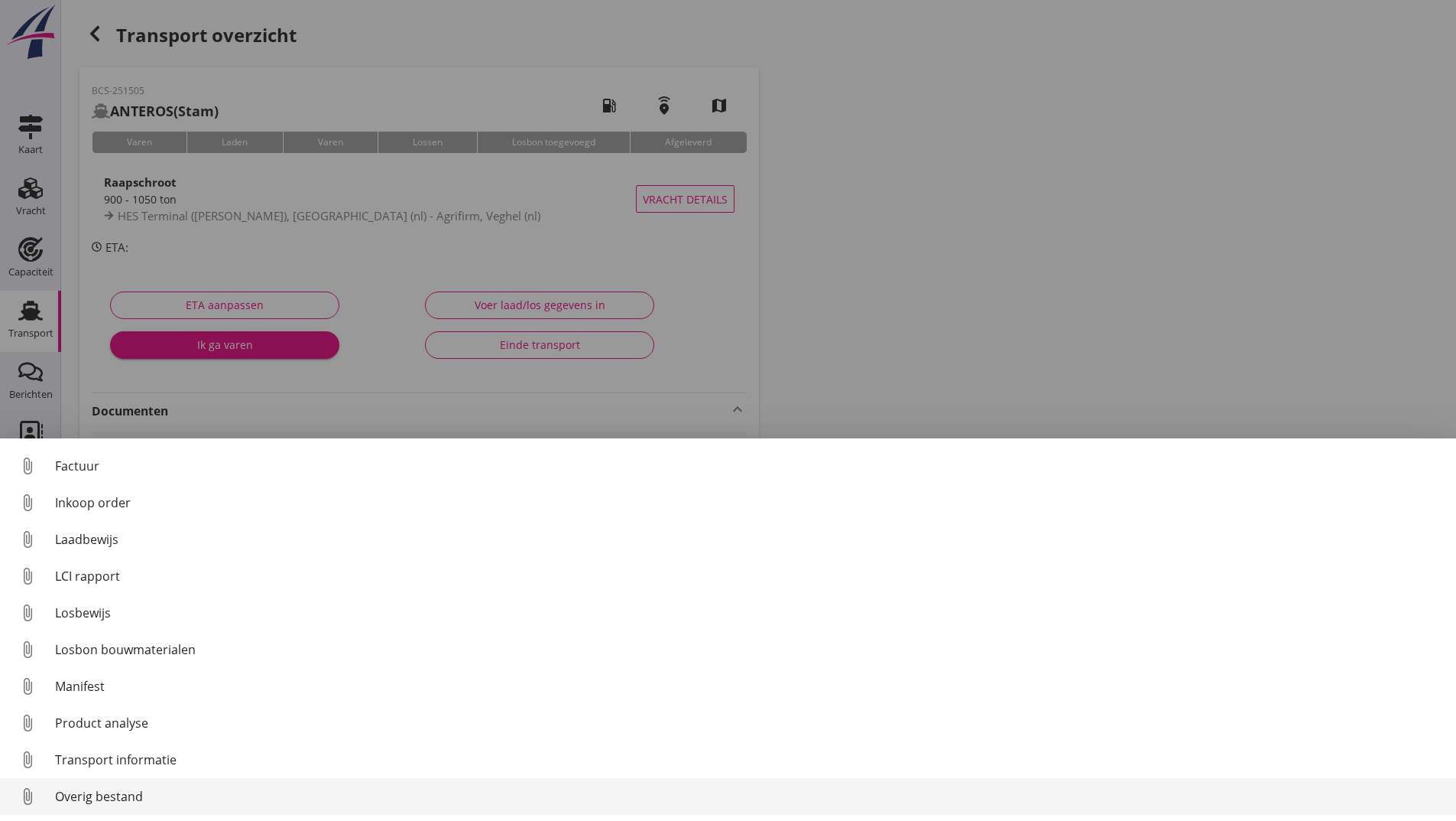
click at [102, 798] on div "Overig bestand" at bounding box center [750, 796] width 1389 height 18
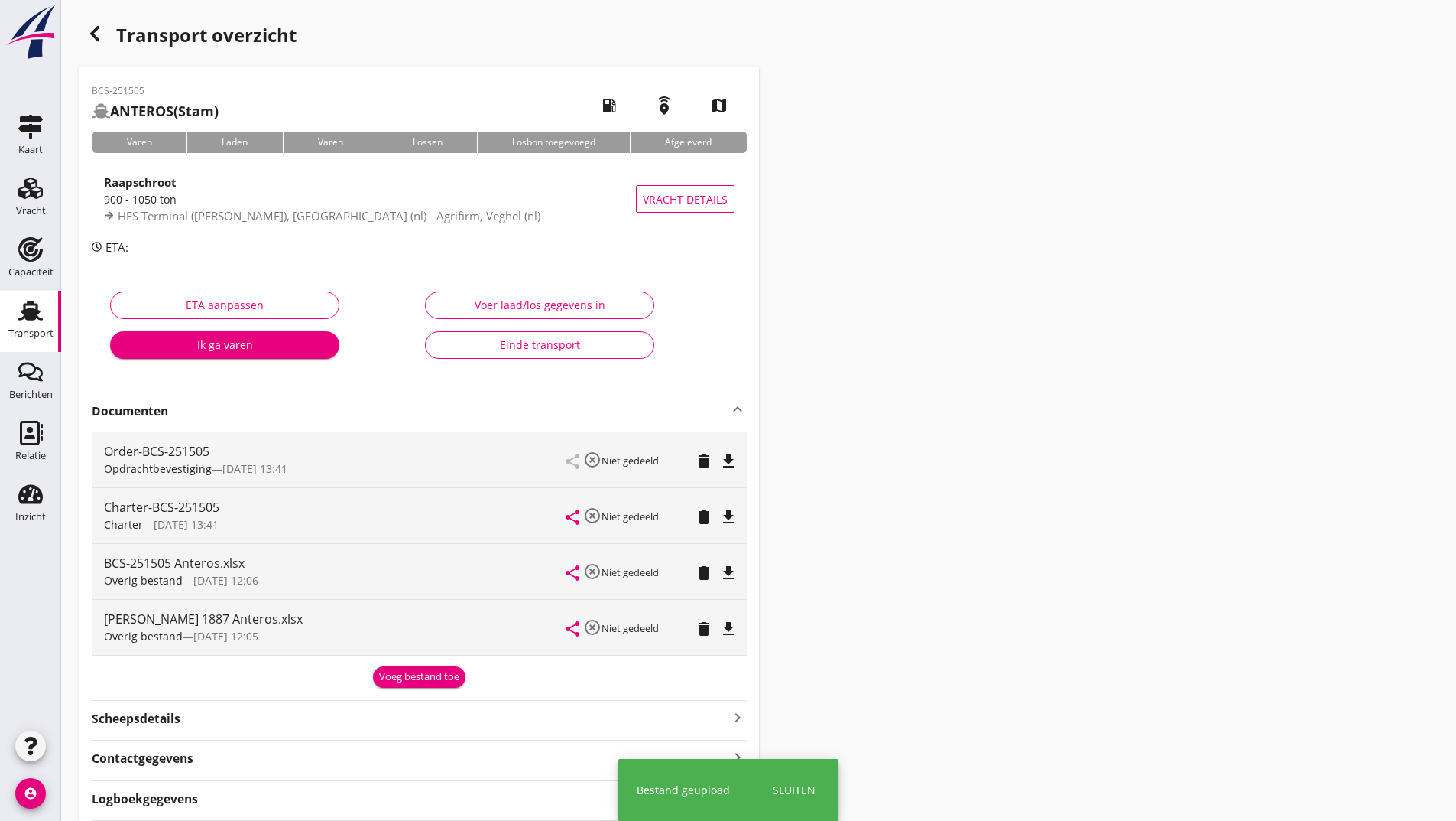
click at [412, 680] on div "Voeg bestand toe" at bounding box center [419, 676] width 80 height 15
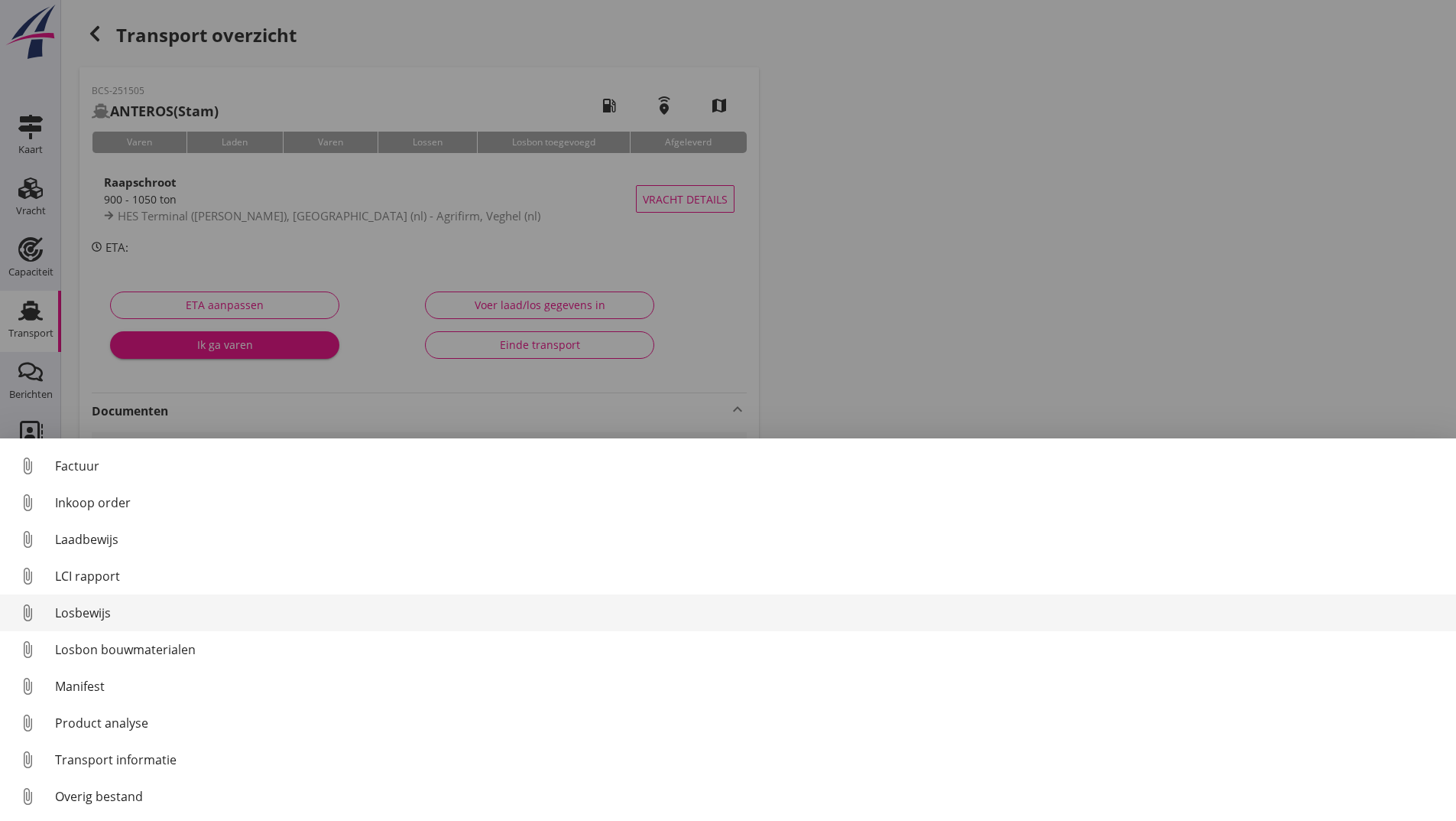
click at [104, 609] on div "Losbewijs" at bounding box center [750, 612] width 1389 height 18
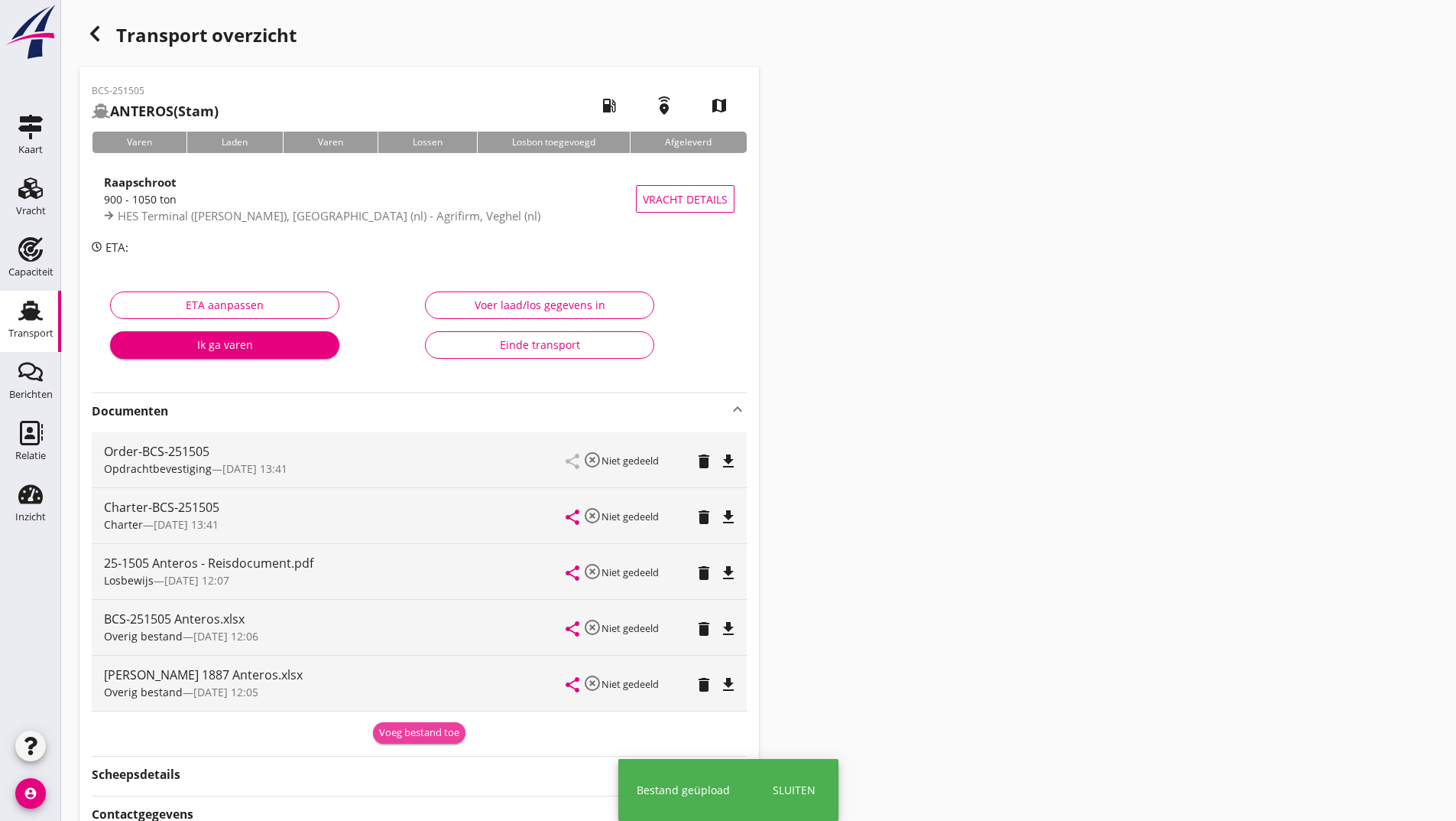
click at [399, 731] on div "Voeg bestand toe" at bounding box center [419, 732] width 80 height 15
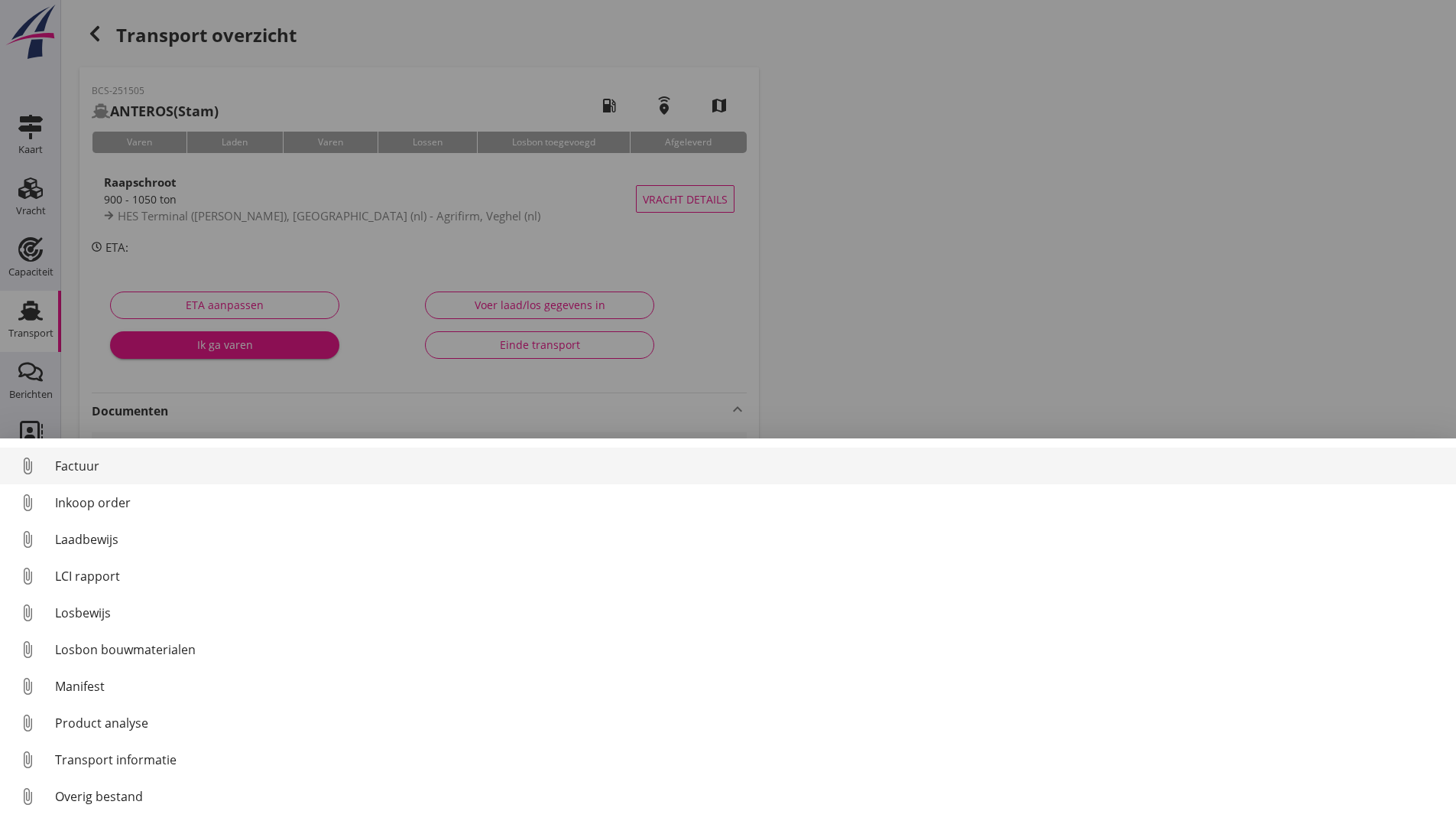
click at [90, 465] on div "Factuur" at bounding box center [750, 465] width 1389 height 18
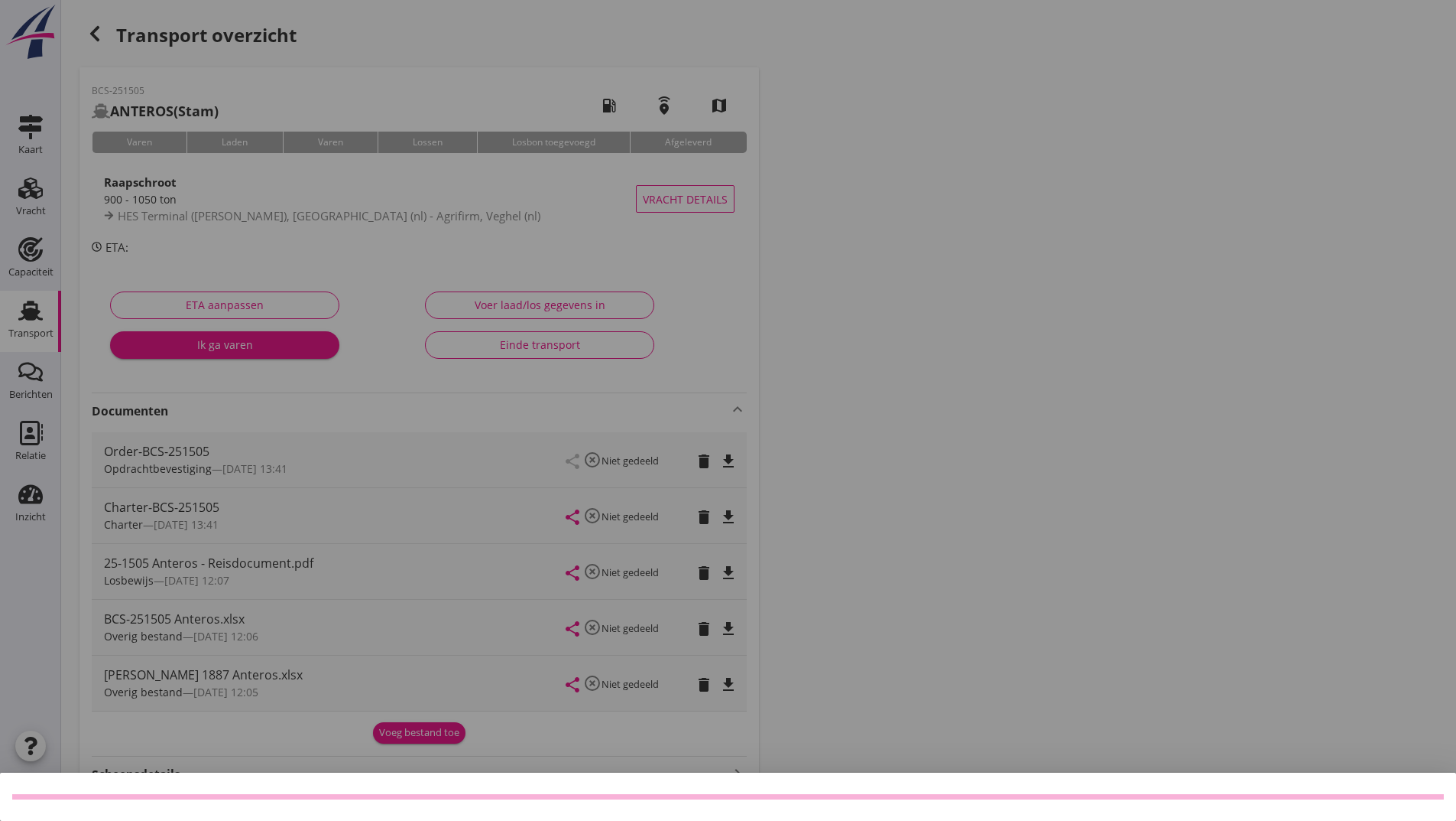
click at [97, 27] on div "Weet je zeker dat je het document wilt verwijderen? Annuleren Verwijder Documen…" at bounding box center [728, 486] width 1456 height 974
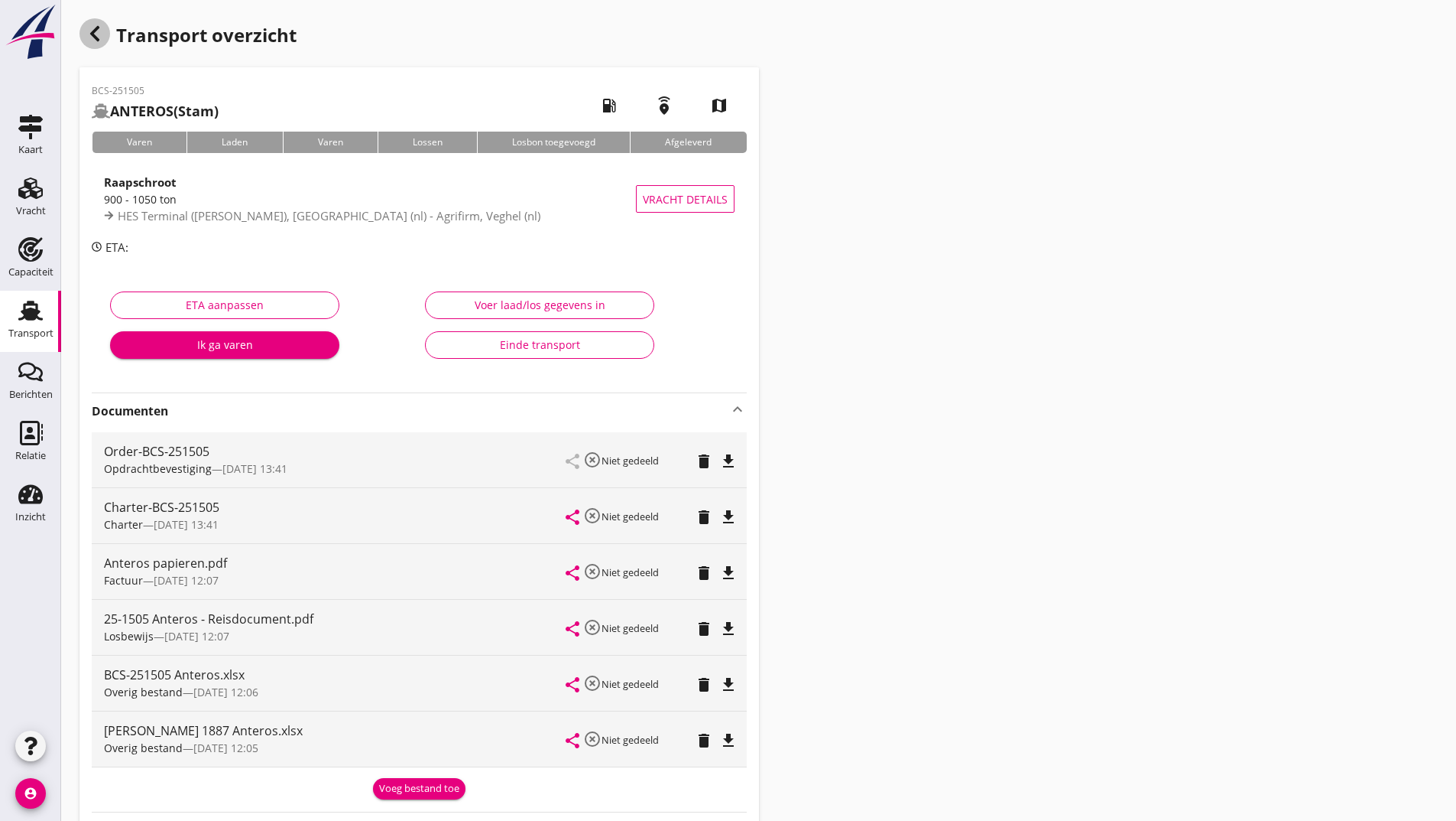
click at [91, 36] on icon "button" at bounding box center [95, 33] width 18 height 18
